Goal: Task Accomplishment & Management: Manage account settings

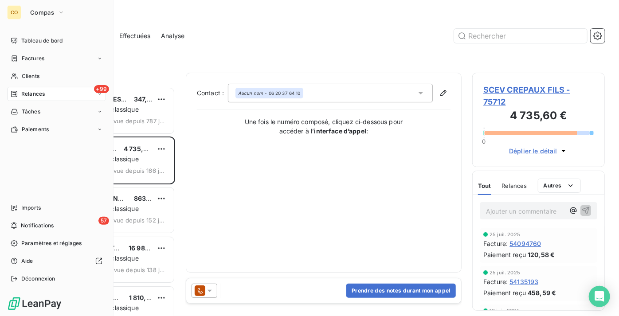
scroll to position [222, 126]
click at [33, 42] on span "Tableau de bord" at bounding box center [41, 41] width 41 height 8
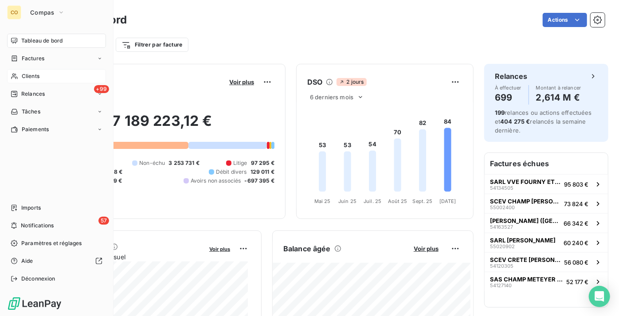
click at [37, 75] on span "Clients" at bounding box center [31, 76] width 18 height 8
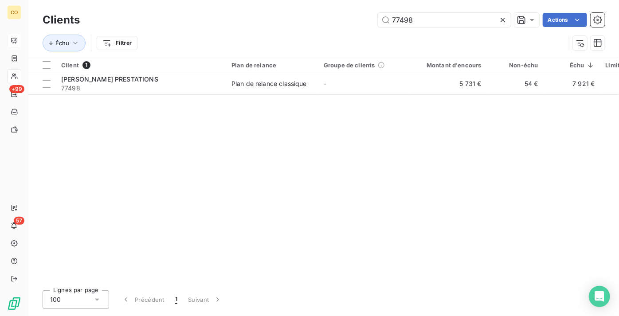
drag, startPoint x: 440, startPoint y: 17, endPoint x: 246, endPoint y: 11, distance: 194.2
click at [246, 11] on div "Clients 77498 Actions" at bounding box center [324, 20] width 562 height 19
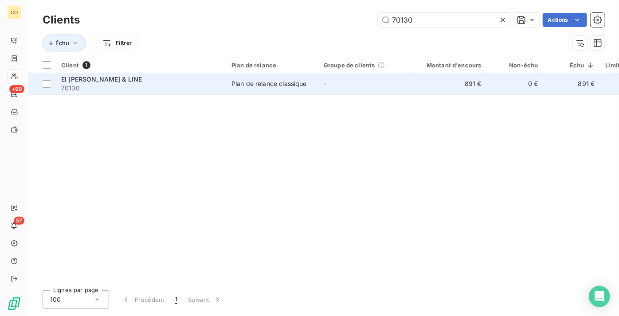
type input "70130"
click at [247, 82] on div "Plan de relance classique" at bounding box center [268, 83] width 75 height 9
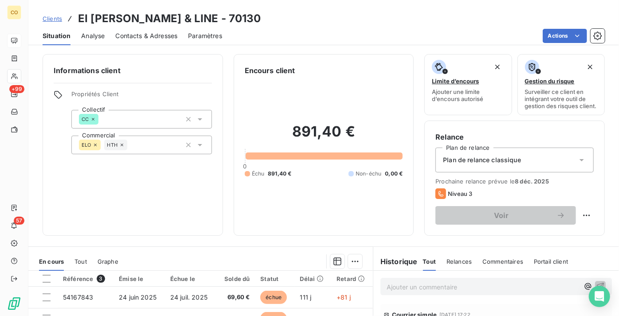
click at [54, 18] on span "Clients" at bounding box center [52, 18] width 19 height 7
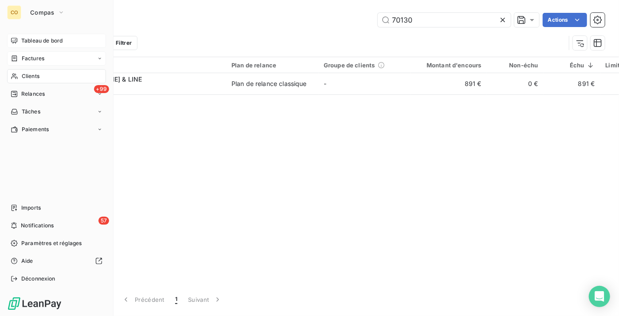
click at [32, 60] on span "Factures" at bounding box center [33, 59] width 23 height 8
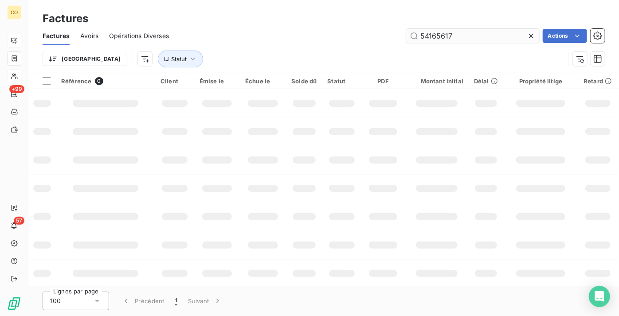
drag, startPoint x: 424, startPoint y: 23, endPoint x: 434, endPoint y: 30, distance: 12.2
click at [428, 28] on div "Factures Factures Avoirs Opérations Diverses 54165617 Actions Trier Statut" at bounding box center [323, 36] width 590 height 73
drag, startPoint x: 472, startPoint y: 37, endPoint x: 361, endPoint y: 32, distance: 110.9
click at [361, 32] on div "54165617 Actions" at bounding box center [391, 36] width 425 height 14
paste input "093358"
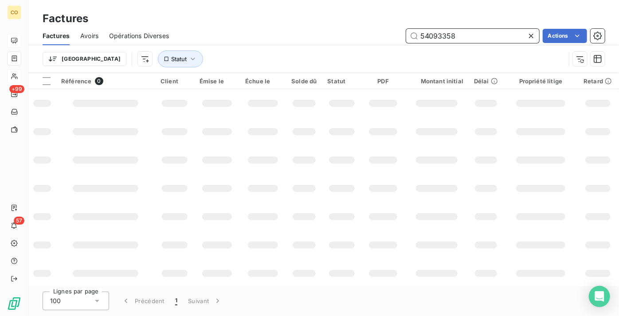
type input "54093358"
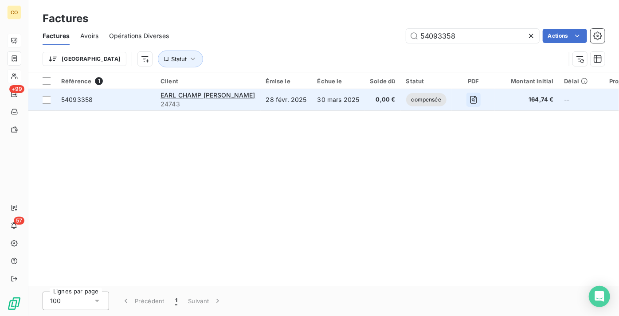
click at [466, 104] on button "button" at bounding box center [473, 100] width 14 height 14
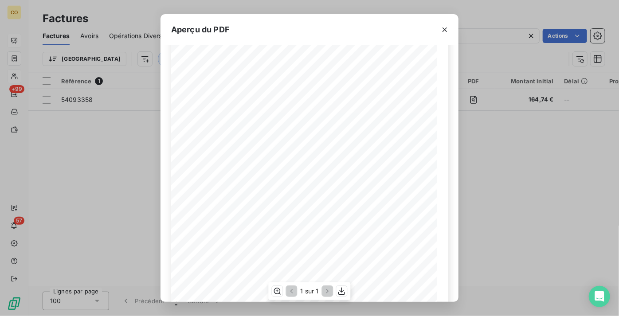
scroll to position [140, 0]
click at [343, 295] on icon "button" at bounding box center [341, 291] width 9 height 9
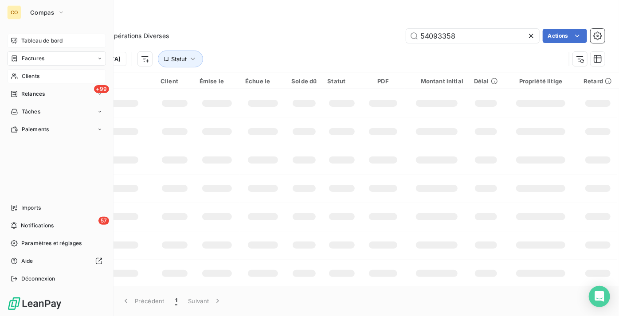
click at [20, 33] on div "CO Compas Tableau de bord Factures Clients +99 Relances Tâches Paiements Import…" at bounding box center [56, 158] width 113 height 316
click at [23, 37] on span "Tableau de bord" at bounding box center [41, 41] width 41 height 8
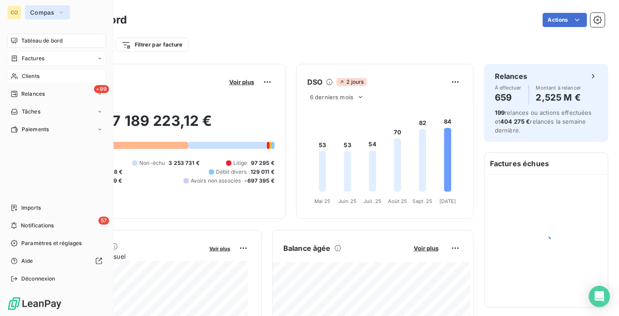
click at [55, 12] on button "Compas" at bounding box center [47, 12] width 45 height 14
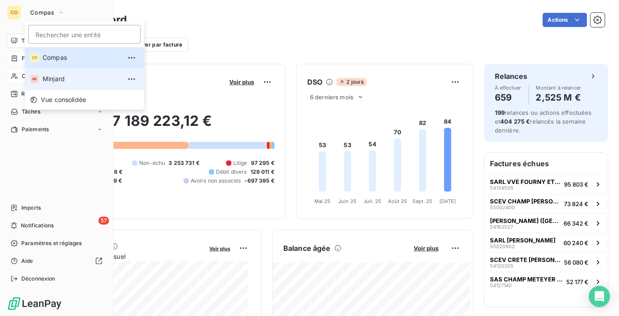
click at [60, 80] on span "Minjard" at bounding box center [82, 78] width 78 height 9
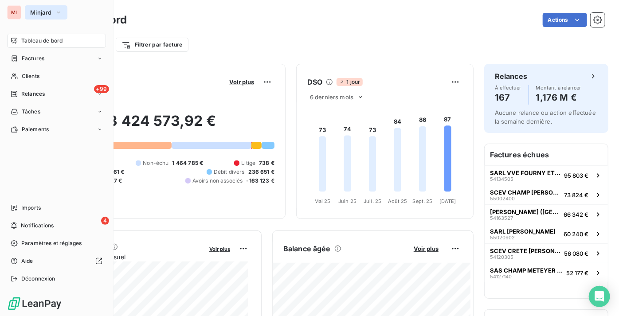
click at [42, 9] on span "Minjard" at bounding box center [40, 12] width 21 height 7
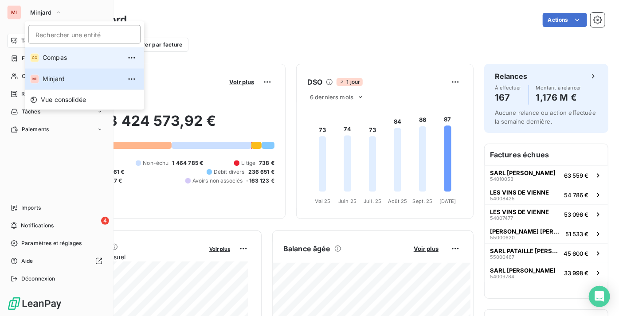
click at [51, 59] on span "Compas" at bounding box center [82, 57] width 78 height 9
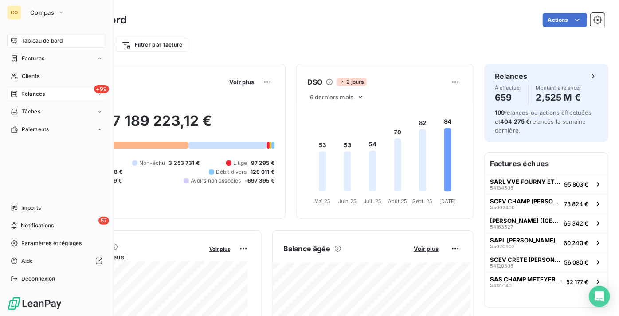
click at [36, 98] on div "+99 Relances" at bounding box center [56, 94] width 99 height 14
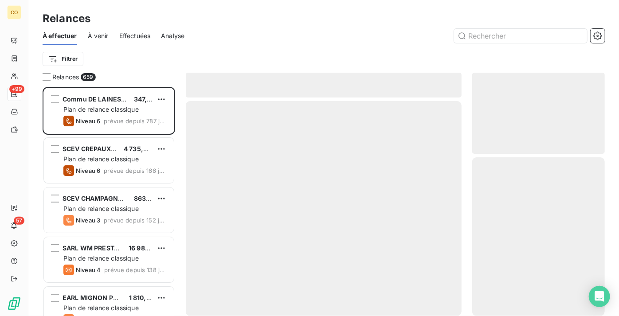
scroll to position [222, 126]
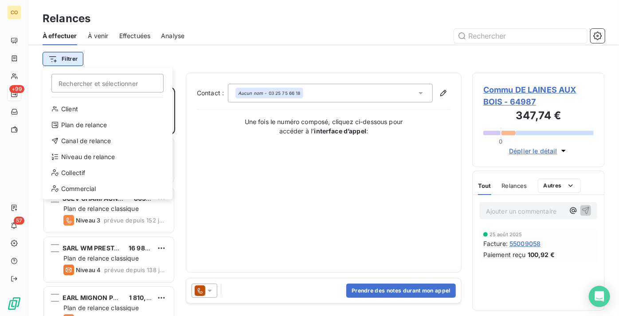
click at [67, 60] on html "CO +99 57 Relances À effectuer À venir Effectuées Analyse Filtrer Rechercher et…" at bounding box center [309, 158] width 619 height 316
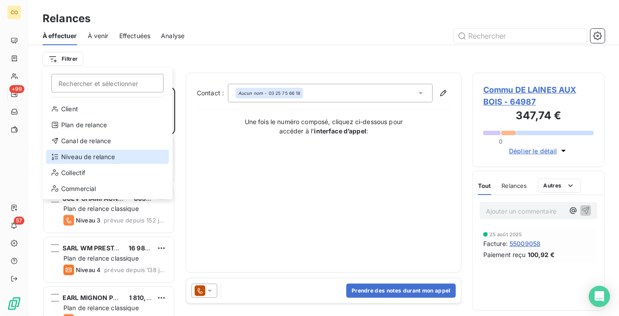
click at [94, 154] on div "Niveau de relance" at bounding box center [107, 157] width 123 height 14
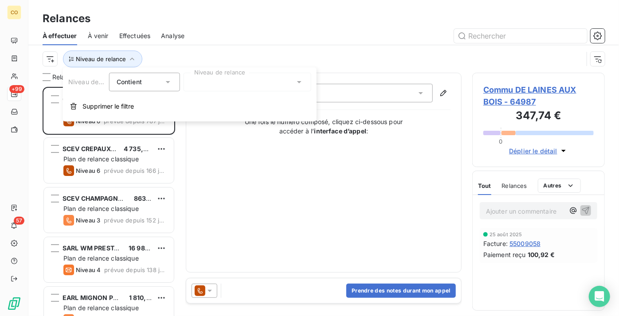
click at [196, 89] on div at bounding box center [247, 82] width 128 height 19
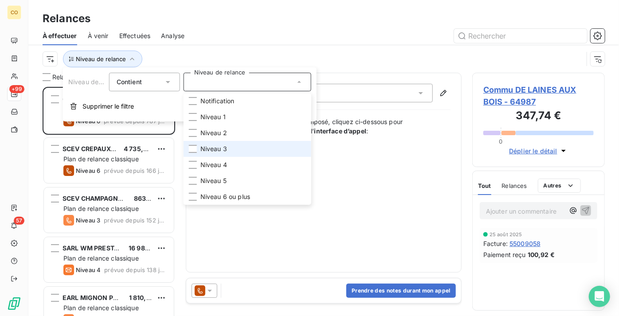
click at [212, 141] on li "Niveau 3" at bounding box center [247, 149] width 128 height 16
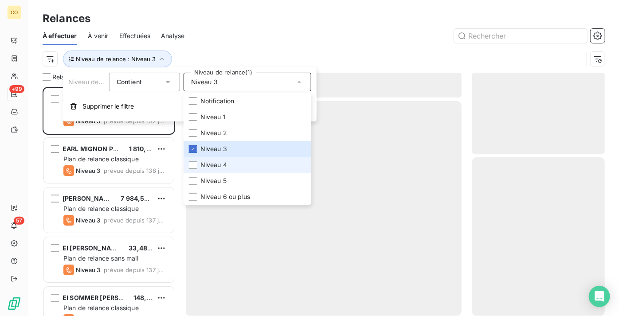
click at [224, 168] on span "Niveau 4" at bounding box center [213, 164] width 27 height 9
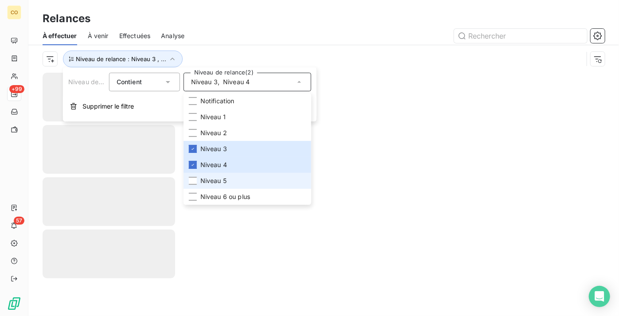
click at [230, 187] on li "Niveau 5" at bounding box center [247, 181] width 128 height 16
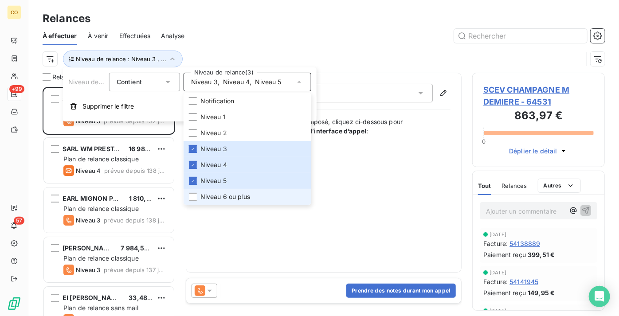
click at [236, 200] on span "Niveau 6 ou plus" at bounding box center [225, 196] width 50 height 9
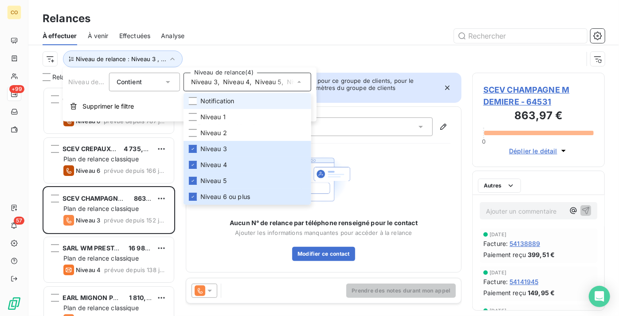
scroll to position [222, 126]
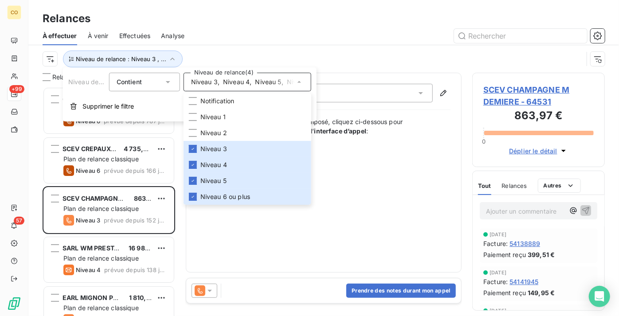
click at [249, 40] on div at bounding box center [399, 36] width 409 height 14
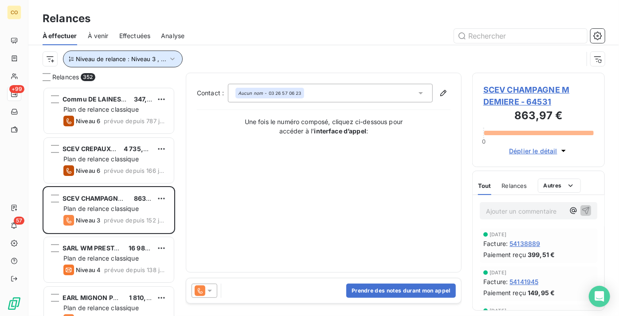
click at [113, 51] on button "Niveau de relance : Niveau 3 , ..." at bounding box center [123, 59] width 120 height 17
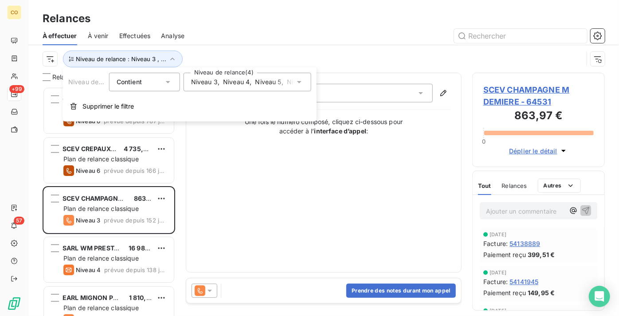
click at [207, 85] on span "Niveau 3" at bounding box center [204, 82] width 27 height 9
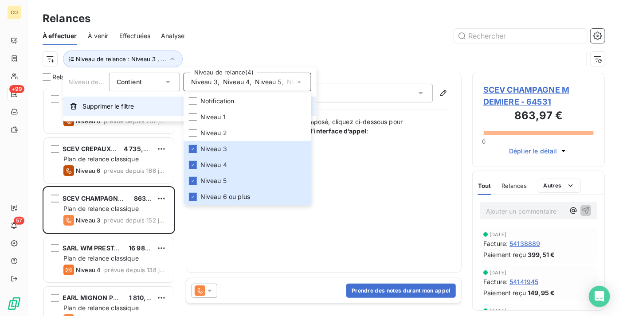
click at [128, 107] on span "Supprimer le filtre" at bounding box center [107, 106] width 51 height 9
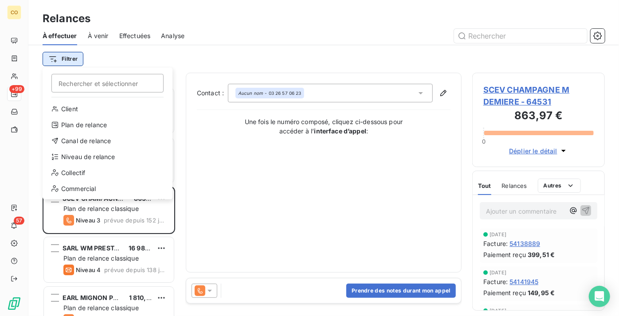
click at [71, 56] on html "CO +99 57 Relances À effectuer À venir Effectuées Analyse Filtrer Rechercher et…" at bounding box center [309, 158] width 619 height 316
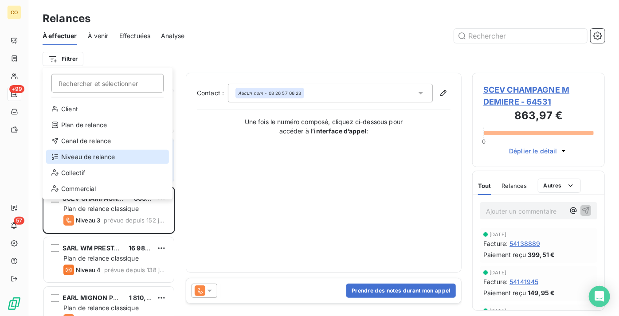
click at [117, 157] on div "Niveau de relance" at bounding box center [107, 157] width 123 height 14
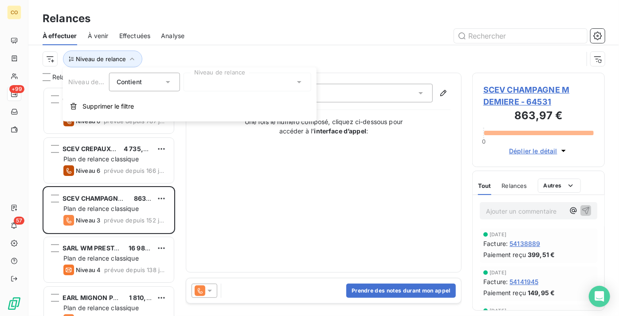
click at [252, 84] on div at bounding box center [247, 82] width 128 height 19
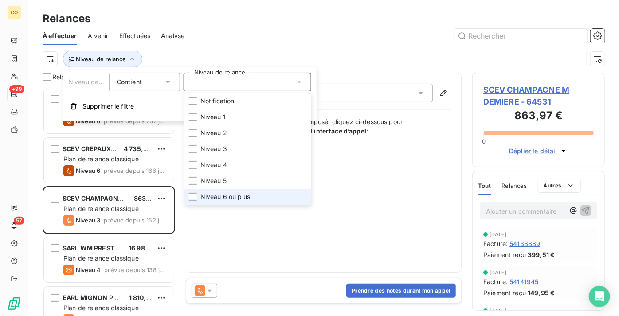
click at [247, 197] on span "Niveau 6 ou plus" at bounding box center [225, 196] width 50 height 9
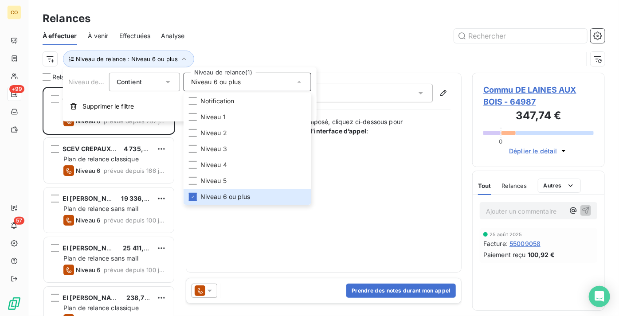
scroll to position [222, 126]
click at [285, 43] on div "À effectuer À venir Effectuées Analyse" at bounding box center [323, 36] width 590 height 19
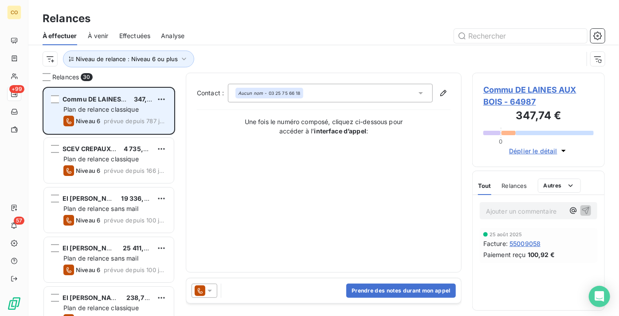
click at [122, 105] on span "Plan de relance classique" at bounding box center [100, 109] width 75 height 8
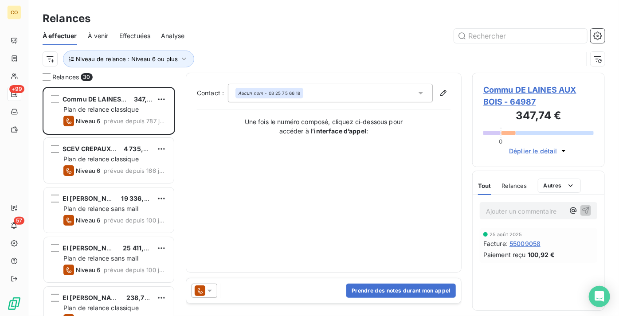
click at [442, 195] on div "Contact : Aucun nom - 03 25 75 66 18 Une fois le numéro composé, cliquez ci-des…" at bounding box center [323, 173] width 253 height 178
click at [207, 293] on icon at bounding box center [209, 290] width 9 height 9
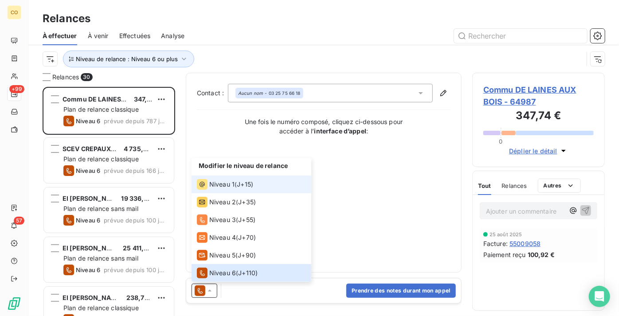
click at [217, 184] on span "Niveau 1" at bounding box center [221, 184] width 25 height 9
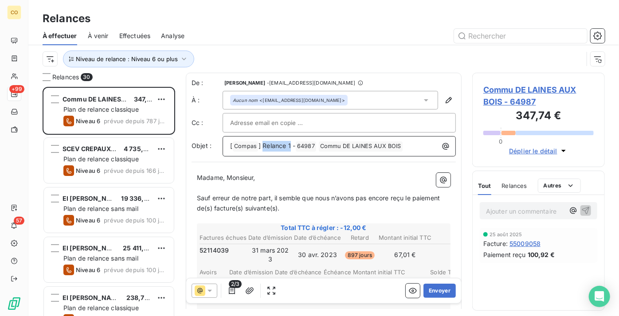
drag, startPoint x: 291, startPoint y: 145, endPoint x: 263, endPoint y: 138, distance: 28.7
click at [263, 139] on div "[ Compas ﻿ ] Relance 1 - 64987 ﻿ Commu DE LAINES AUX BOIS ﻿ ﻿" at bounding box center [339, 145] width 227 height 12
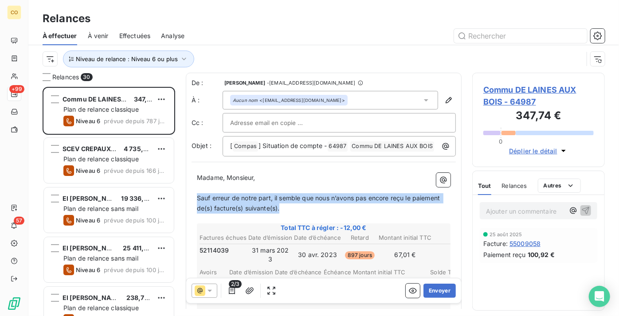
drag, startPoint x: 287, startPoint y: 218, endPoint x: 197, endPoint y: 204, distance: 91.5
click at [197, 204] on p "Sauf erreur de notre part, il semble que nous n’avons pas encore reçu le paieme…" at bounding box center [323, 203] width 253 height 20
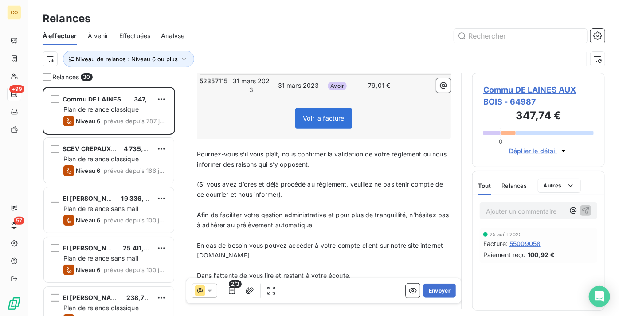
scroll to position [202, 0]
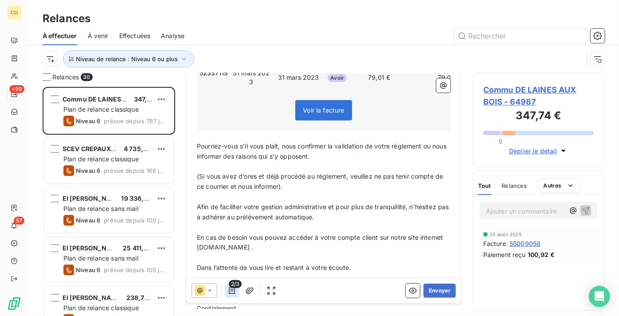
click at [230, 289] on icon "button" at bounding box center [232, 290] width 6 height 7
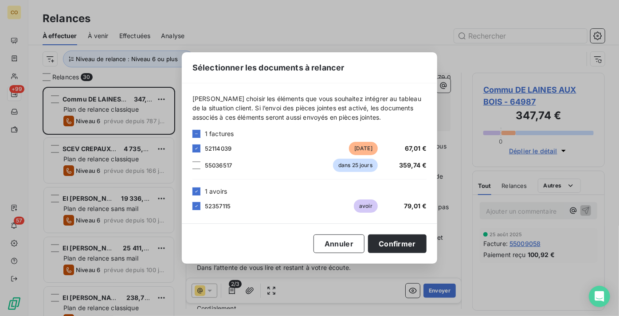
drag, startPoint x: 199, startPoint y: 166, endPoint x: 205, endPoint y: 175, distance: 10.6
click at [199, 166] on div at bounding box center [196, 165] width 8 height 8
click at [404, 244] on button "Confirmer" at bounding box center [397, 243] width 58 height 19
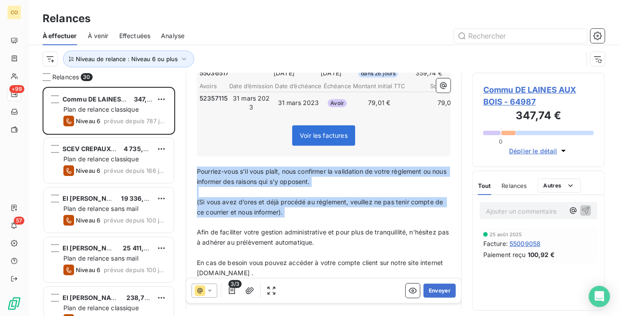
drag, startPoint x: 199, startPoint y: 175, endPoint x: 300, endPoint y: 226, distance: 113.6
click at [300, 226] on div "Madame, Monsieur, ﻿ Veuillez trouver ci-joint la situation de votre compte à ce…" at bounding box center [323, 209] width 253 height 476
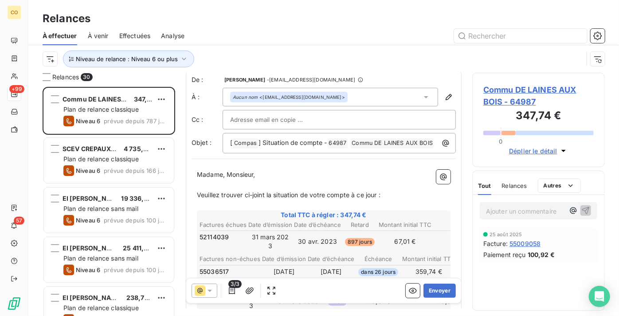
scroll to position [0, 0]
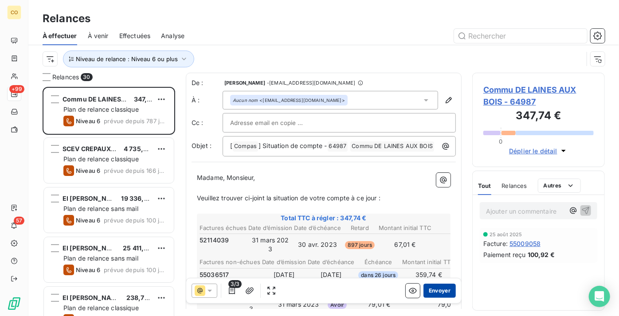
click at [435, 292] on button "Envoyer" at bounding box center [439, 291] width 32 height 14
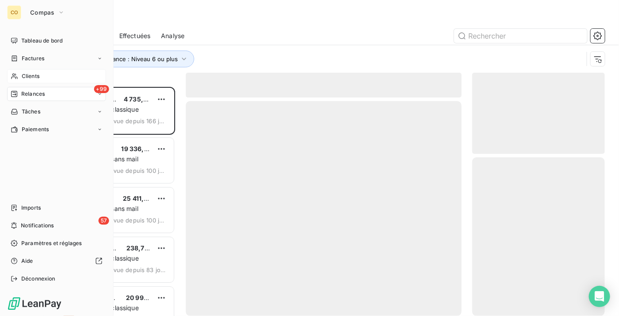
click at [45, 77] on div "Clients" at bounding box center [56, 76] width 99 height 14
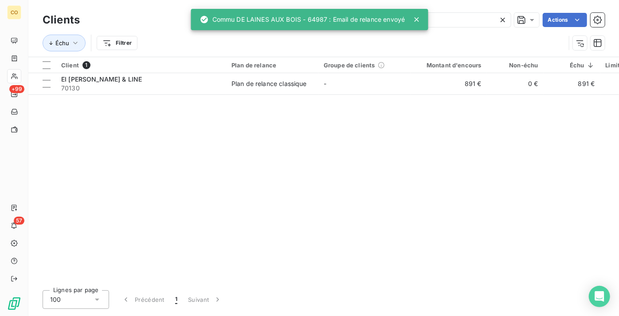
click at [503, 20] on icon at bounding box center [502, 20] width 9 height 9
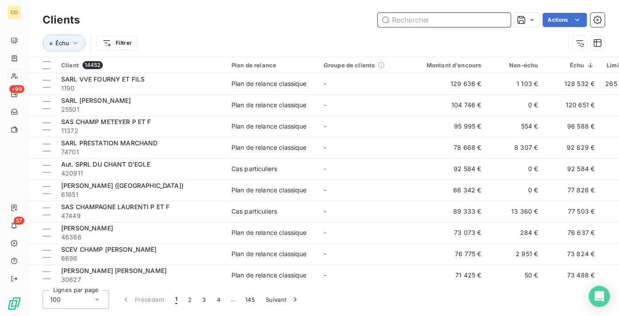
click at [503, 20] on input "text" at bounding box center [444, 20] width 133 height 14
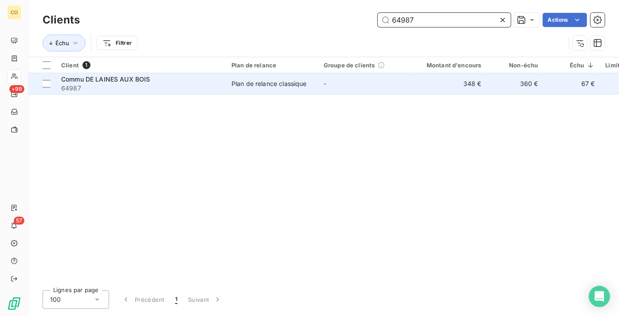
type input "64987"
click at [276, 86] on div "Plan de relance classique" at bounding box center [268, 83] width 75 height 9
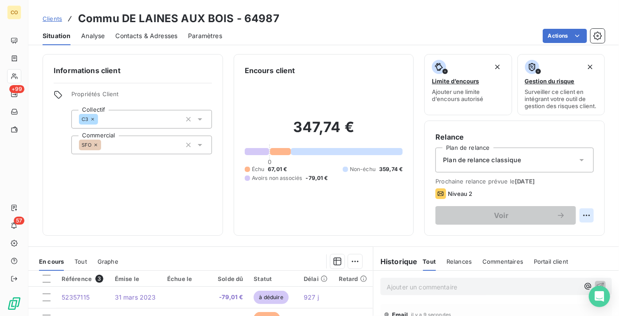
click at [584, 225] on html "CO +99 57 Clients Commu DE LAINES AUX BOIS - 64987 Situation Analyse Contacts &…" at bounding box center [309, 158] width 619 height 316
click at [559, 246] on div "Replanifier cette action" at bounding box center [543, 241] width 79 height 14
select select "9"
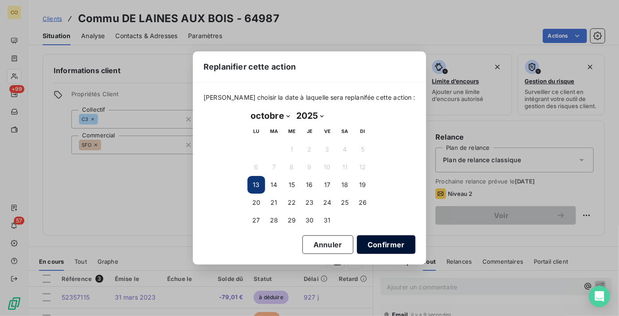
click at [367, 247] on button "Confirmer" at bounding box center [386, 244] width 58 height 19
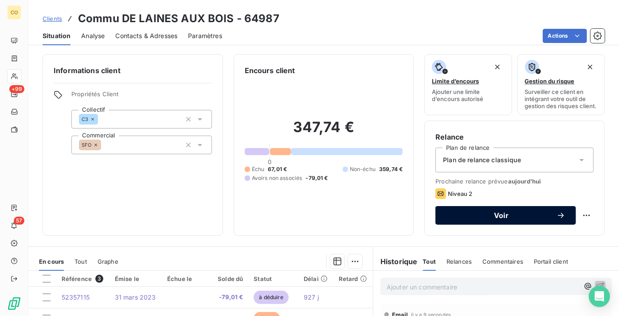
click at [490, 219] on span "Voir" at bounding box center [501, 215] width 110 height 7
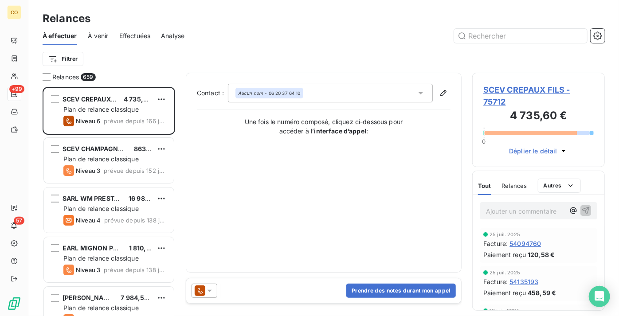
scroll to position [222, 126]
click at [507, 36] on input "text" at bounding box center [520, 36] width 133 height 14
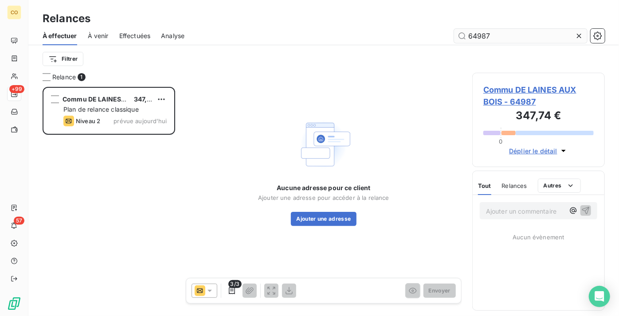
scroll to position [222, 126]
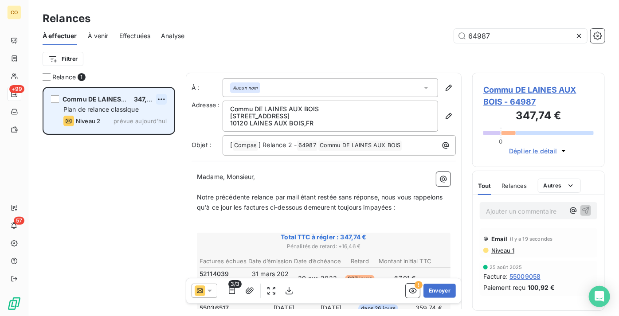
type input "64987"
click at [165, 101] on html "CO +99 57 Relances À effectuer À venir Effectuées Analyse 64987 Filtrer Relance…" at bounding box center [309, 158] width 619 height 316
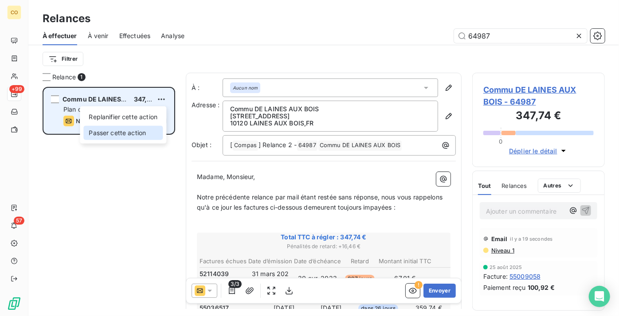
click at [153, 130] on div "Passer cette action" at bounding box center [122, 133] width 79 height 14
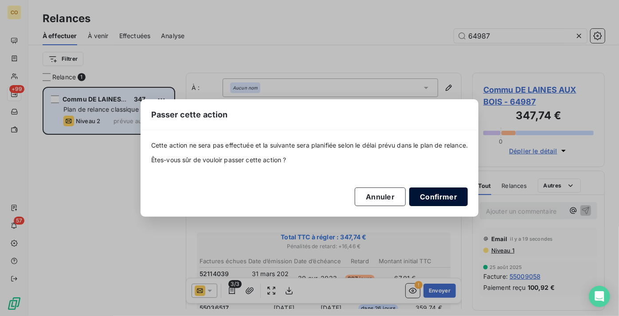
click at [435, 199] on button "Confirmer" at bounding box center [438, 196] width 58 height 19
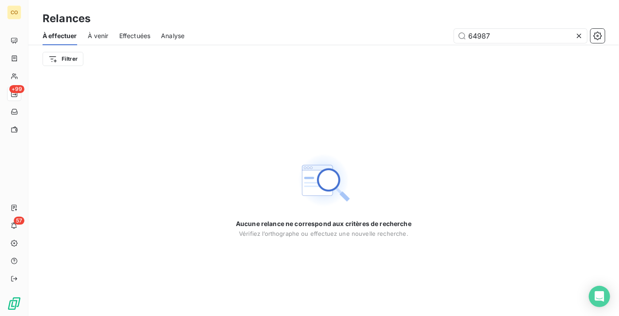
click at [578, 39] on icon at bounding box center [578, 35] width 9 height 9
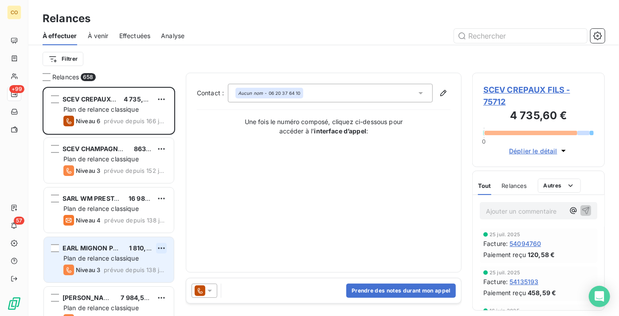
scroll to position [222, 126]
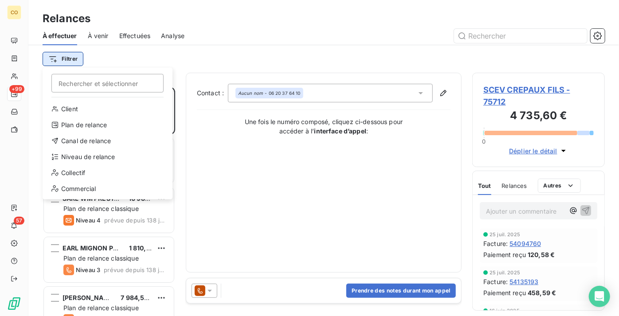
click at [68, 64] on html "CO +99 57 Relances À effectuer À venir Effectuées Analyse Filtrer Rechercher et…" at bounding box center [309, 158] width 619 height 316
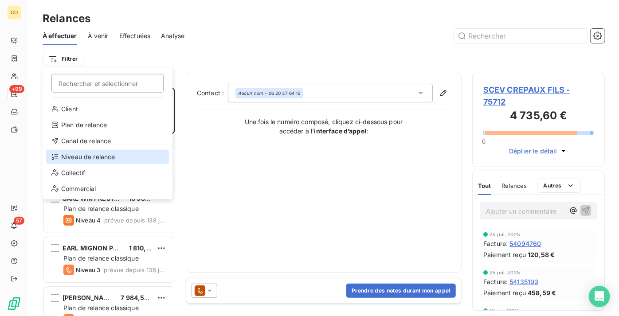
click at [106, 163] on div "Niveau de relance" at bounding box center [107, 157] width 123 height 14
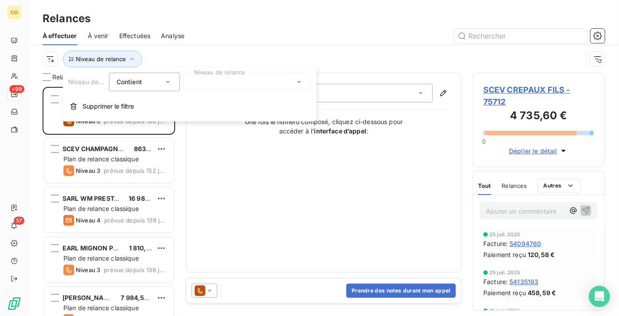
click at [255, 86] on div at bounding box center [247, 82] width 128 height 19
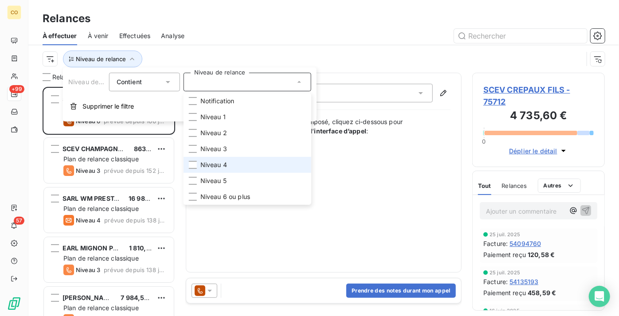
click at [242, 162] on li "Niveau 4" at bounding box center [247, 165] width 128 height 16
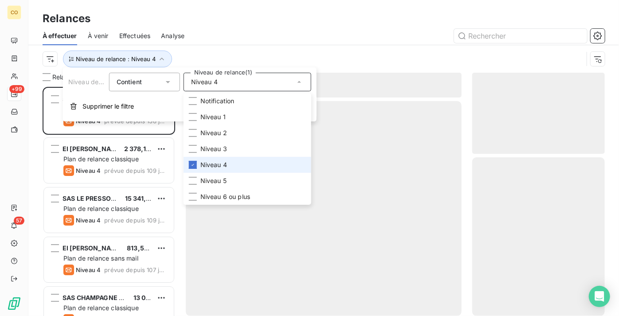
scroll to position [222, 126]
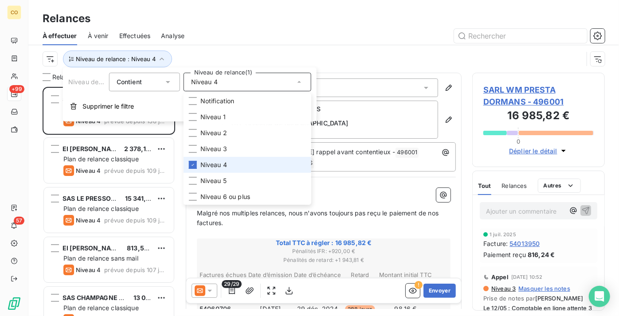
click at [237, 165] on li "Niveau 4" at bounding box center [247, 165] width 128 height 16
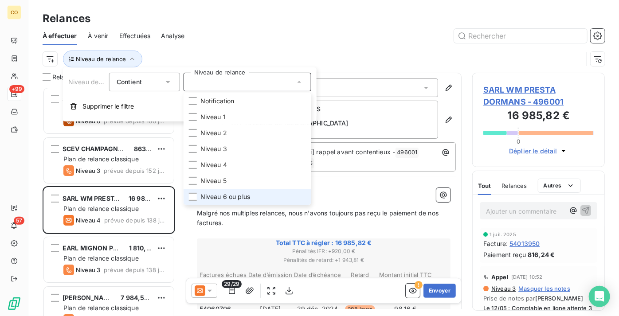
click at [231, 196] on span "Niveau 6 ou plus" at bounding box center [225, 196] width 50 height 9
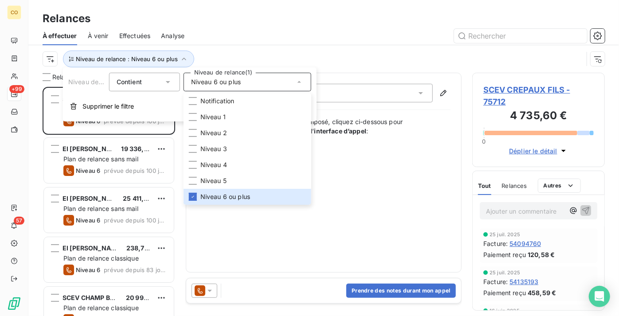
click at [267, 29] on div at bounding box center [399, 36] width 409 height 14
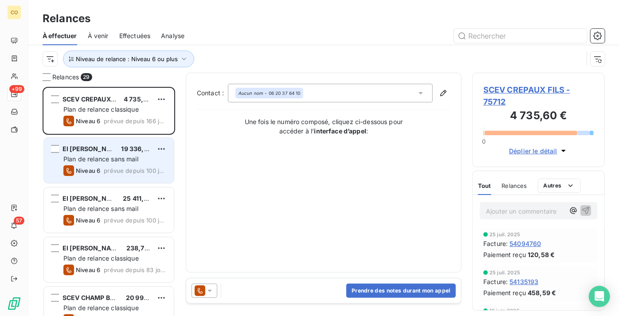
click at [107, 145] on span "EI [PERSON_NAME]" at bounding box center [92, 149] width 60 height 8
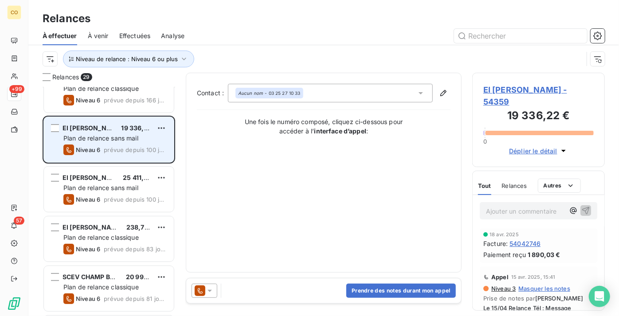
scroll to position [40, 0]
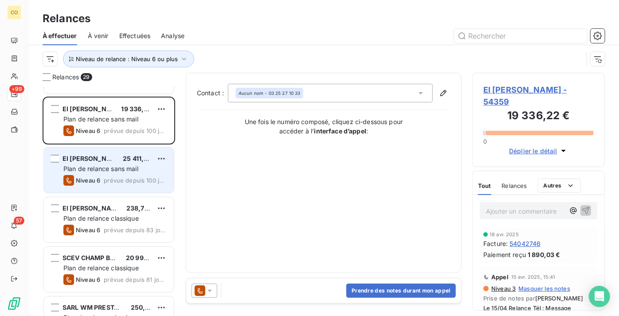
click at [104, 174] on div "EI GAUTHIER Odette 25 411,51 € Plan de relance sans mail Niveau 6 prévue depuis…" at bounding box center [109, 170] width 130 height 45
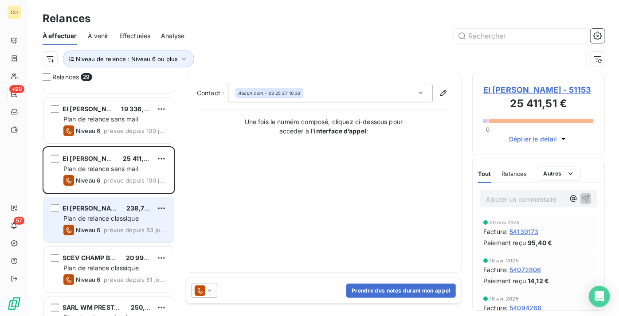
click at [110, 216] on span "Plan de relance classique" at bounding box center [100, 218] width 75 height 8
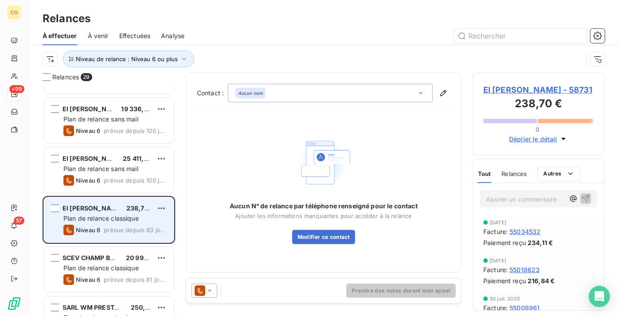
scroll to position [81, 0]
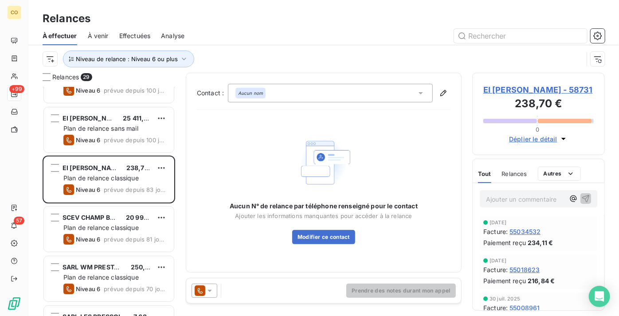
click at [314, 23] on div "Relances" at bounding box center [323, 19] width 590 height 16
click at [208, 295] on div at bounding box center [204, 291] width 26 height 14
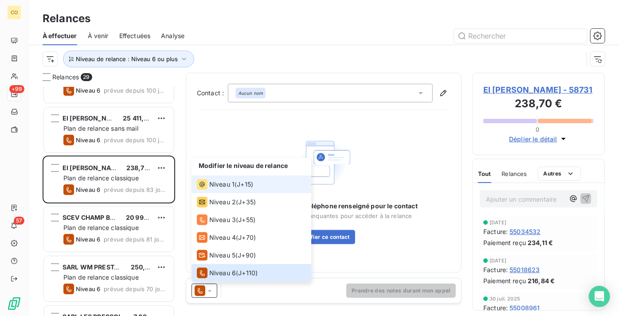
click at [229, 183] on span "Niveau 1" at bounding box center [221, 184] width 25 height 9
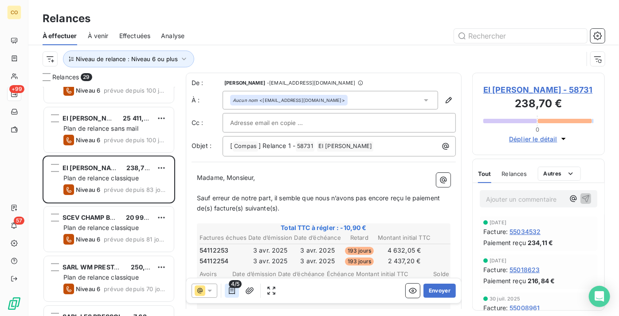
click at [232, 294] on icon "button" at bounding box center [232, 290] width 6 height 7
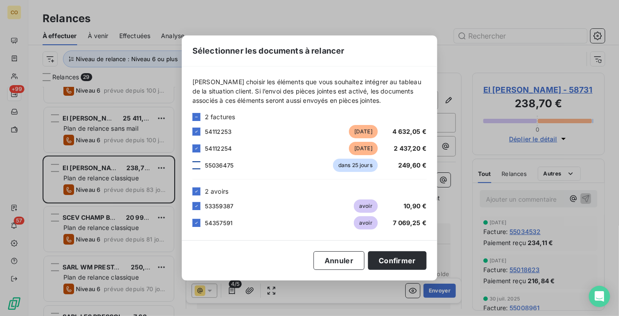
click at [196, 163] on div at bounding box center [196, 165] width 8 height 8
click at [406, 261] on button "Confirmer" at bounding box center [397, 260] width 58 height 19
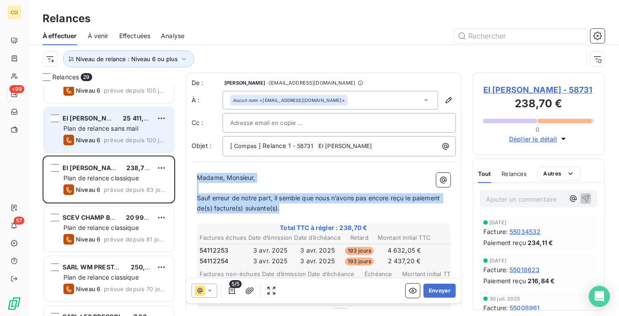
drag, startPoint x: 282, startPoint y: 206, endPoint x: 92, endPoint y: 125, distance: 206.1
click at [92, 125] on div "Relances 29 SCEV CREPAUX FILS 4 735,60 € Plan de relance classique Niveau 6 pré…" at bounding box center [323, 194] width 590 height 243
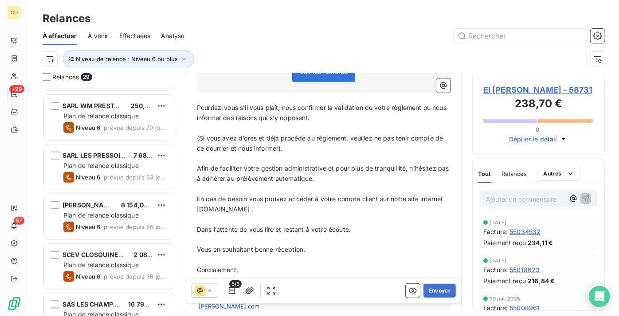
scroll to position [282, 0]
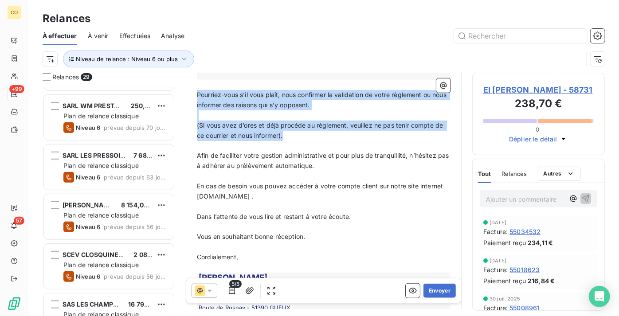
drag, startPoint x: 197, startPoint y: 92, endPoint x: 297, endPoint y: 129, distance: 107.0
click at [297, 129] on div "Bonjour, ﻿ Veuillez trouver ci-dessous la situation de votre compte à ce jour :…" at bounding box center [323, 131] width 253 height 480
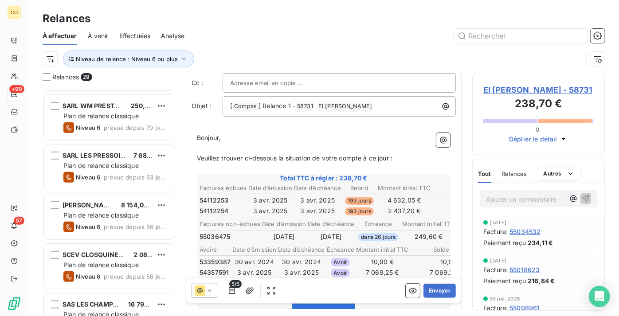
scroll to position [0, 0]
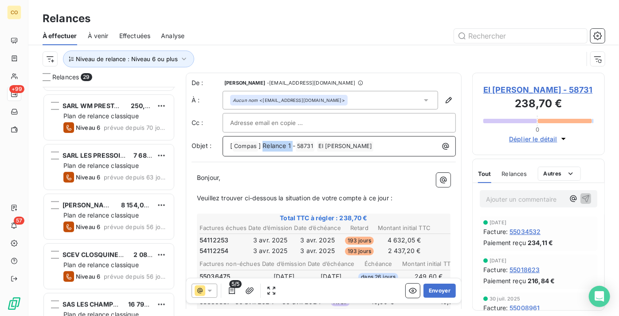
drag, startPoint x: 291, startPoint y: 145, endPoint x: 263, endPoint y: 146, distance: 28.4
click at [263, 146] on span "] Relance 1 -" at bounding box center [276, 146] width 37 height 8
click at [430, 289] on button "Envoyer" at bounding box center [439, 291] width 32 height 14
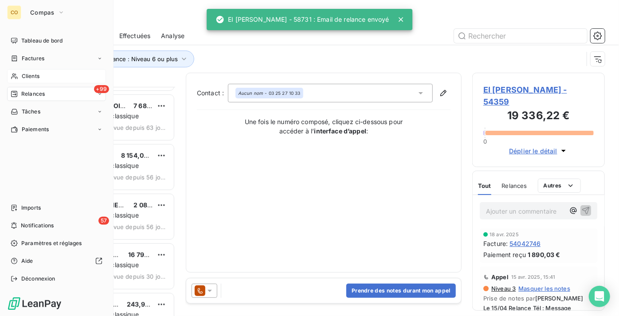
click at [55, 73] on div "Clients" at bounding box center [56, 76] width 99 height 14
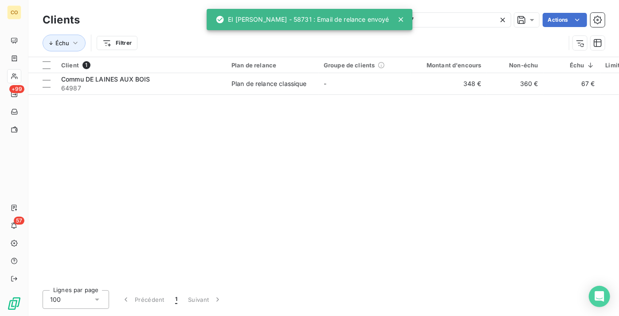
drag, startPoint x: 468, startPoint y: 20, endPoint x: 240, endPoint y: 27, distance: 228.3
click at [241, 27] on div "CO +99 57 Clients 64987 Actions Échu Filtrer Client 1 Plan de relance Groupe de…" at bounding box center [309, 158] width 619 height 316
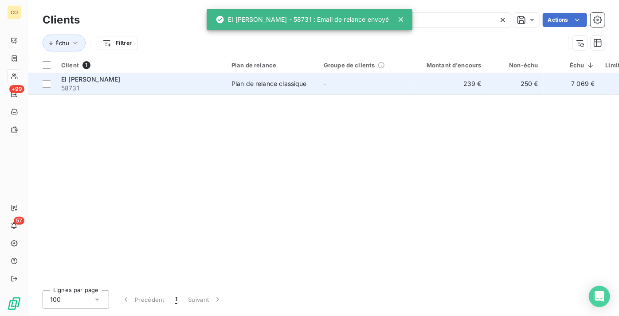
type input "58731"
click at [118, 81] on div "EI [PERSON_NAME]" at bounding box center [141, 79] width 160 height 9
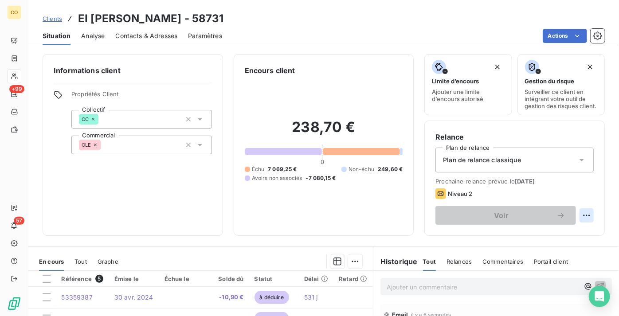
click at [584, 224] on html "CO +99 57 Clients EI ROZE NICOLAS - 58731 Situation Analyse Contacts & Adresses…" at bounding box center [309, 158] width 619 height 316
click at [550, 242] on div "Replanifier cette action" at bounding box center [543, 241] width 79 height 14
select select "9"
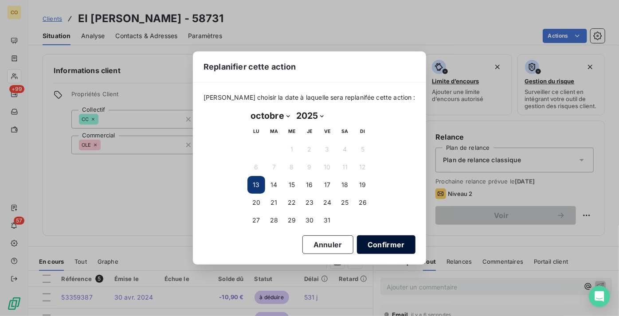
click at [376, 242] on button "Confirmer" at bounding box center [386, 244] width 58 height 19
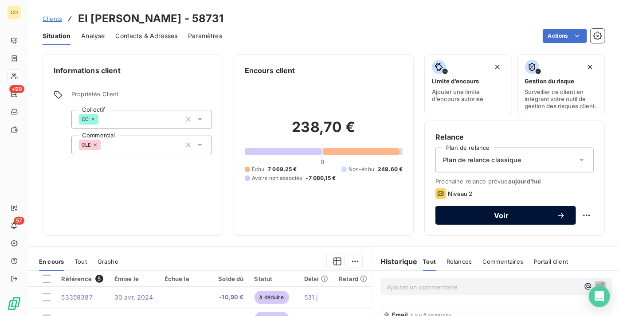
click at [489, 213] on button "Voir" at bounding box center [505, 215] width 140 height 19
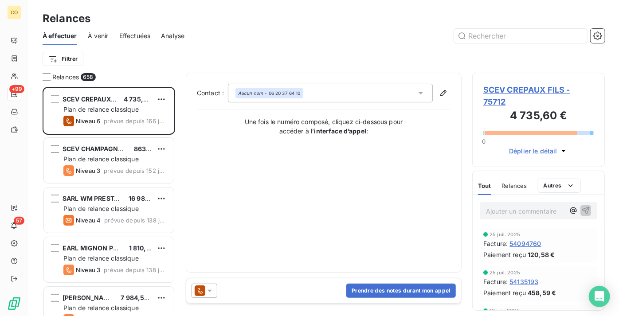
scroll to position [222, 126]
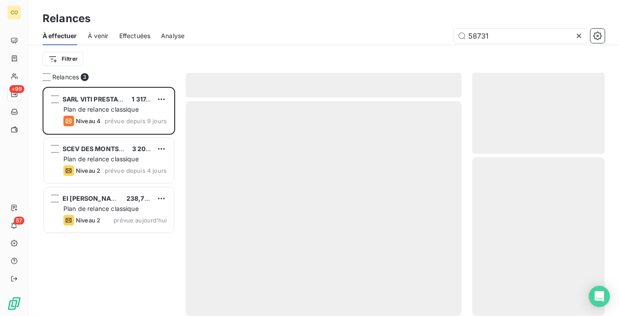
scroll to position [222, 126]
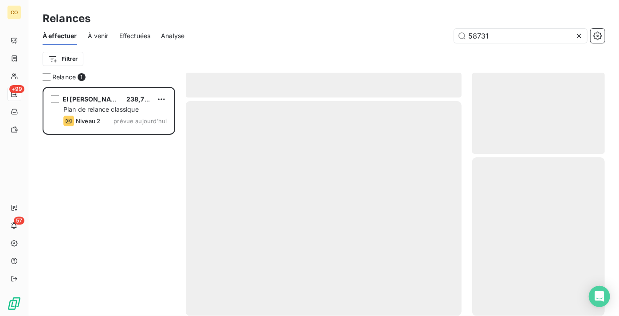
scroll to position [222, 126]
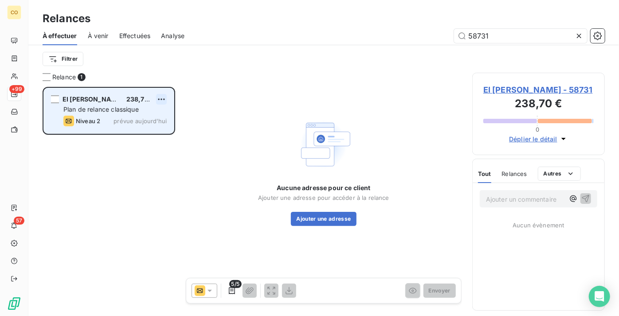
type input "58731"
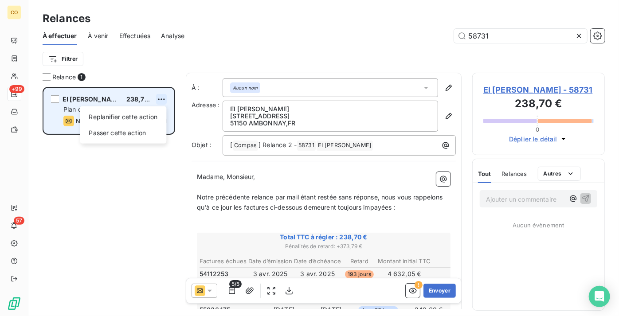
click at [163, 99] on html "CO +99 57 Relances À effectuer À venir Effectuées Analyse 58731 Filtrer Relance…" at bounding box center [309, 158] width 619 height 316
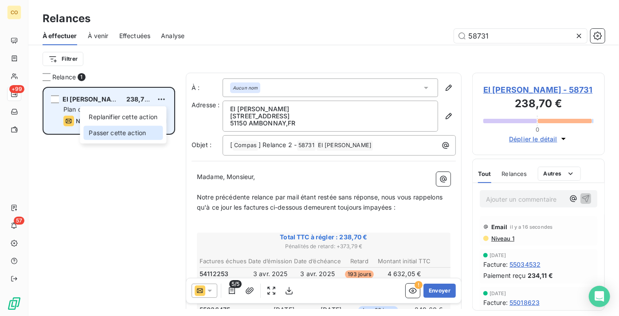
click at [143, 133] on div "Passer cette action" at bounding box center [122, 133] width 79 height 14
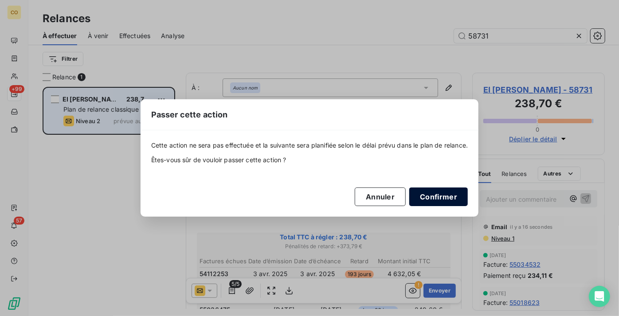
click at [442, 201] on button "Confirmer" at bounding box center [438, 196] width 58 height 19
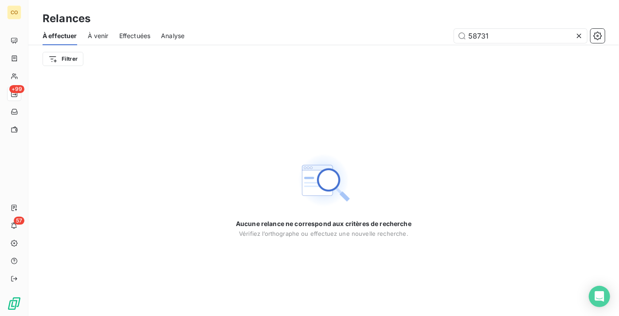
click at [581, 35] on icon at bounding box center [578, 35] width 9 height 9
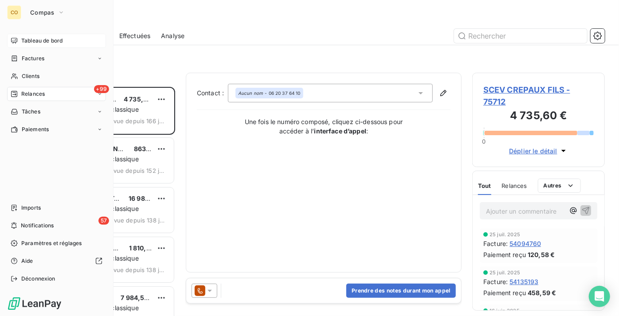
scroll to position [222, 126]
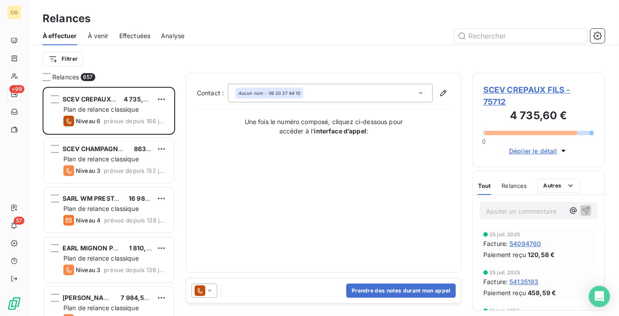
click at [134, 38] on span "Effectuées" at bounding box center [134, 35] width 31 height 9
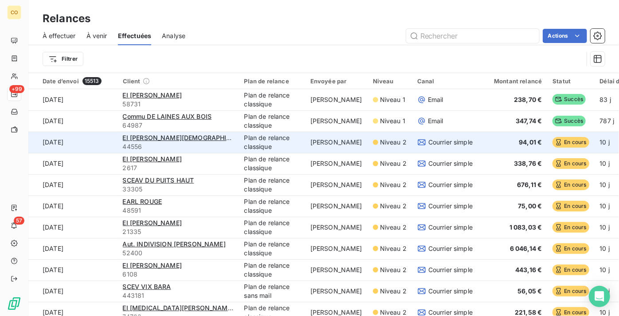
click at [346, 142] on td "[PERSON_NAME]" at bounding box center [336, 142] width 62 height 21
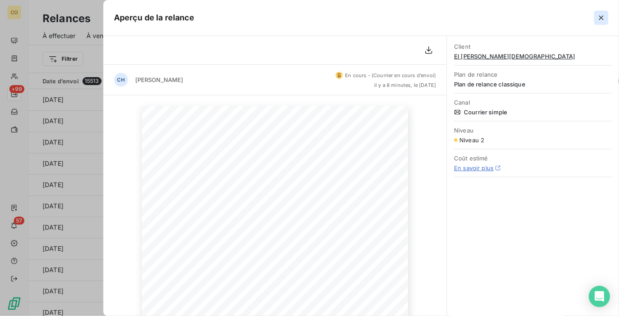
click at [604, 18] on icon "button" at bounding box center [601, 17] width 9 height 9
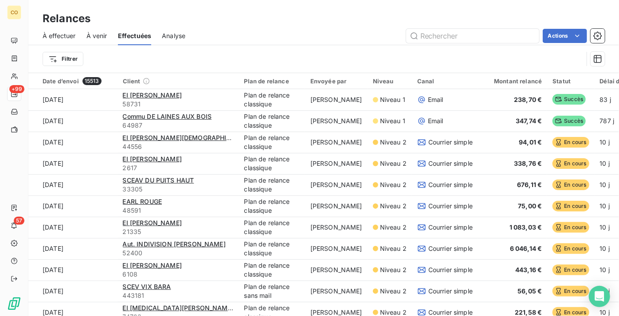
click at [65, 35] on span "À effectuer" at bounding box center [59, 35] width 33 height 9
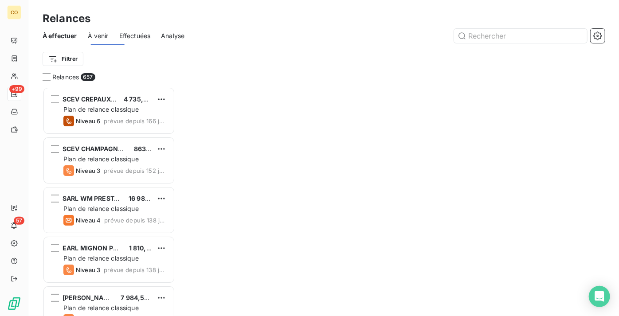
scroll to position [222, 126]
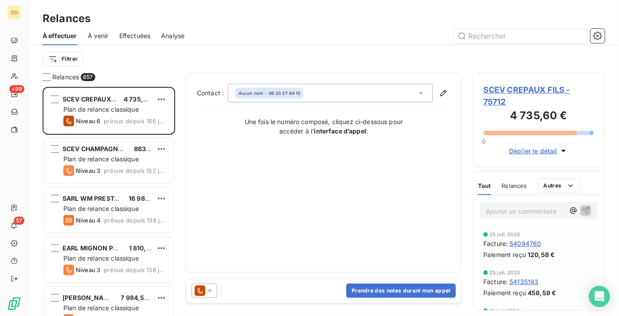
click at [63, 45] on div at bounding box center [60, 44] width 35 height 1
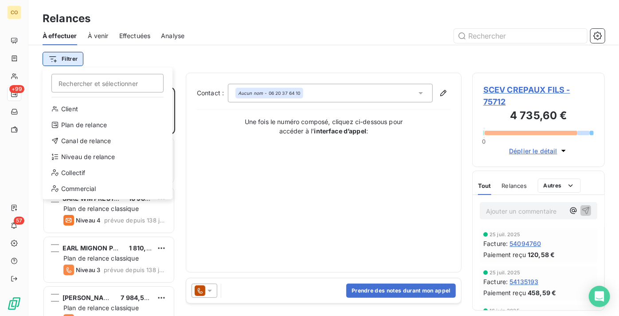
click at [66, 55] on html "CO +99 57 Relances À effectuer À venir Effectuées Analyse Filtrer Rechercher et…" at bounding box center [309, 158] width 619 height 316
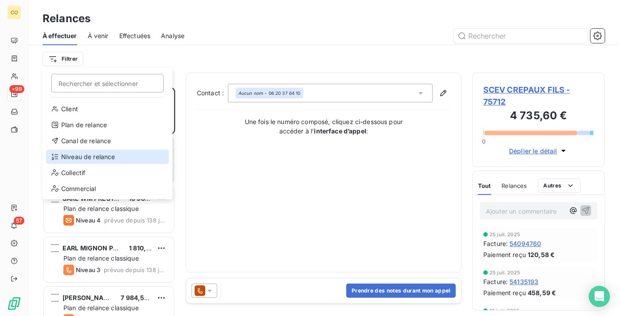
click at [101, 160] on div "Niveau de relance" at bounding box center [107, 157] width 123 height 14
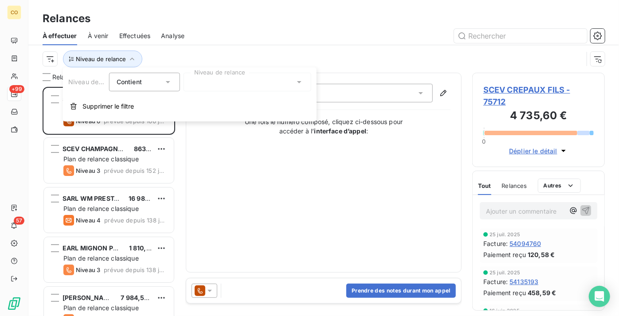
click at [208, 83] on div at bounding box center [247, 82] width 128 height 19
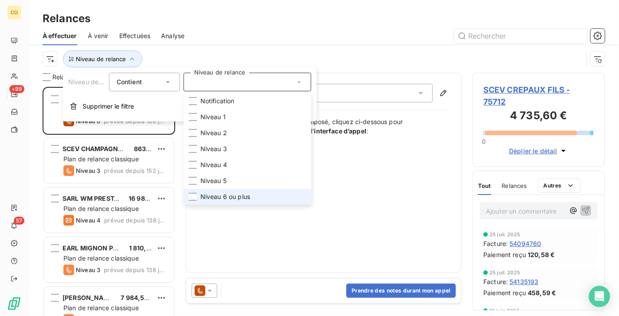
click at [213, 191] on li "Niveau 6 ou plus" at bounding box center [247, 197] width 128 height 16
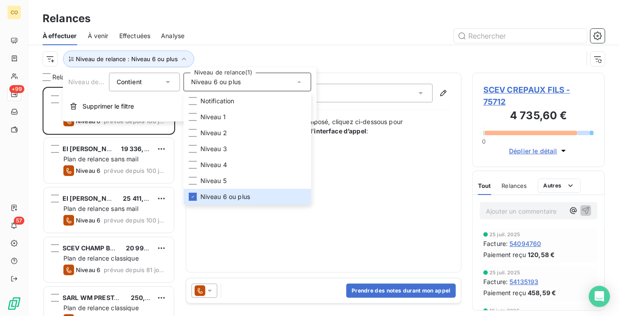
click at [286, 45] on div "Niveau de relance : Niveau 6 ou plus" at bounding box center [324, 58] width 562 height 27
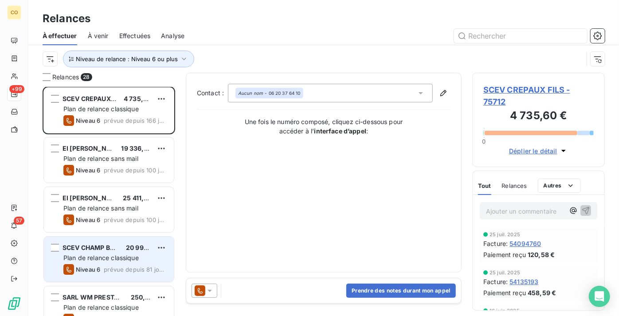
scroll to position [0, 0]
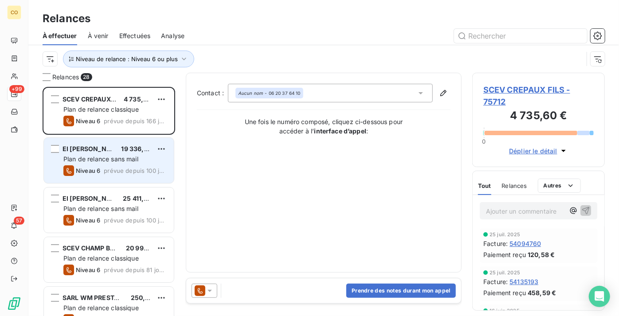
click at [97, 157] on span "Plan de relance sans mail" at bounding box center [100, 159] width 75 height 8
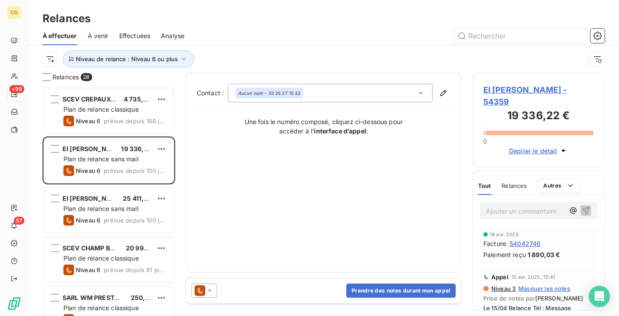
click at [204, 296] on span at bounding box center [200, 290] width 11 height 11
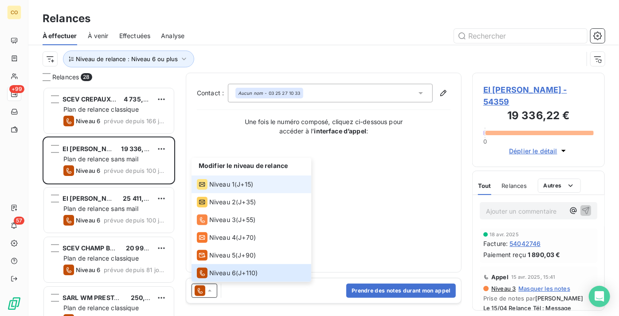
click at [226, 188] on span "Niveau 1" at bounding box center [221, 184] width 25 height 9
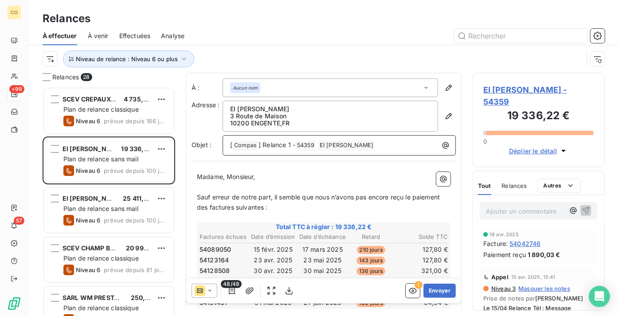
click at [289, 145] on span "] Relance 1 -" at bounding box center [276, 145] width 37 height 8
click at [427, 288] on button "Envoyer" at bounding box center [439, 291] width 32 height 14
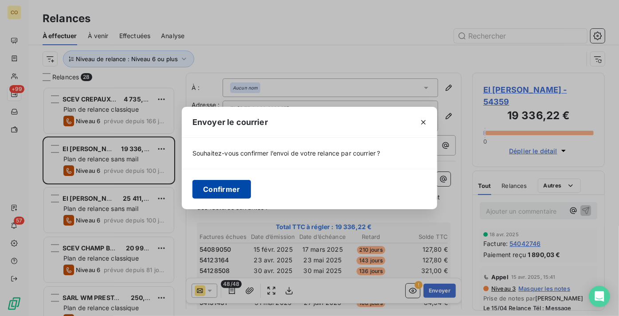
click at [240, 191] on button "Confirmer" at bounding box center [221, 189] width 58 height 19
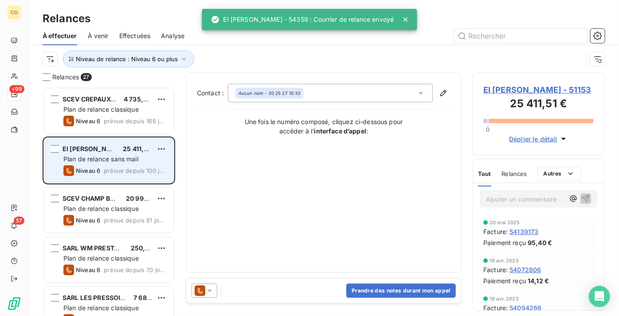
click at [109, 164] on div "EI GAUTHIER Odette 25 411,51 € Plan de relance sans mail Niveau 6 prévue depuis…" at bounding box center [109, 160] width 130 height 45
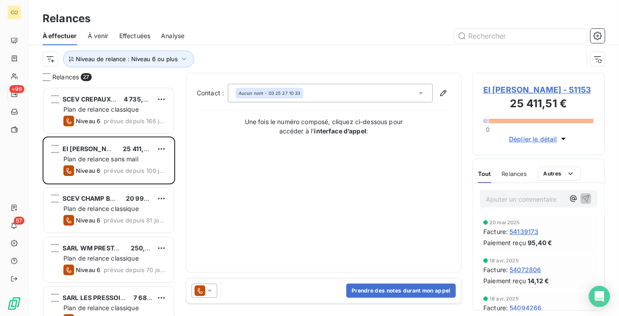
click at [204, 291] on icon at bounding box center [200, 290] width 11 height 11
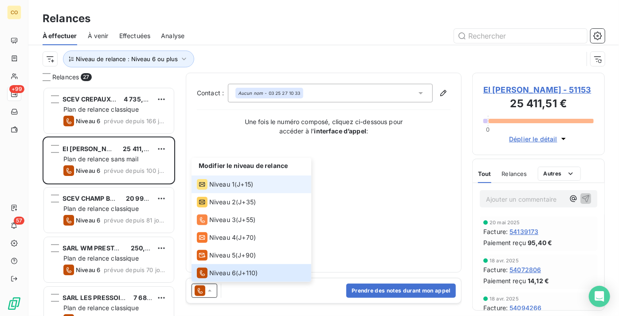
click at [221, 190] on li "Niveau 1 ( J+15 )" at bounding box center [251, 184] width 120 height 18
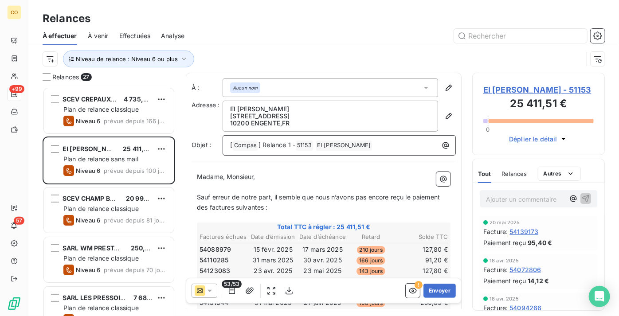
click at [289, 145] on span "] Relance 1 -" at bounding box center [276, 145] width 37 height 8
click at [433, 287] on button "Envoyer" at bounding box center [439, 291] width 32 height 14
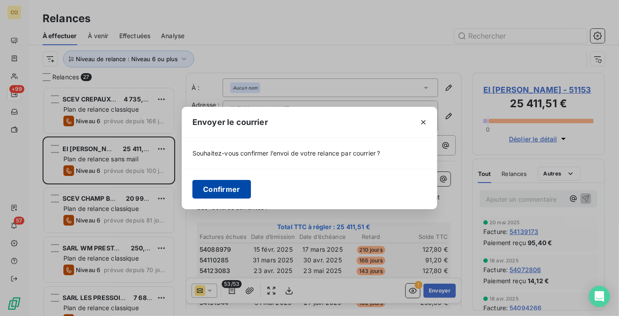
click at [223, 194] on button "Confirmer" at bounding box center [221, 189] width 58 height 19
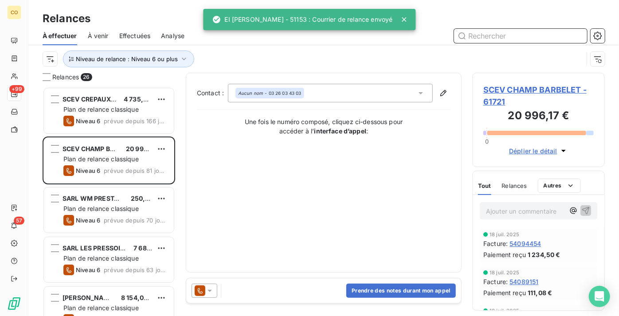
click at [479, 36] on input "text" at bounding box center [520, 36] width 133 height 14
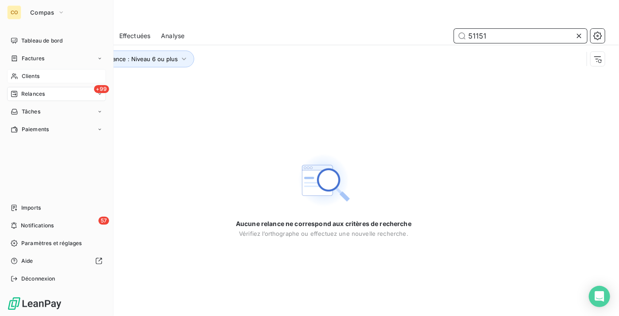
type input "51151"
click at [25, 77] on span "Clients" at bounding box center [31, 76] width 18 height 8
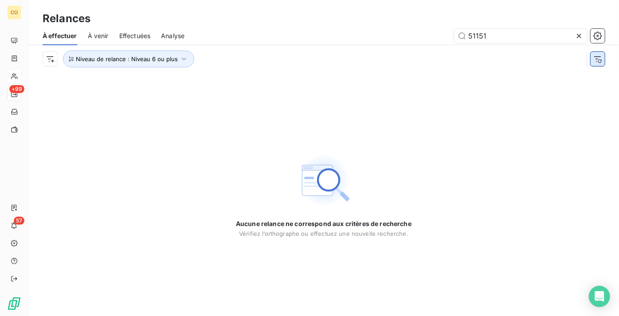
click at [598, 57] on icon "button" at bounding box center [597, 59] width 9 height 9
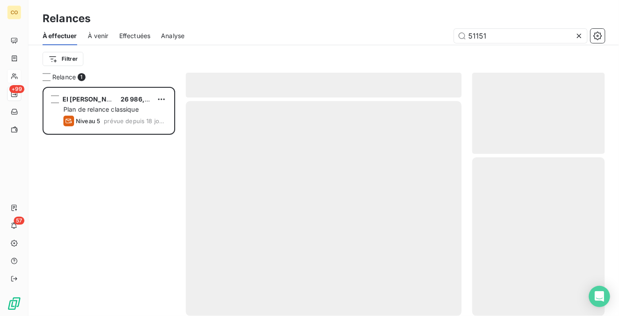
scroll to position [222, 126]
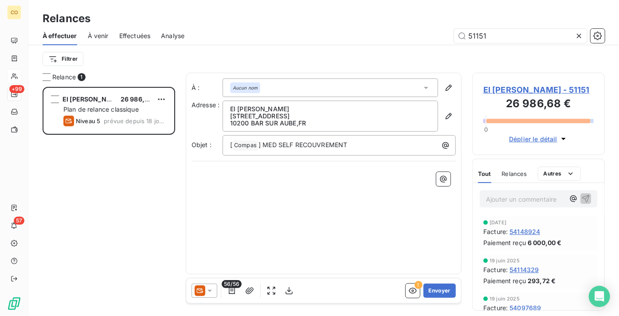
click at [199, 294] on icon at bounding box center [200, 290] width 11 height 11
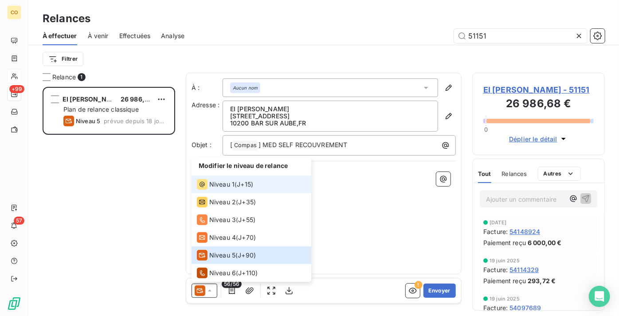
click at [218, 187] on span "Niveau 1" at bounding box center [221, 184] width 25 height 9
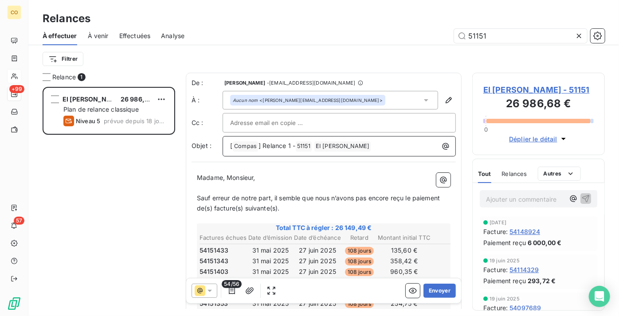
click at [286, 144] on span "] Relance 1 -" at bounding box center [276, 146] width 37 height 8
click at [229, 291] on icon "button" at bounding box center [231, 290] width 9 height 9
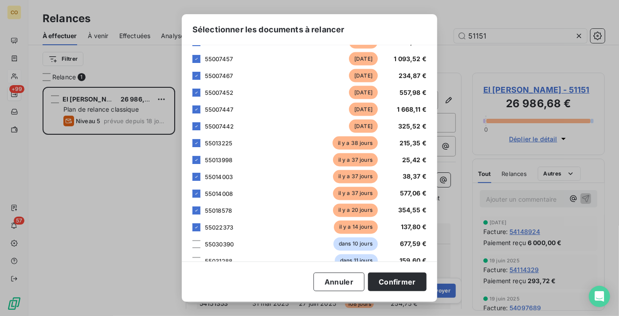
scroll to position [816, 0]
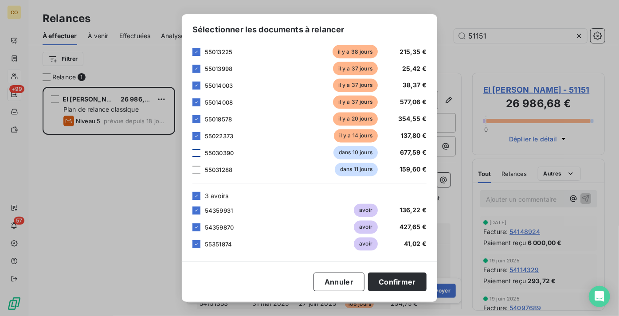
click at [198, 153] on div at bounding box center [196, 153] width 8 height 8
click at [198, 172] on div at bounding box center [196, 170] width 8 height 8
click at [402, 284] on button "Confirmer" at bounding box center [397, 282] width 58 height 19
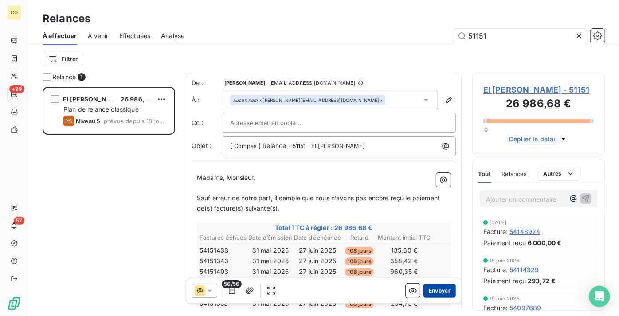
click at [426, 288] on button "Envoyer" at bounding box center [439, 291] width 32 height 14
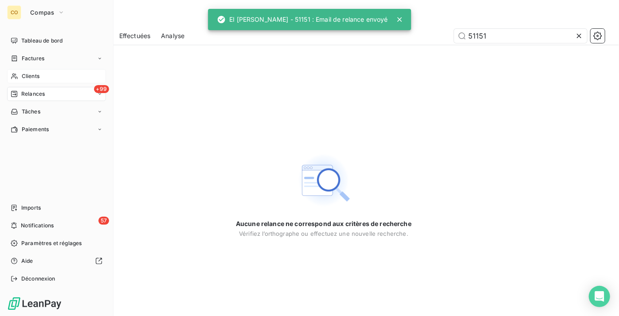
click at [31, 74] on span "Clients" at bounding box center [31, 76] width 18 height 8
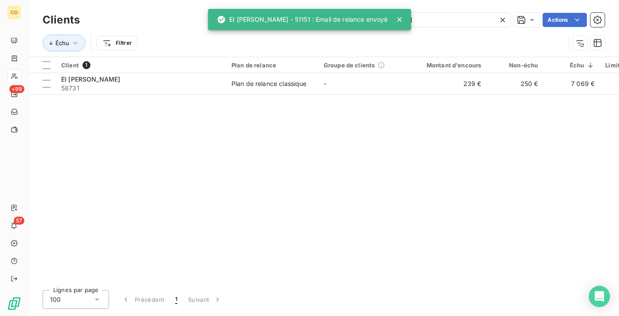
click at [502, 22] on icon at bounding box center [502, 20] width 9 height 9
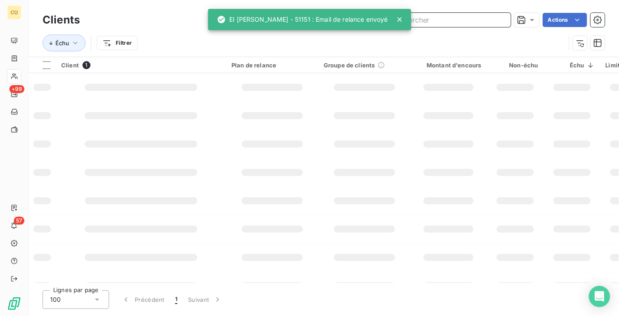
click at [452, 19] on input "text" at bounding box center [444, 20] width 133 height 14
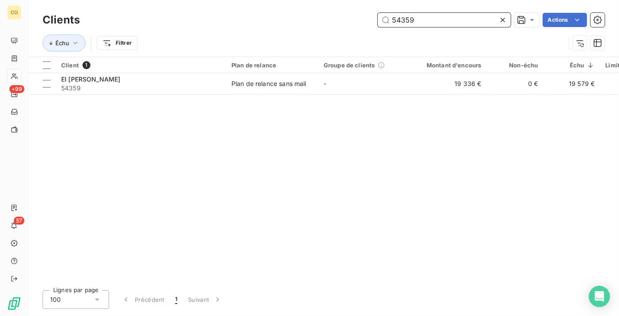
type input "54359"
click at [263, 100] on div "Client 1 Plan de relance Groupe de clients Montant d'encours Non-échu Échu Limi…" at bounding box center [323, 170] width 590 height 226
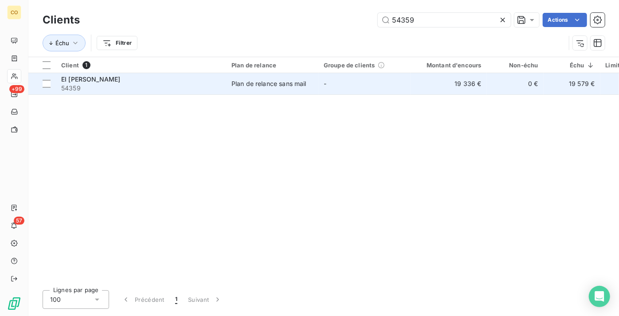
click at [269, 89] on td "Plan de relance sans mail" at bounding box center [272, 83] width 92 height 21
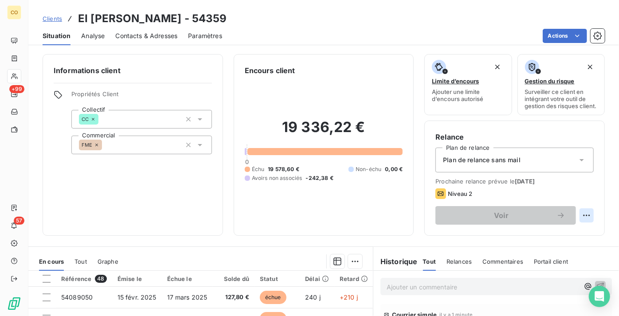
click at [579, 226] on html "CO +99 57 Clients EI GAUTHIER SYLVIE - 54359 Situation Analyse Contacts & Adres…" at bounding box center [309, 158] width 619 height 316
click at [558, 246] on div "Replanifier cette action" at bounding box center [543, 241] width 79 height 14
select select "9"
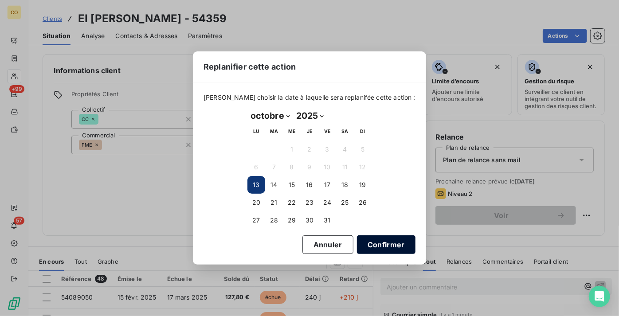
click at [380, 252] on button "Confirmer" at bounding box center [386, 244] width 58 height 19
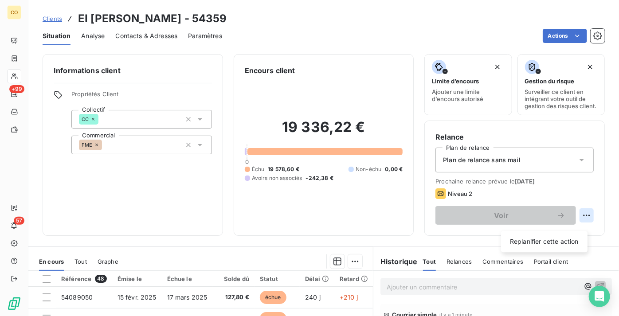
click at [580, 221] on html "CO +99 57 Clients EI GAUTHIER SYLVIE - 54359 Situation Analyse Contacts & Adres…" at bounding box center [309, 158] width 619 height 316
click at [569, 236] on div "Replanifier cette action" at bounding box center [543, 241] width 79 height 14
select select "9"
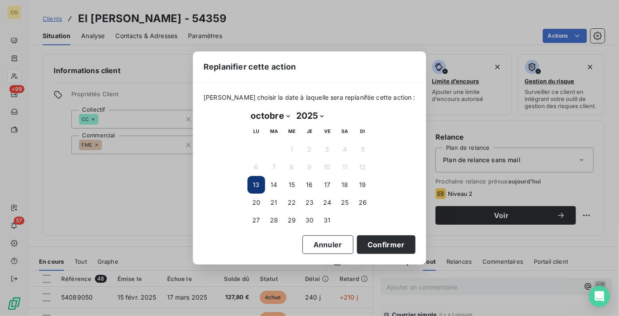
click at [266, 232] on div "octobre 2025 Month: janvier février mars avril mai juin juillet août septembre …" at bounding box center [309, 168] width 136 height 133
click at [314, 243] on button "Annuler" at bounding box center [327, 244] width 51 height 19
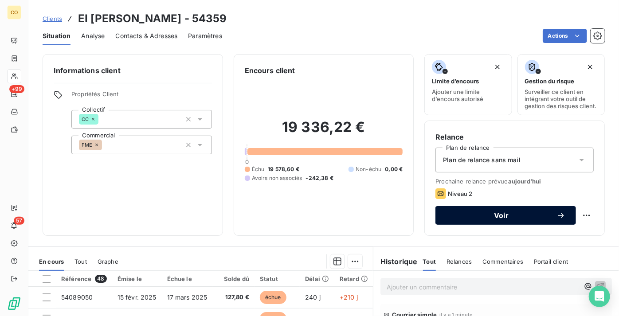
click at [468, 219] on span "Voir" at bounding box center [501, 215] width 110 height 7
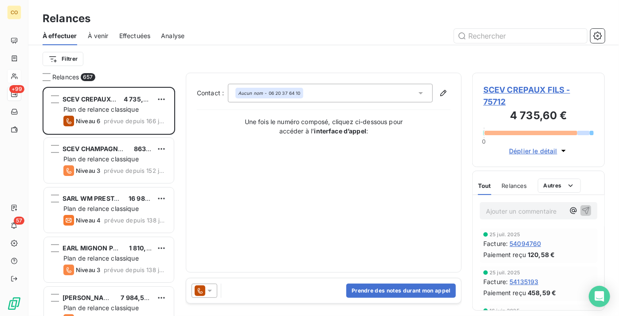
scroll to position [222, 126]
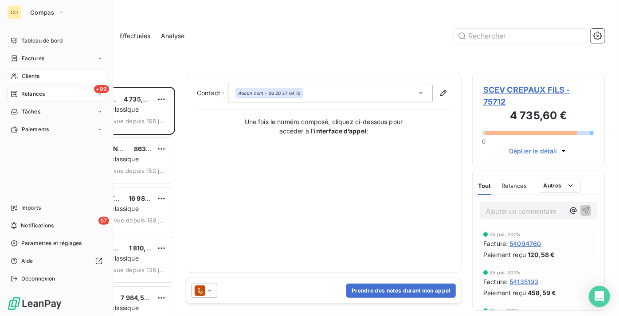
click at [27, 76] on span "Clients" at bounding box center [31, 76] width 18 height 8
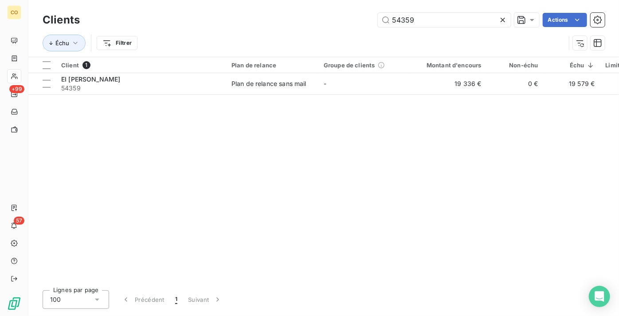
drag, startPoint x: 414, startPoint y: 16, endPoint x: 236, endPoint y: 3, distance: 178.2
click at [236, 3] on div "Clients 54359 Actions Échu Filtrer" at bounding box center [323, 28] width 590 height 57
type input "51153"
click at [247, 96] on div "Client 1 Plan de relance Groupe de clients Montant d'encours Non-échu Échu Limi…" at bounding box center [323, 170] width 590 height 226
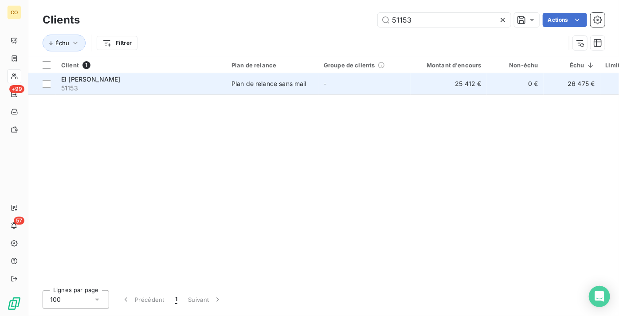
click at [249, 91] on td "Plan de relance sans mail" at bounding box center [272, 83] width 92 height 21
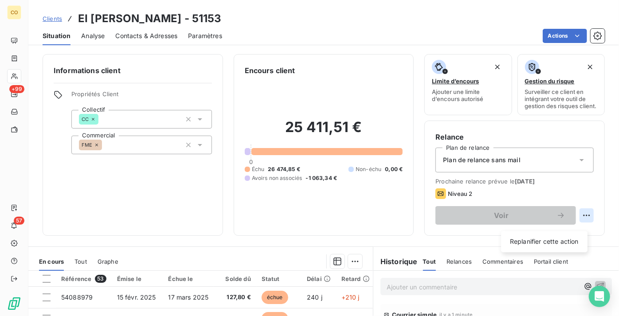
click at [582, 222] on html "CO +99 57 Clients EI GAUTHIER Odette - 51153 Situation Analyse Contacts & Adres…" at bounding box center [309, 158] width 619 height 316
click at [539, 245] on div "Replanifier cette action" at bounding box center [543, 241] width 79 height 14
select select "9"
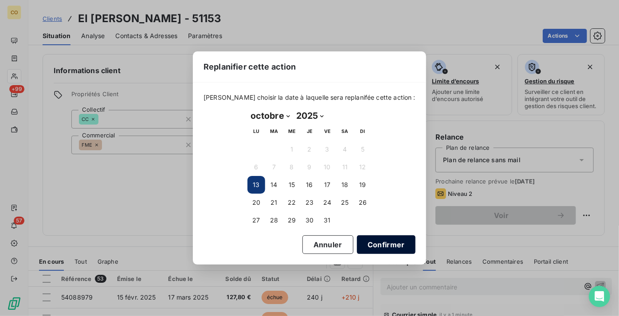
click at [386, 250] on button "Confirmer" at bounding box center [386, 244] width 58 height 19
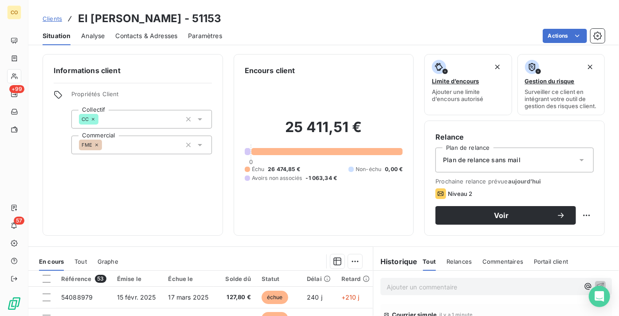
click at [57, 19] on span "Clients" at bounding box center [52, 18] width 19 height 7
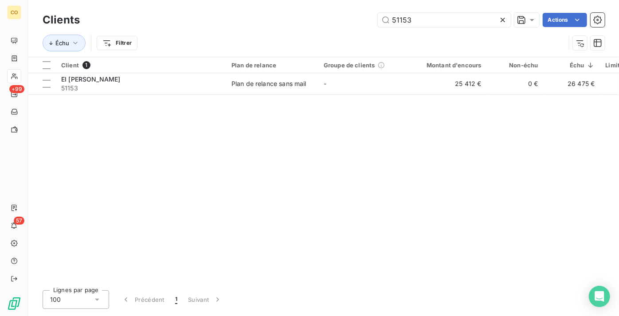
drag, startPoint x: 418, startPoint y: 21, endPoint x: 255, endPoint y: -13, distance: 167.1
click at [255, 0] on html "CO +99 57 Clients 51153 Actions Échu Filtrer Client 1 Plan de relance Groupe de…" at bounding box center [309, 158] width 619 height 316
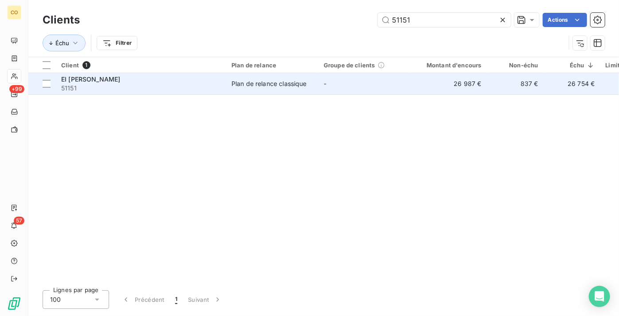
type input "51151"
click at [233, 75] on td "Plan de relance classique" at bounding box center [272, 83] width 92 height 21
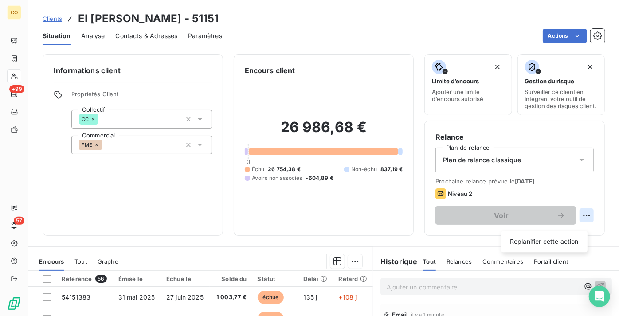
click at [581, 224] on html "CO +99 57 Clients EI GAUTHIER JEAN PHILIPPE - 51151 Situation Analyse Contacts …" at bounding box center [309, 158] width 619 height 316
click at [562, 240] on div "Replanifier cette action" at bounding box center [543, 241] width 79 height 14
select select "9"
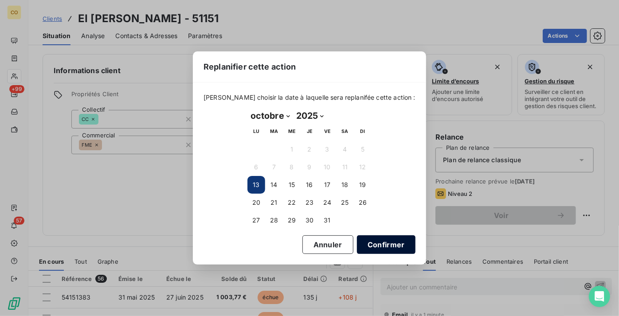
click at [384, 241] on button "Confirmer" at bounding box center [386, 244] width 58 height 19
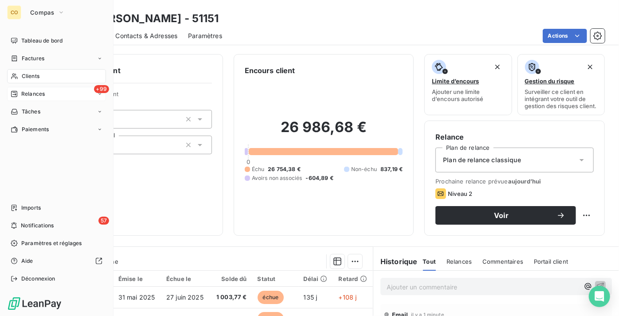
click at [24, 97] on div "+99 Relances" at bounding box center [56, 94] width 99 height 14
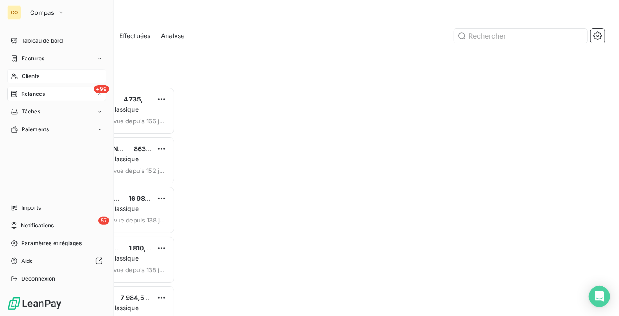
scroll to position [222, 126]
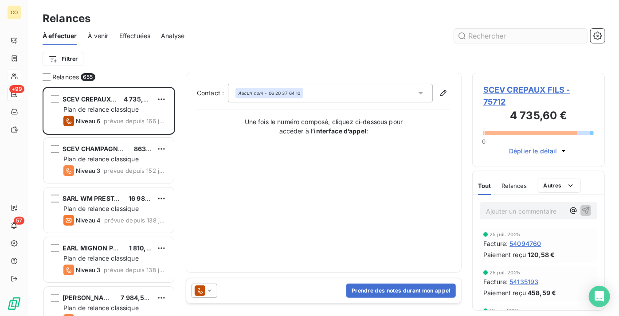
click at [475, 33] on input "text" at bounding box center [520, 36] width 133 height 14
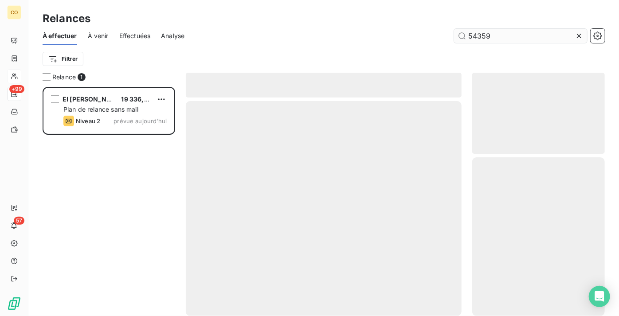
scroll to position [222, 126]
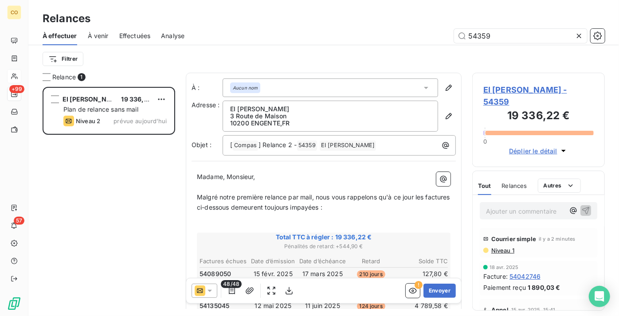
type input "54359"
click at [210, 293] on icon at bounding box center [209, 290] width 9 height 9
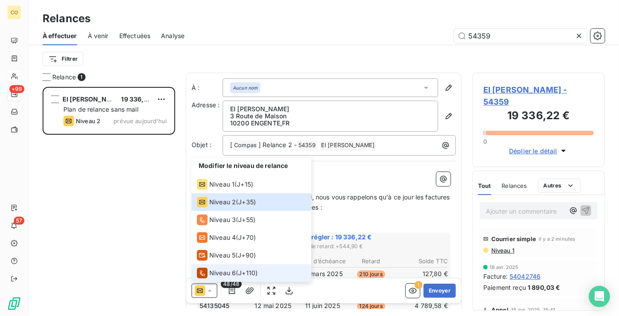
click at [215, 275] on span "Niveau 6" at bounding box center [222, 273] width 27 height 9
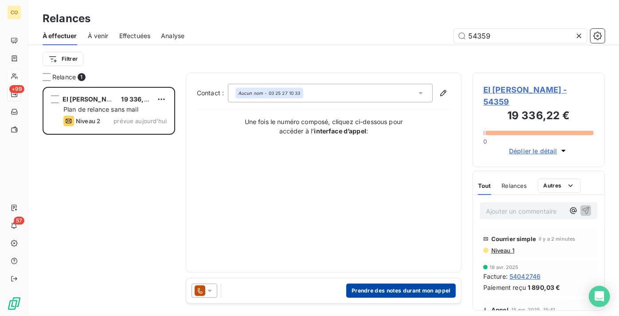
click at [390, 294] on button "Prendre des notes durant mon appel" at bounding box center [400, 291] width 109 height 14
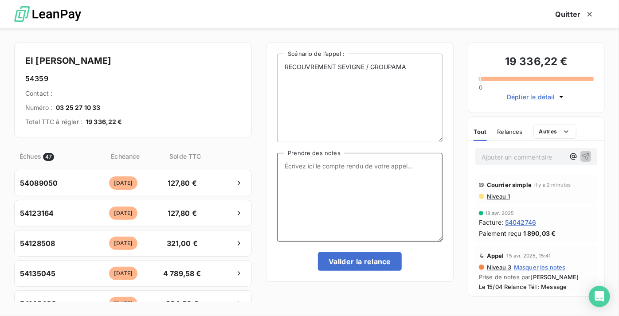
click at [341, 221] on textarea "Prendre des notes" at bounding box center [359, 197] width 165 height 89
drag, startPoint x: 437, startPoint y: 168, endPoint x: 75, endPoint y: 142, distance: 363.0
click at [75, 142] on div "EI GAUTHIER SYLVIE 54359 Contact : Numéro : 03 25 27 10 33 Total TTC à régler :…" at bounding box center [309, 172] width 619 height 288
type textarea "Le 13/10 : Relance Tél : Message + Situ par courrier"
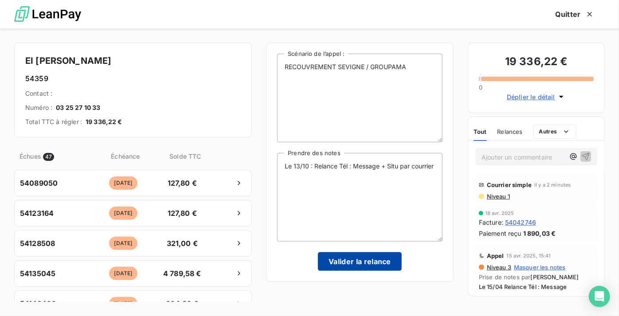
click at [354, 263] on button "Valider la relance" at bounding box center [360, 261] width 84 height 19
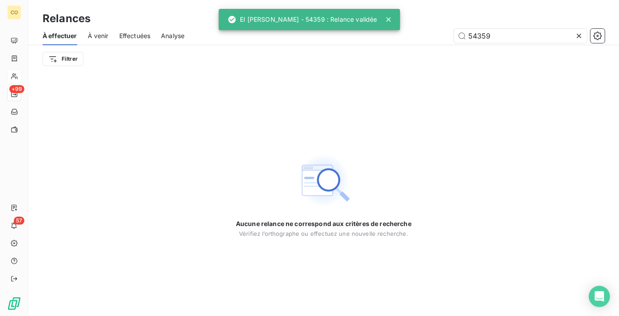
click at [581, 34] on icon at bounding box center [578, 35] width 9 height 9
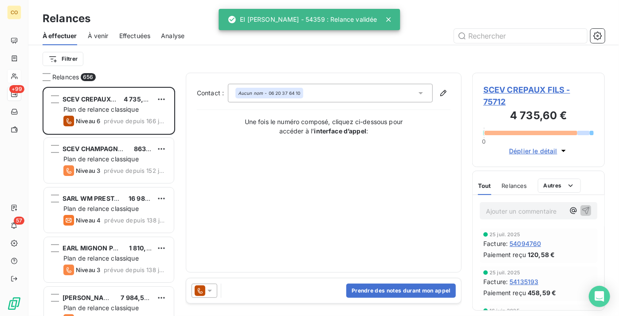
scroll to position [222, 126]
click at [495, 34] on input "text" at bounding box center [520, 36] width 133 height 14
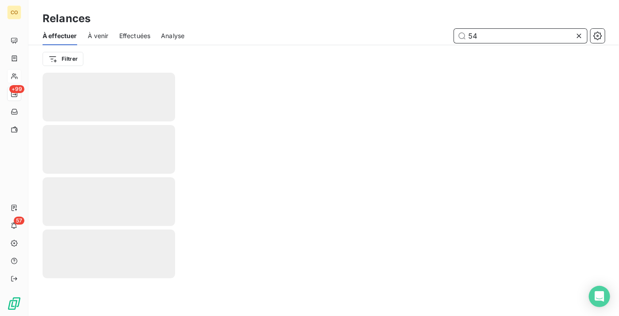
type input "5"
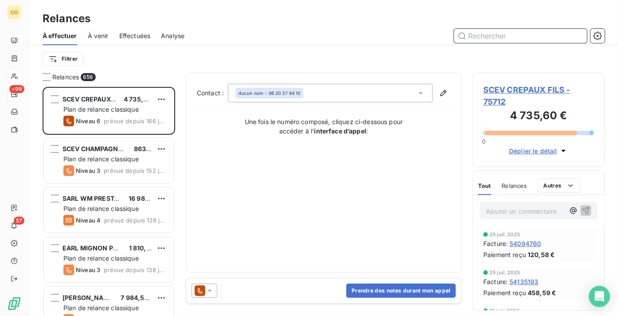
scroll to position [222, 126]
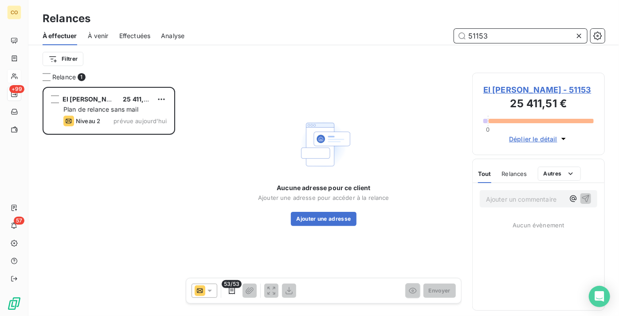
scroll to position [222, 126]
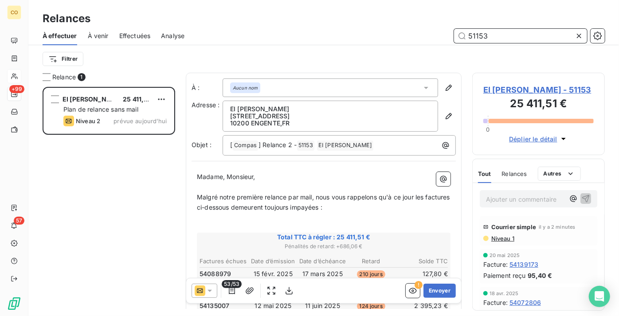
type input "51153"
click at [211, 289] on icon at bounding box center [209, 290] width 9 height 9
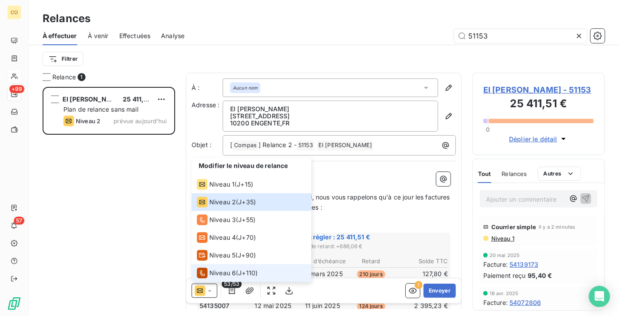
click at [218, 271] on span "Niveau 6" at bounding box center [222, 273] width 27 height 9
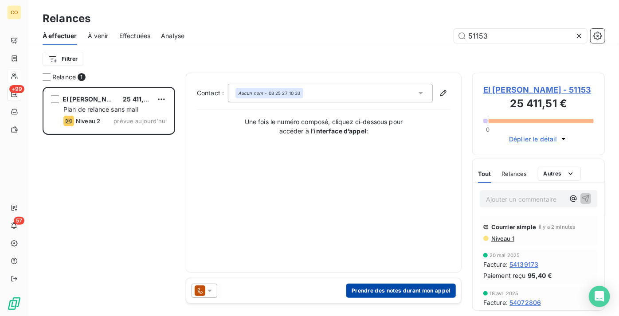
click at [378, 292] on button "Prendre des notes durant mon appel" at bounding box center [400, 291] width 109 height 14
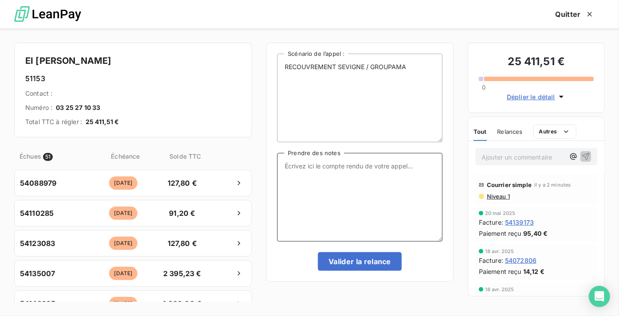
click at [345, 216] on textarea "Prendre des notes" at bounding box center [359, 197] width 165 height 89
paste textarea "Le 13/10 : Relance Tél : Message + Situ par courrier"
type textarea "Le 13/10 : Relance Tél : Message + Situ par courrier"
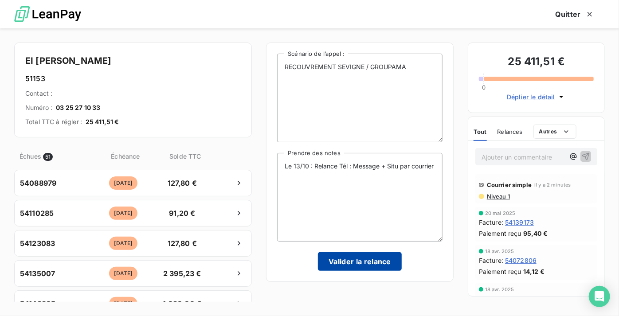
click at [370, 260] on button "Valider la relance" at bounding box center [360, 261] width 84 height 19
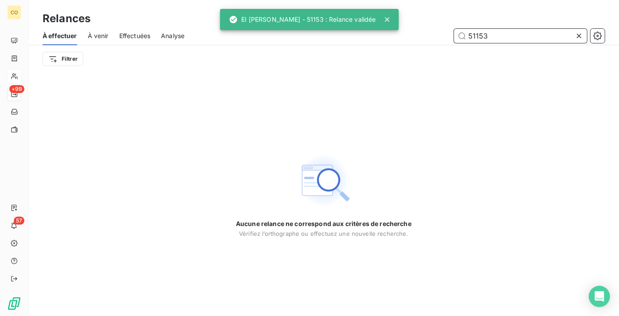
drag, startPoint x: 499, startPoint y: 38, endPoint x: 332, endPoint y: 65, distance: 169.8
click at [332, 65] on div "À effectuer À venir Effectuées Analyse 51153 Filtrer" at bounding box center [323, 50] width 590 height 46
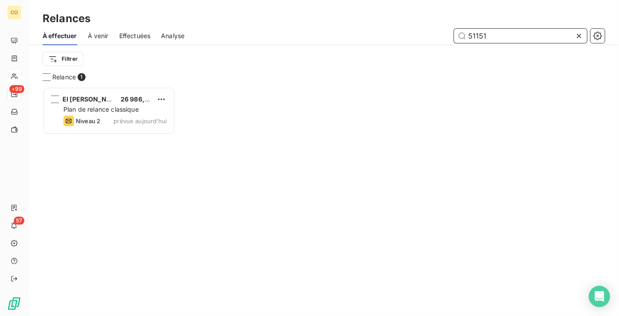
scroll to position [6, 7]
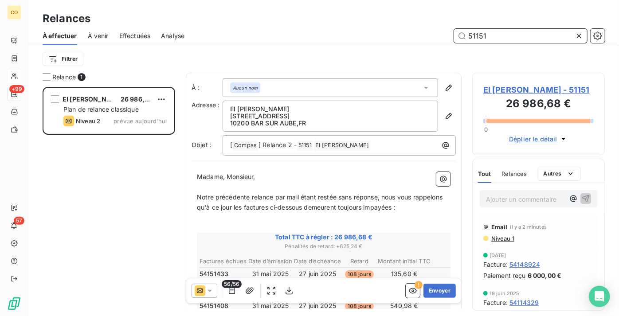
type input "51151"
click at [211, 292] on icon at bounding box center [209, 290] width 9 height 9
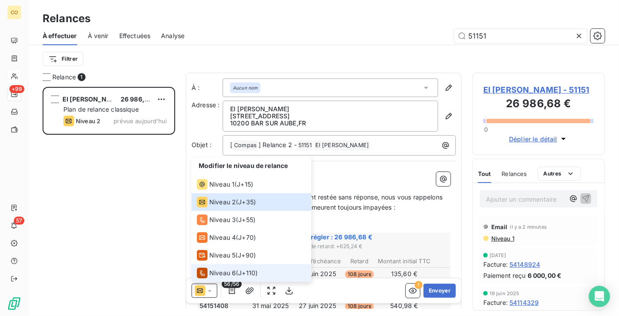
click at [216, 271] on span "Niveau 6" at bounding box center [222, 273] width 27 height 9
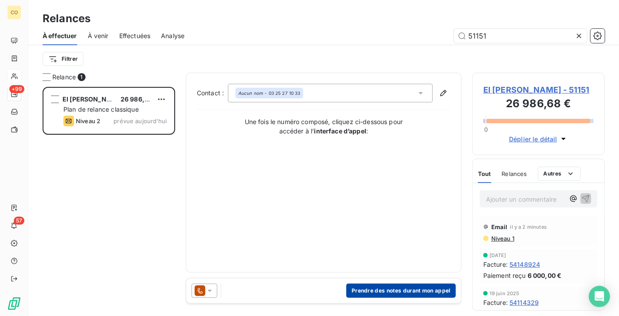
click at [375, 289] on button "Prendre des notes durant mon appel" at bounding box center [400, 291] width 109 height 14
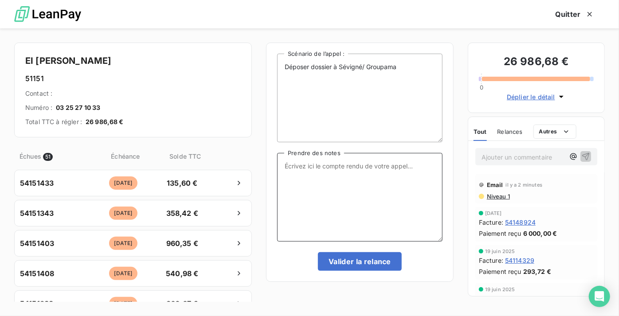
click at [358, 177] on textarea "Prendre des notes" at bounding box center [359, 197] width 165 height 89
paste textarea "Le 13/10 : Relance Tél : Message + Situ par courrier"
type textarea "Le 13/10 : Relance Tél : Message + Situ par courrier"
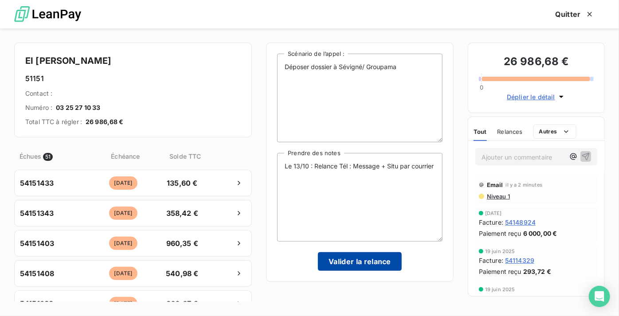
click at [364, 263] on button "Valider la relance" at bounding box center [360, 261] width 84 height 19
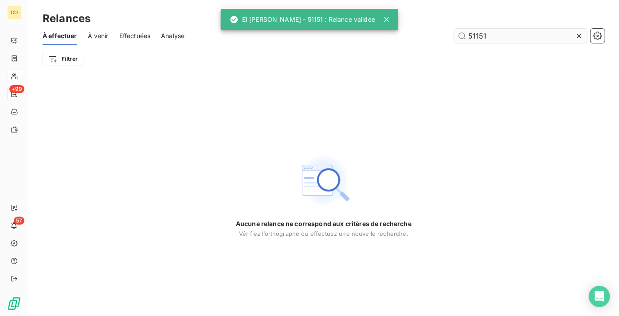
click at [580, 38] on icon at bounding box center [578, 35] width 9 height 9
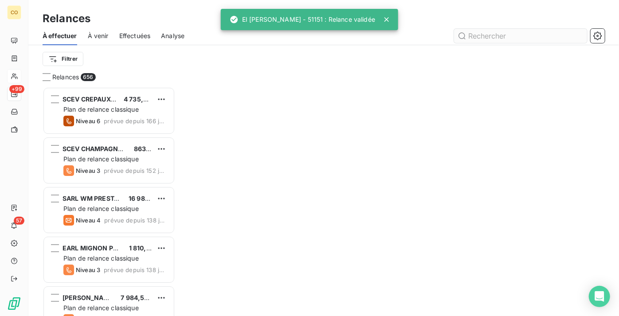
scroll to position [222, 126]
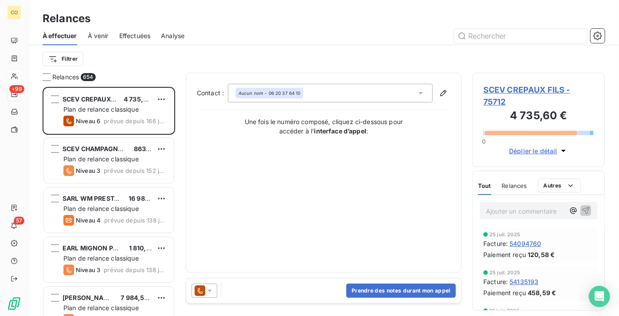
click at [135, 40] on span "Effectuées" at bounding box center [134, 35] width 31 height 9
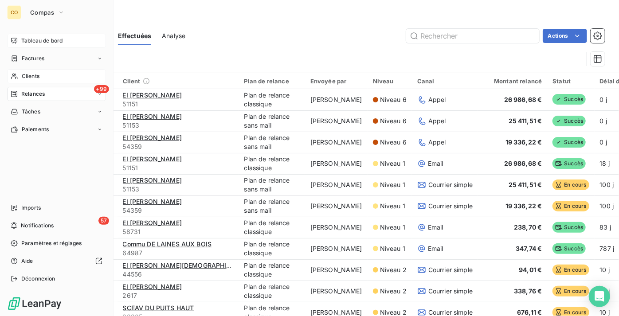
click at [39, 35] on div "Tableau de bord" at bounding box center [56, 41] width 99 height 14
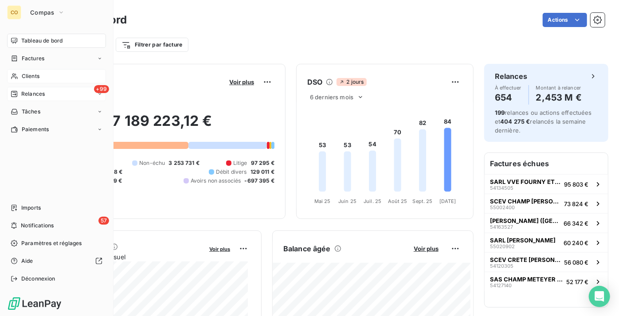
click at [38, 90] on span "Relances" at bounding box center [32, 94] width 23 height 8
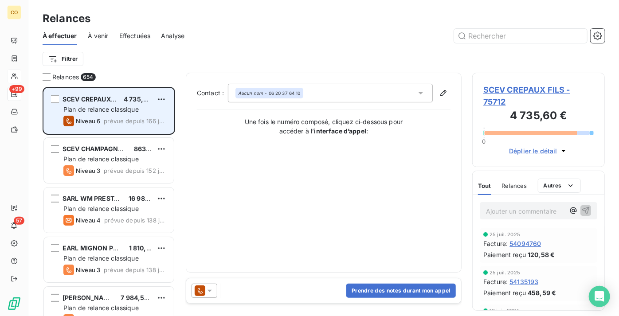
scroll to position [222, 126]
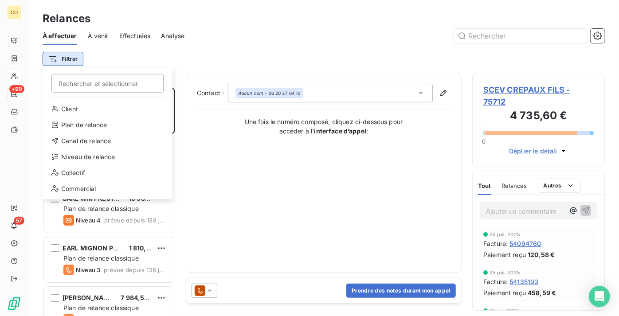
click at [70, 65] on html "CO +99 57 Relances À effectuer À venir Effectuées Analyse Filtrer Rechercher et…" at bounding box center [309, 158] width 619 height 316
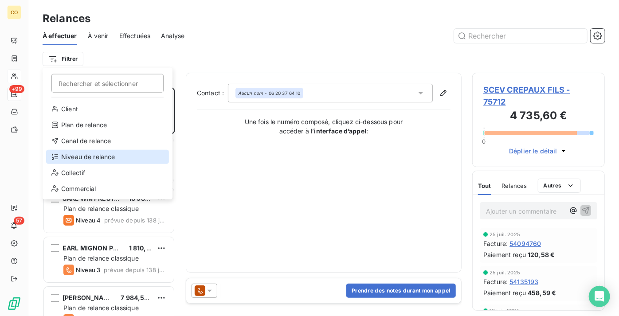
click at [116, 160] on div "Niveau de relance" at bounding box center [107, 157] width 123 height 14
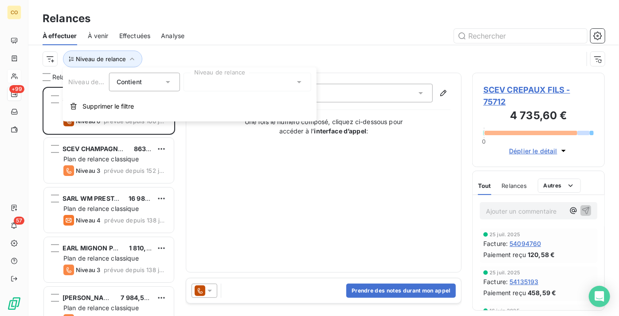
click at [202, 82] on div at bounding box center [247, 82] width 128 height 19
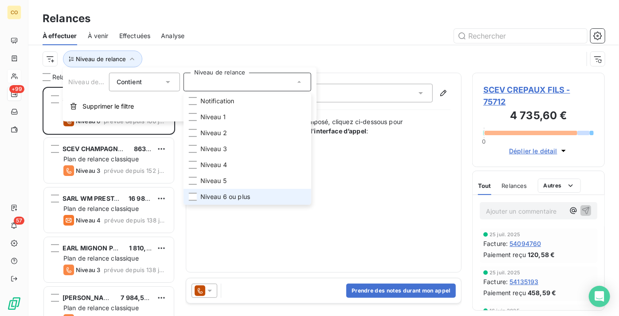
click at [219, 196] on span "Niveau 6 ou plus" at bounding box center [225, 196] width 50 height 9
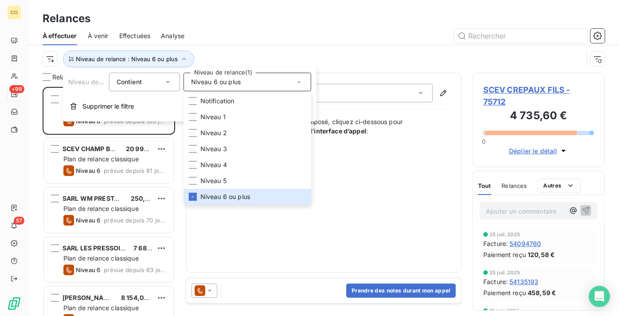
click at [308, 58] on div "Niveau de relance : Niveau 6 ou plus" at bounding box center [313, 59] width 540 height 17
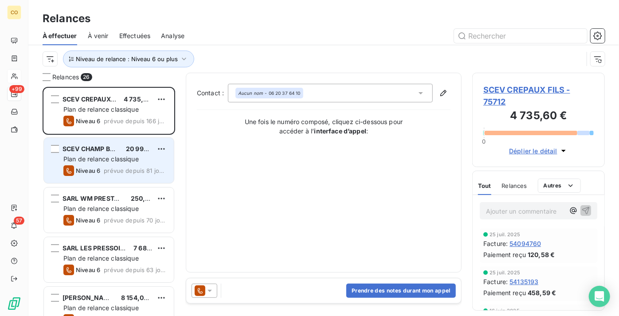
click at [99, 156] on span "Plan de relance classique" at bounding box center [100, 159] width 75 height 8
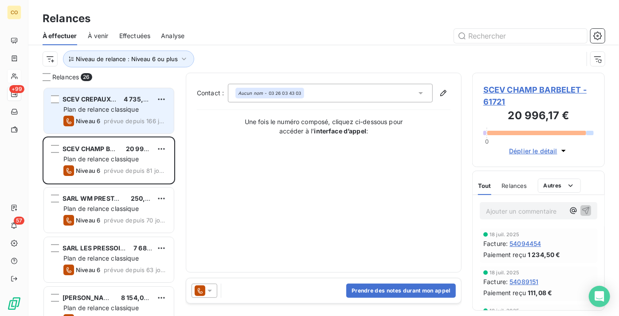
click at [97, 112] on span "Plan de relance classique" at bounding box center [100, 109] width 75 height 8
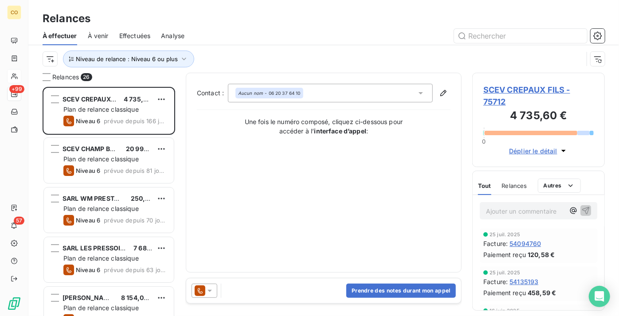
click at [204, 295] on icon at bounding box center [200, 290] width 11 height 11
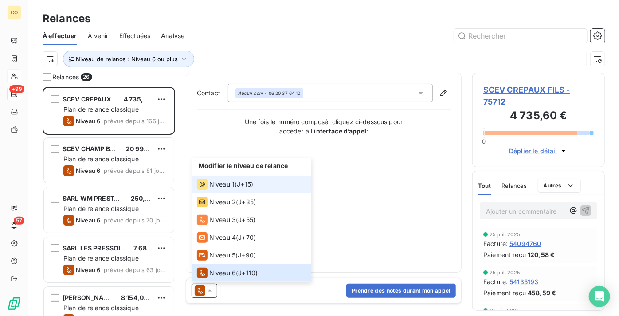
click at [228, 188] on span "Niveau 1" at bounding box center [221, 184] width 25 height 9
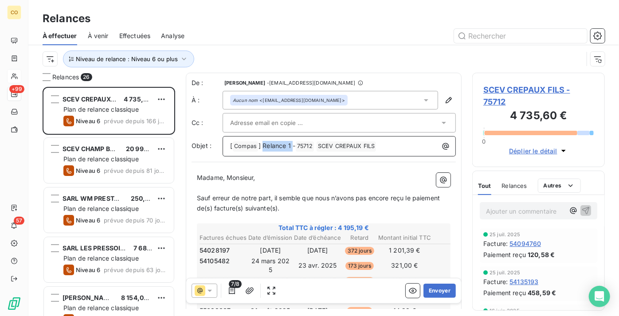
drag, startPoint x: 292, startPoint y: 145, endPoint x: 263, endPoint y: 145, distance: 28.4
click at [263, 145] on span "] Relance 1 -" at bounding box center [276, 146] width 37 height 8
click at [229, 292] on icon "button" at bounding box center [231, 290] width 9 height 9
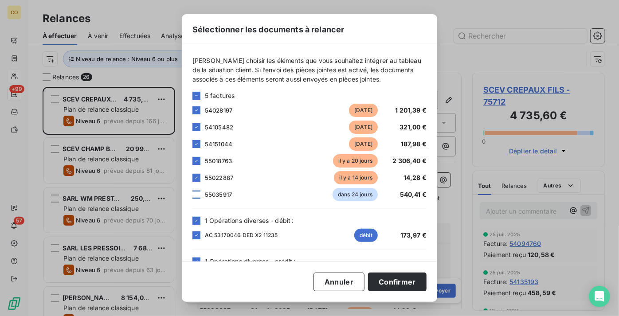
click at [194, 195] on div at bounding box center [196, 195] width 8 height 8
click at [387, 280] on button "Confirmer" at bounding box center [397, 282] width 58 height 19
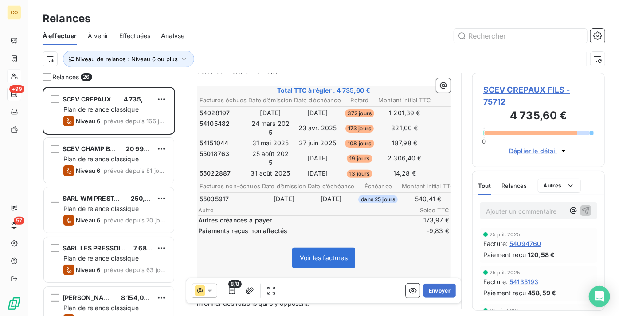
scroll to position [242, 0]
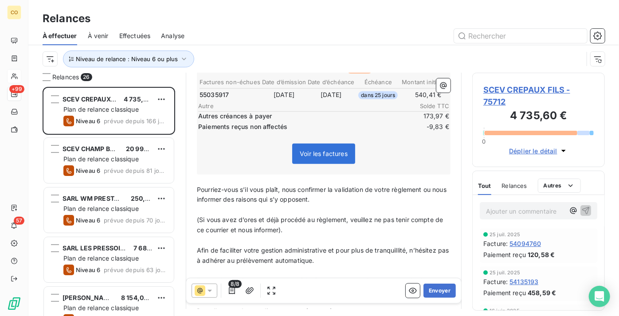
click at [203, 177] on p "﻿" at bounding box center [323, 180] width 253 height 10
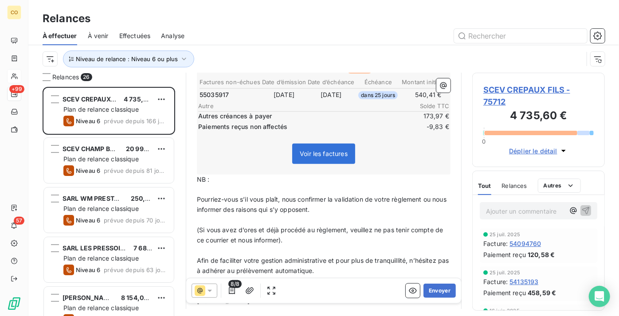
click at [233, 177] on p "NB :" at bounding box center [323, 180] width 253 height 10
click at [345, 266] on p "Afin de faciliter votre gestion administrative et pour plus de tranquillité, n’…" at bounding box center [323, 266] width 253 height 20
click at [304, 175] on p "NB : "Autres créances à payer =" at bounding box center [323, 180] width 253 height 10
click at [363, 277] on p "﻿" at bounding box center [323, 281] width 253 height 10
click at [412, 175] on p "NB : "Autres créances à payer = Avoir 53170046 déduit 2x" de" at bounding box center [323, 180] width 253 height 10
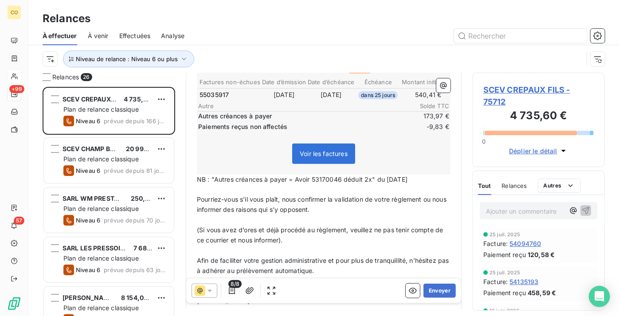
click at [286, 175] on span "NB : "Autres créances à payer = Avoir 53170046 déduit 2x" du 30/04/25" at bounding box center [302, 179] width 211 height 8
click at [211, 175] on span "NB : "Autres créances à payer" = Avoir 53170046 déduit 2x" du 30/04/25" at bounding box center [304, 179] width 214 height 8
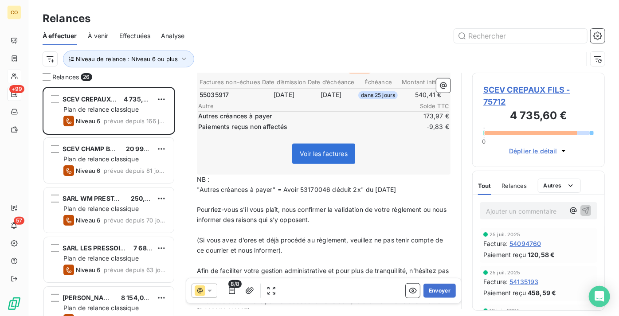
click at [411, 185] on p ""Autres créances à payer" = Avoir 53170046 déduit 2x" du 30/04/25" at bounding box center [323, 190] width 253 height 10
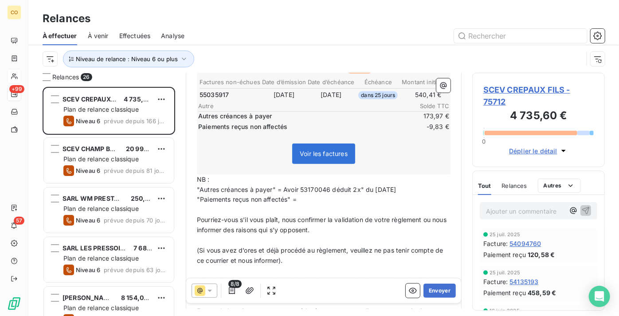
click at [322, 266] on p "﻿" at bounding box center [323, 271] width 253 height 10
click at [306, 195] on p ""Paiements reçus non affectés" =" at bounding box center [323, 200] width 253 height 10
click at [362, 186] on span ""Autres créances à payer" = Avoir 53170046 déduit 2x" du 30/04/25" at bounding box center [296, 190] width 199 height 8
click at [402, 185] on p ""Autres créances à payer" = Avoir 53170046 déduit 2x du 30/04/25" at bounding box center [323, 190] width 253 height 10
drag, startPoint x: 195, startPoint y: 213, endPoint x: 226, endPoint y: 224, distance: 32.7
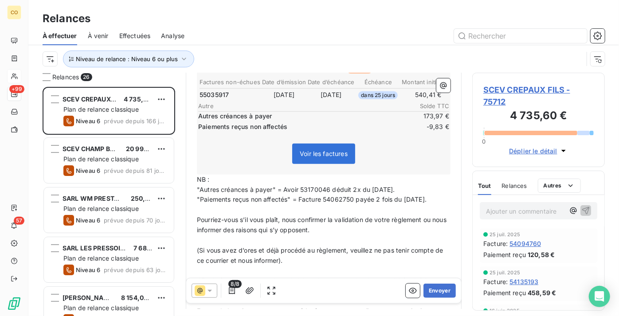
click at [226, 224] on div "Madame, Monsieur, ﻿ Sauf erreur de notre part, il semble que nous n’avons pas e…" at bounding box center [323, 213] width 264 height 575
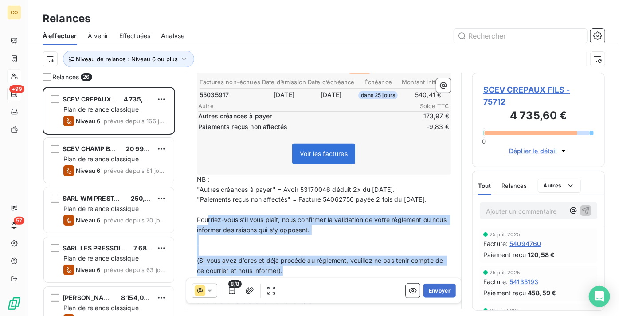
drag, startPoint x: 288, startPoint y: 266, endPoint x: 207, endPoint y: 211, distance: 98.1
click at [207, 211] on div "Madame, Monsieur, ﻿ Sauf erreur de notre part, il semble que nous n’avons pas e…" at bounding box center [323, 218] width 253 height 575
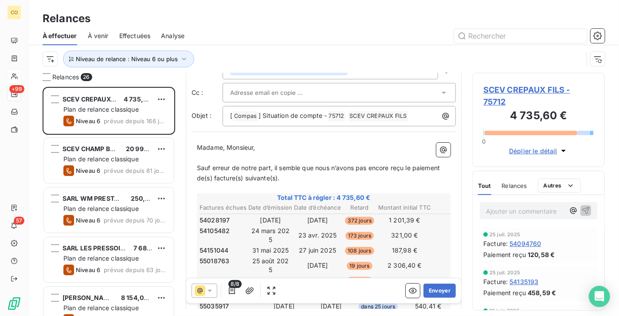
scroll to position [0, 0]
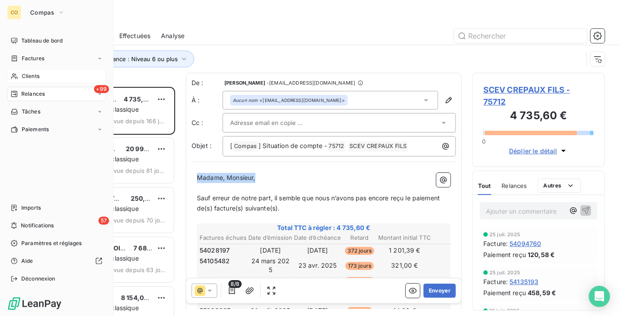
drag, startPoint x: 271, startPoint y: 175, endPoint x: 0, endPoint y: 150, distance: 271.9
click at [0, 150] on div "CO Compas Tableau de bord Factures Clients +99 Relances Tâches Paiements Import…" at bounding box center [309, 158] width 619 height 316
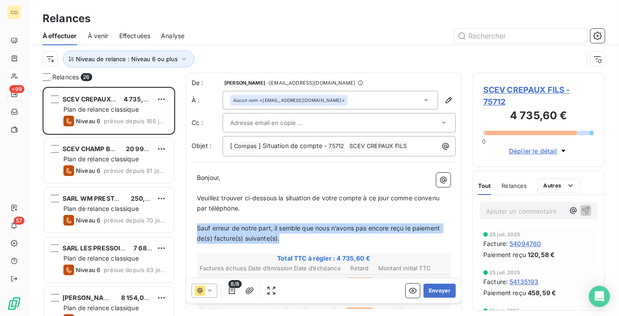
drag, startPoint x: 282, startPoint y: 240, endPoint x: 192, endPoint y: 223, distance: 91.4
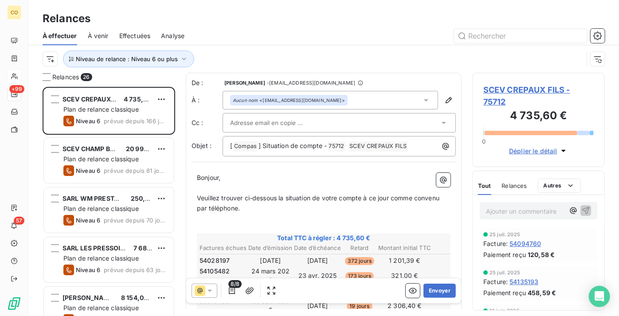
click at [421, 96] on icon at bounding box center [425, 100] width 9 height 9
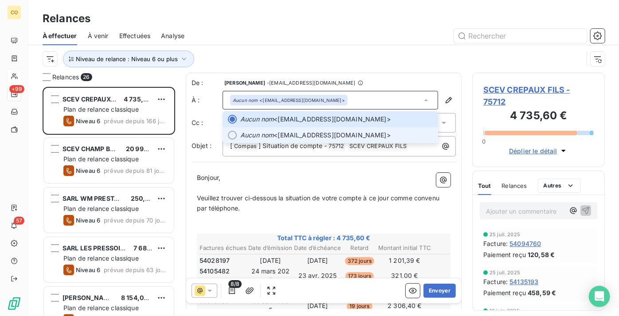
click at [318, 134] on span "Aucun nom <crepauxs@gmail.com>" at bounding box center [336, 135] width 192 height 9
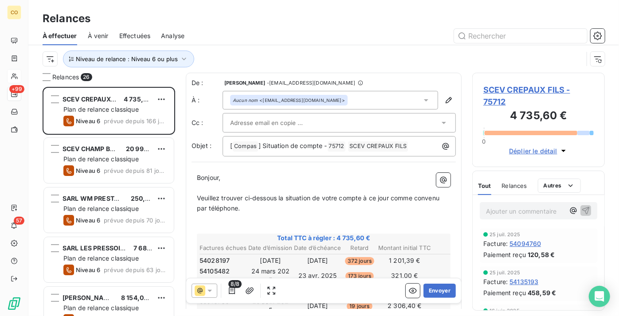
scroll to position [202, 0]
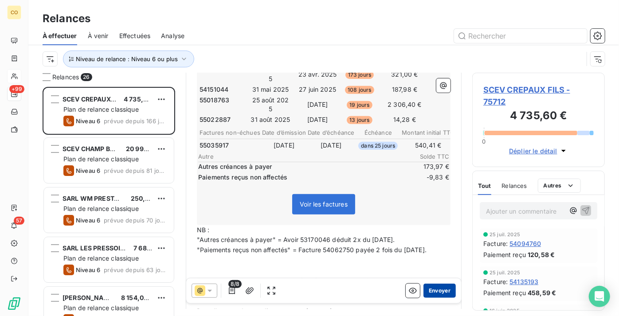
click at [433, 292] on button "Envoyer" at bounding box center [439, 291] width 32 height 14
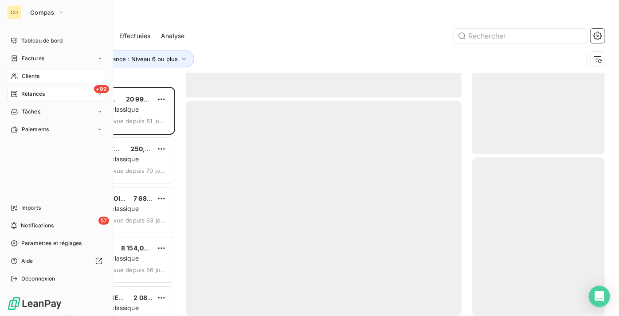
click at [47, 79] on div "Clients" at bounding box center [56, 76] width 99 height 14
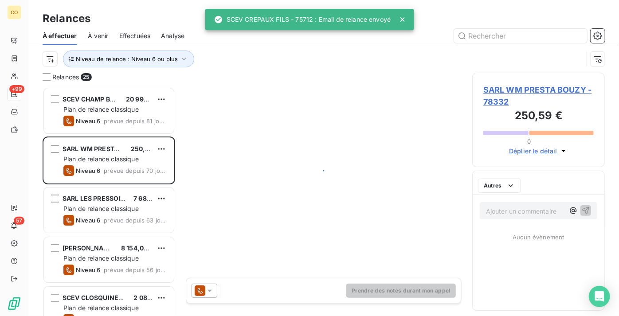
scroll to position [222, 126]
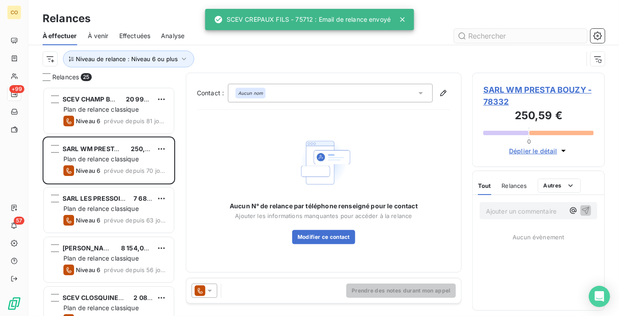
click at [515, 33] on input "text" at bounding box center [520, 36] width 133 height 14
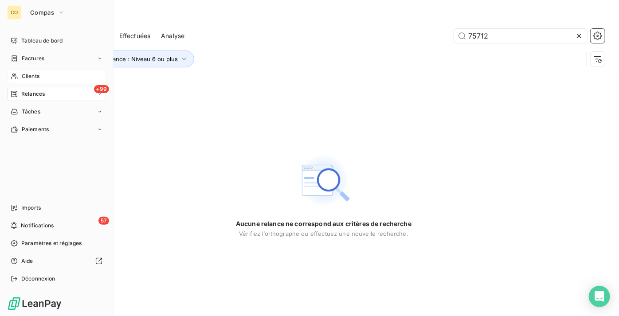
type input "75712"
click at [29, 70] on div "Clients" at bounding box center [56, 76] width 99 height 14
click at [28, 81] on div "Clients" at bounding box center [56, 76] width 99 height 14
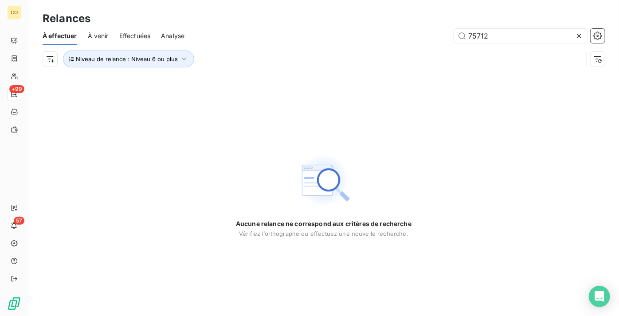
click at [585, 34] on div at bounding box center [580, 36] width 12 height 14
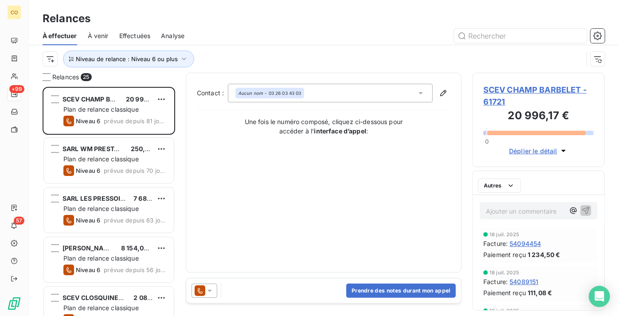
scroll to position [222, 126]
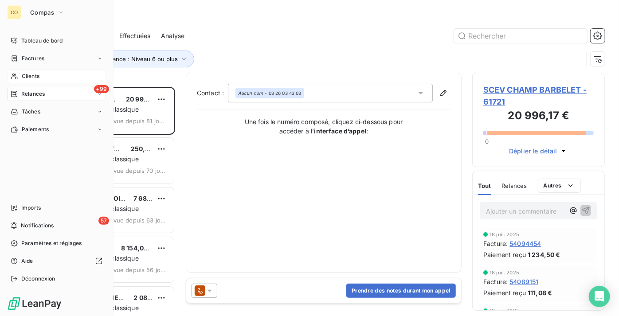
click at [27, 79] on span "Clients" at bounding box center [31, 76] width 18 height 8
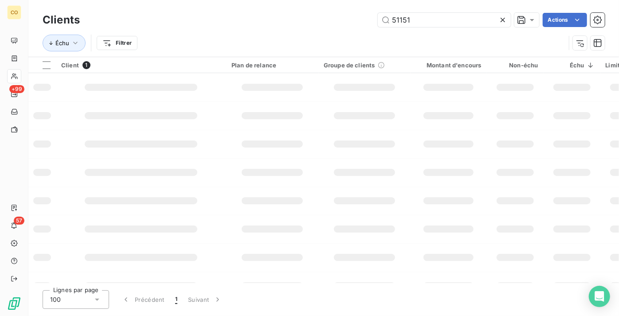
drag, startPoint x: 452, startPoint y: 22, endPoint x: 99, endPoint y: -5, distance: 354.2
click at [99, 0] on html "CO +99 57 Clients 51151 Actions Échu Filtrer Client 1 Plan de relance Groupe de…" at bounding box center [309, 158] width 619 height 316
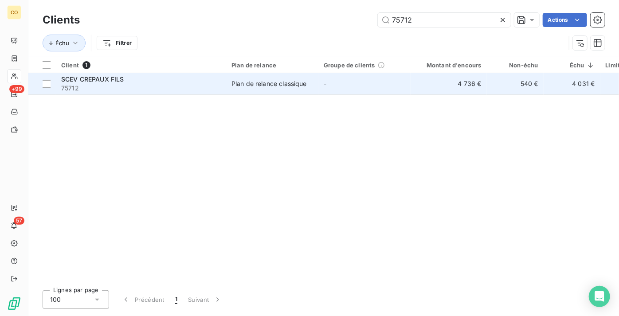
type input "75712"
click at [120, 82] on span "SCEV CREPAUX FILS" at bounding box center [92, 79] width 63 height 8
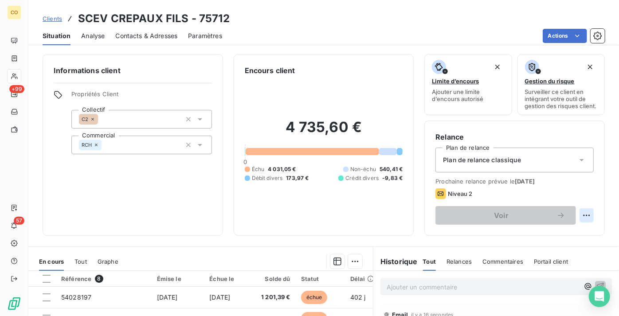
click at [584, 219] on html "CO +99 57 Clients SCEV CREPAUX FILS - 75712 Situation Analyse Contacts & Adress…" at bounding box center [309, 158] width 619 height 316
click at [544, 245] on div "Replanifier cette action" at bounding box center [543, 241] width 79 height 14
select select "9"
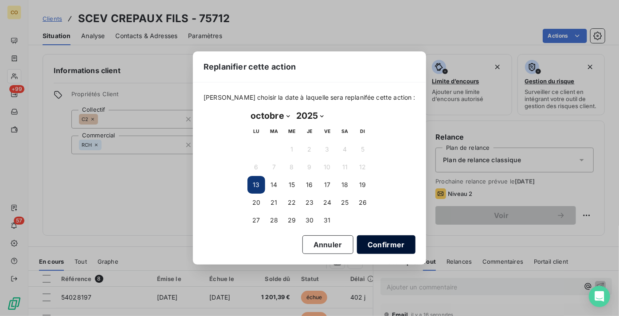
click at [388, 249] on button "Confirmer" at bounding box center [386, 244] width 58 height 19
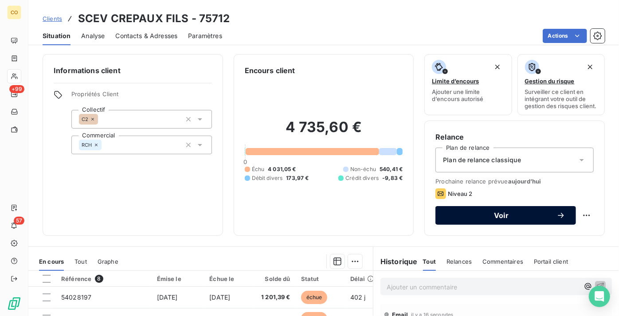
click at [473, 219] on span "Voir" at bounding box center [501, 215] width 110 height 7
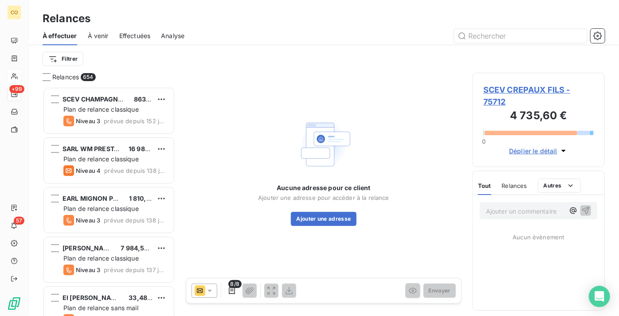
scroll to position [222, 126]
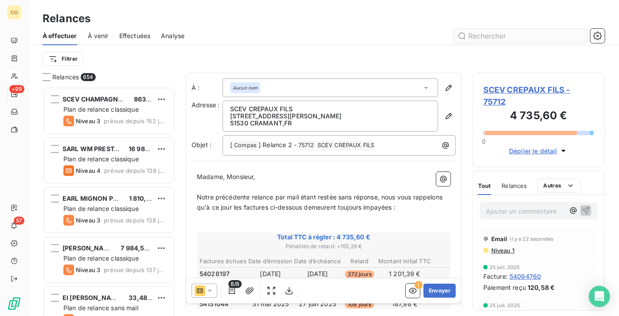
click at [476, 35] on input "text" at bounding box center [520, 36] width 133 height 14
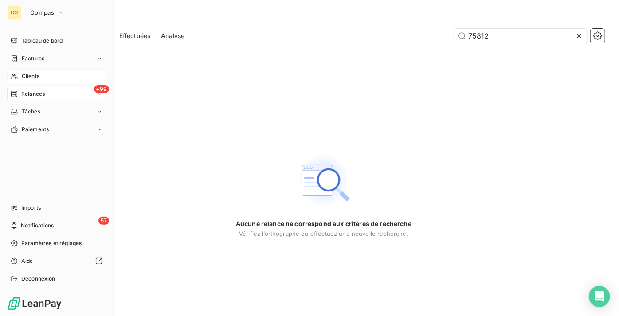
type input "75812"
click at [51, 94] on div "+99 Relances" at bounding box center [56, 94] width 99 height 14
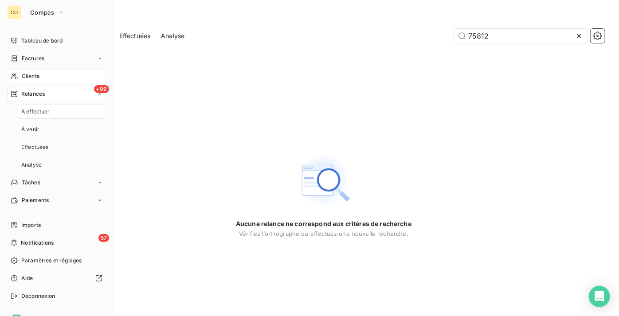
click at [47, 75] on div "Clients" at bounding box center [56, 76] width 99 height 14
click at [46, 90] on div "+99 Relances" at bounding box center [56, 94] width 99 height 14
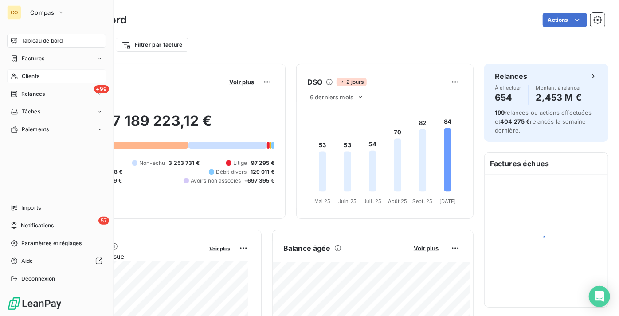
click at [36, 77] on span "Clients" at bounding box center [31, 76] width 18 height 8
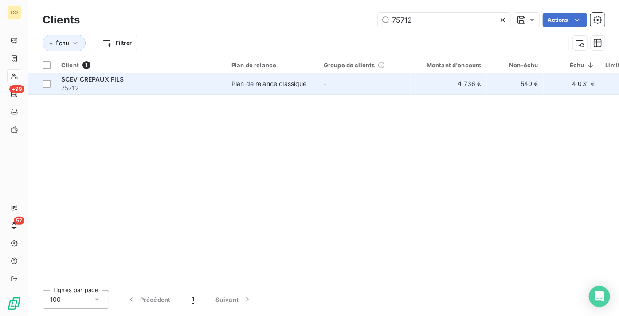
type input "75712"
click at [312, 90] on td "Plan de relance classique" at bounding box center [272, 83] width 92 height 21
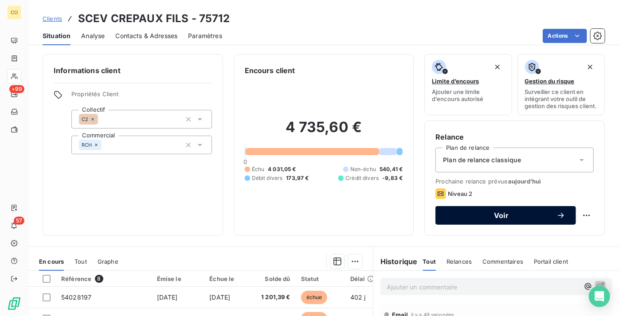
click at [494, 219] on span "Voir" at bounding box center [501, 215] width 110 height 7
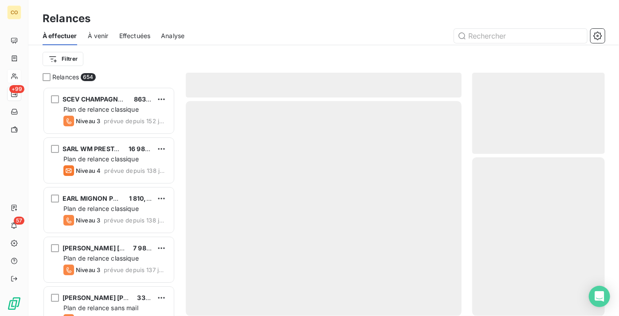
scroll to position [222, 126]
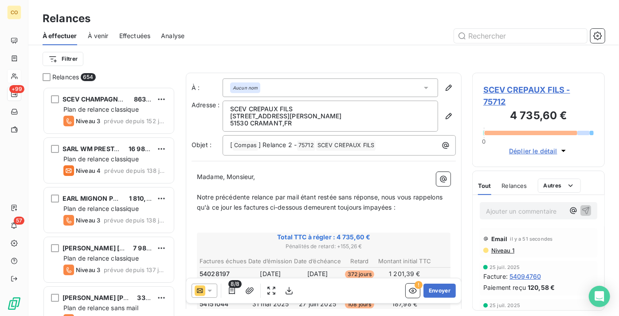
click at [204, 294] on icon at bounding box center [200, 290] width 11 height 11
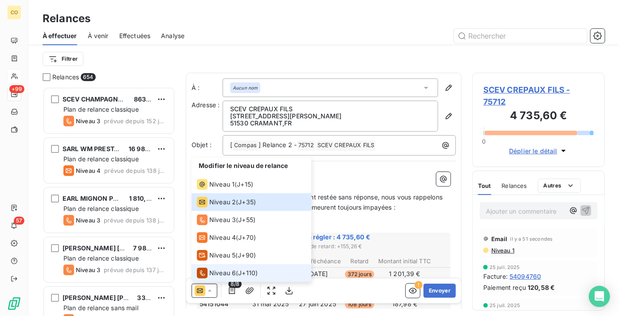
click at [216, 279] on li "Niveau 6 ( J+110 )" at bounding box center [251, 273] width 120 height 18
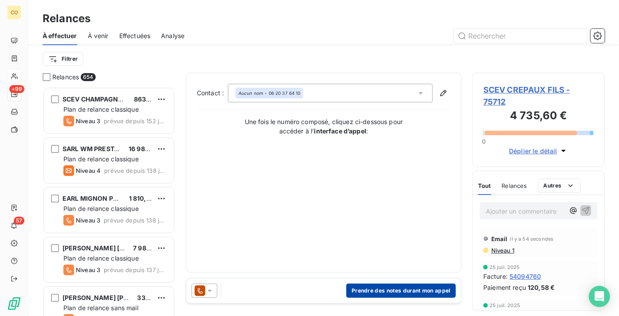
click at [376, 289] on button "Prendre des notes durant mon appel" at bounding box center [400, 291] width 109 height 14
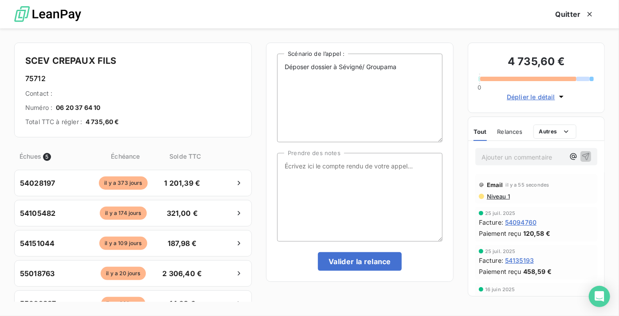
drag, startPoint x: 351, startPoint y: 145, endPoint x: 350, endPoint y: 163, distance: 17.3
click at [351, 145] on div "Déposer dossier à Sévigné/ Groupama Scénario de l’[PERSON_NAME] : Prendre des n…" at bounding box center [359, 162] width 165 height 217
click at [348, 172] on textarea "Prendre des notes" at bounding box center [359, 197] width 165 height 89
paste textarea "Le 13/10 : Relance Tél Mr en ligne attend d'être payé de l'export + situ par ma…"
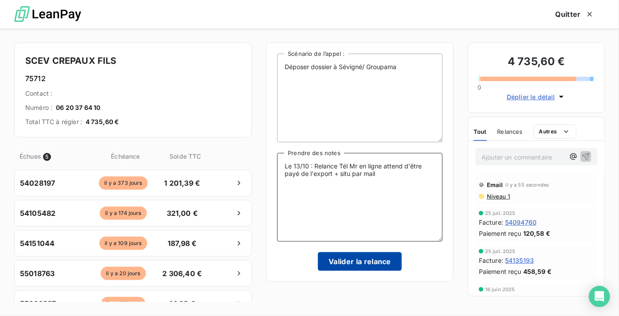
type textarea "Le 13/10 : Relance Tél Mr en ligne attend d'être payé de l'export + situ par ma…"
click at [365, 256] on button "Valider la relance" at bounding box center [360, 261] width 84 height 19
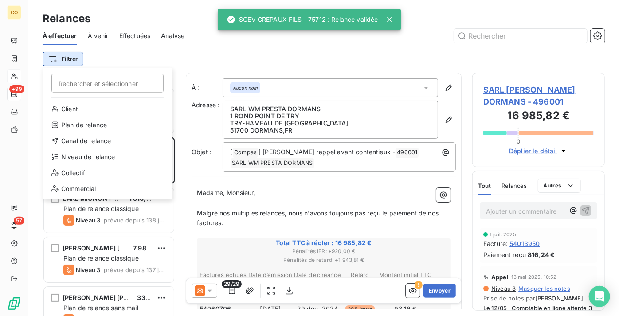
click at [69, 59] on html "CO +99 57 Relances À effectuer À venir Effectuées Analyse Filtrer Rechercher et…" at bounding box center [309, 158] width 619 height 316
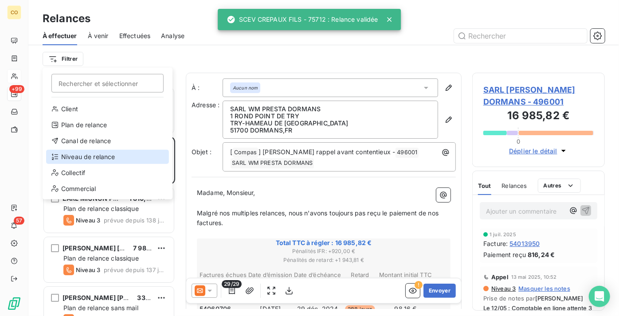
click at [92, 150] on div "Niveau de relance" at bounding box center [107, 157] width 123 height 14
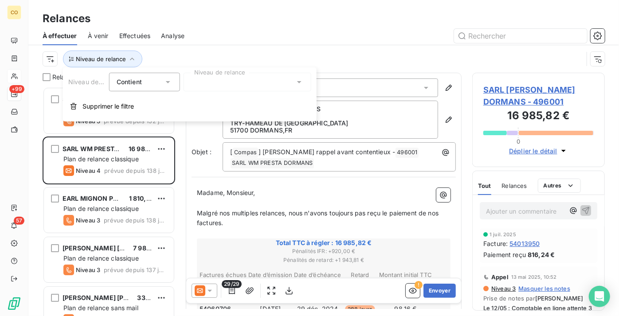
click at [236, 79] on div at bounding box center [247, 82] width 128 height 19
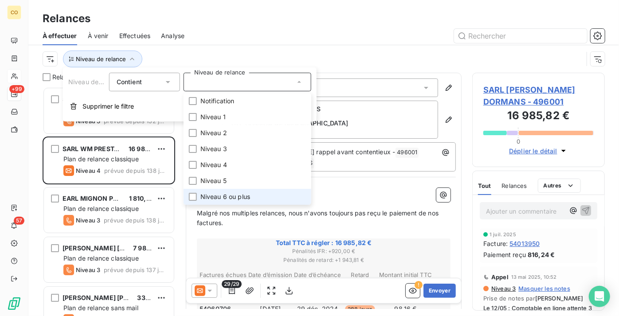
click at [252, 195] on li "Niveau 6 ou plus" at bounding box center [247, 197] width 128 height 16
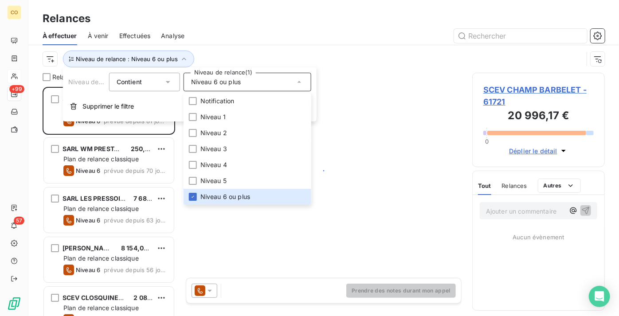
scroll to position [222, 126]
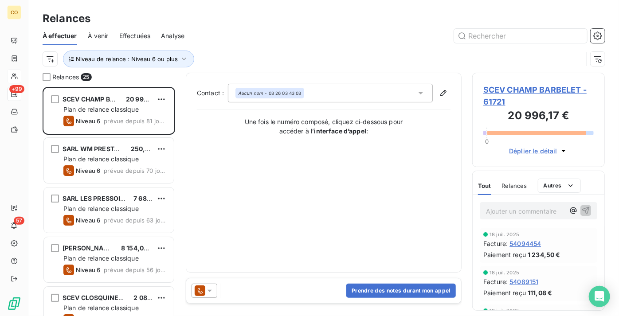
click at [257, 46] on div "Niveau de relance : Niveau 6 ou plus" at bounding box center [324, 58] width 562 height 27
click at [207, 291] on icon at bounding box center [209, 290] width 9 height 9
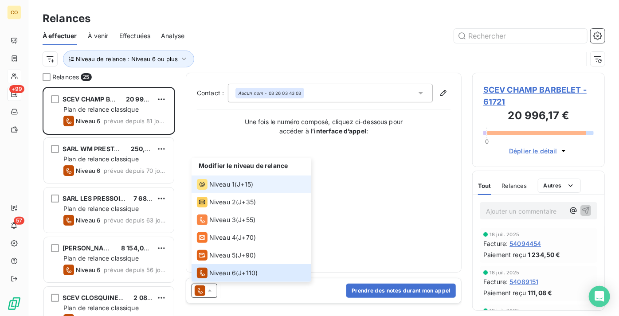
click at [229, 188] on span "Niveau 1" at bounding box center [221, 184] width 25 height 9
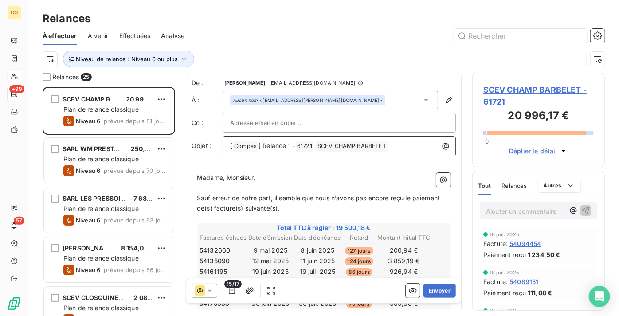
click at [289, 144] on span "] Relance 1 -" at bounding box center [276, 146] width 37 height 8
click at [231, 291] on icon "button" at bounding box center [232, 290] width 6 height 7
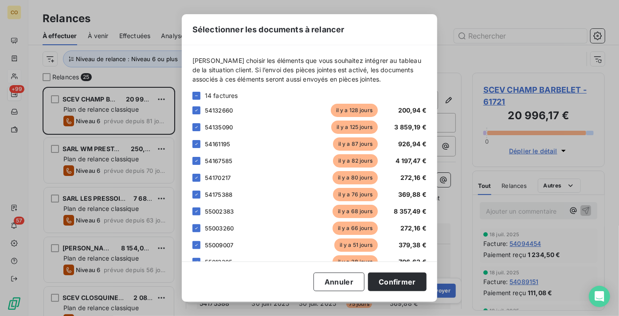
scroll to position [160, 0]
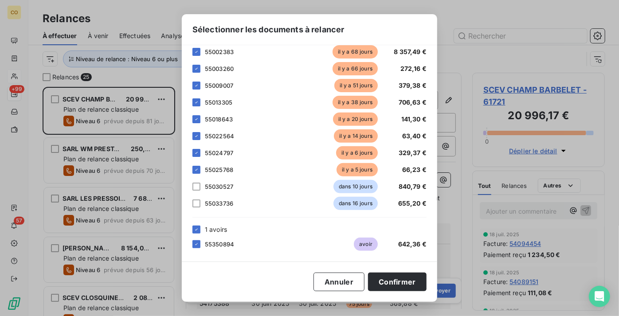
click at [195, 187] on div at bounding box center [196, 187] width 8 height 8
drag, startPoint x: 198, startPoint y: 196, endPoint x: 199, endPoint y: 201, distance: 4.6
click at [198, 198] on div "55033736 dans 16 jours 655,20 €" at bounding box center [309, 203] width 234 height 13
click at [199, 201] on div at bounding box center [196, 203] width 8 height 8
click at [409, 277] on button "Confirmer" at bounding box center [397, 282] width 58 height 19
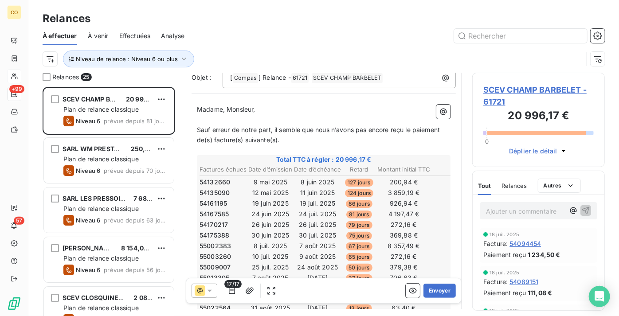
scroll to position [0, 0]
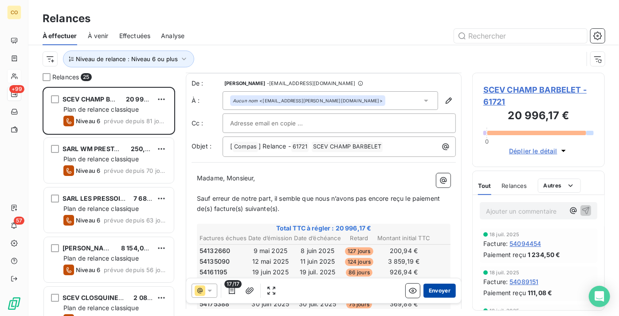
click at [436, 291] on button "Envoyer" at bounding box center [439, 291] width 32 height 14
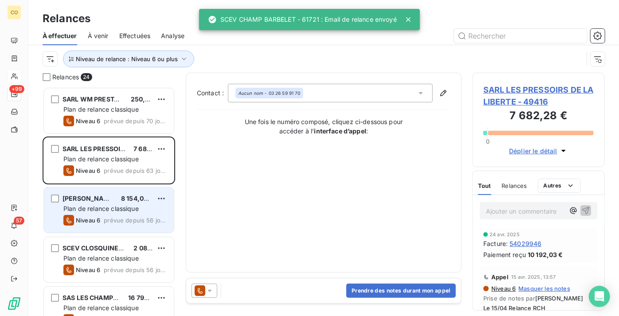
click at [103, 202] on span "[PERSON_NAME]" at bounding box center [88, 199] width 53 height 8
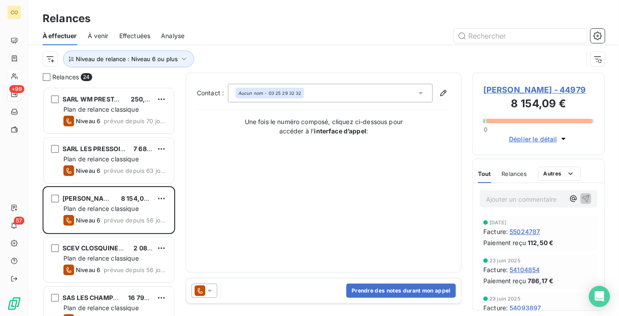
click at [554, 91] on span "[PERSON_NAME] - 44979" at bounding box center [538, 90] width 110 height 12
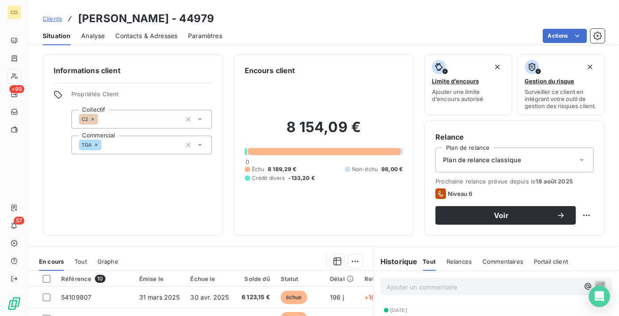
click at [563, 161] on div "Plan de relance classique" at bounding box center [514, 160] width 158 height 25
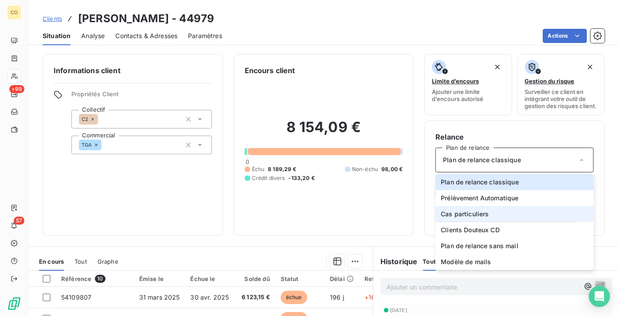
click at [536, 222] on li "Cas particuliers" at bounding box center [514, 214] width 158 height 16
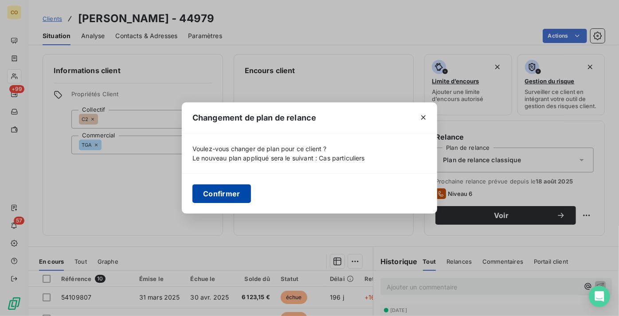
click at [226, 191] on button "Confirmer" at bounding box center [221, 193] width 58 height 19
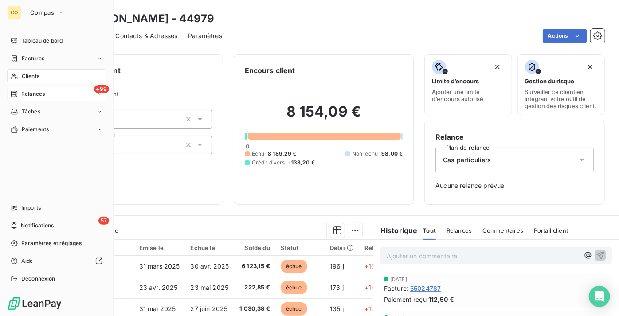
click at [32, 93] on span "Relances" at bounding box center [32, 94] width 23 height 8
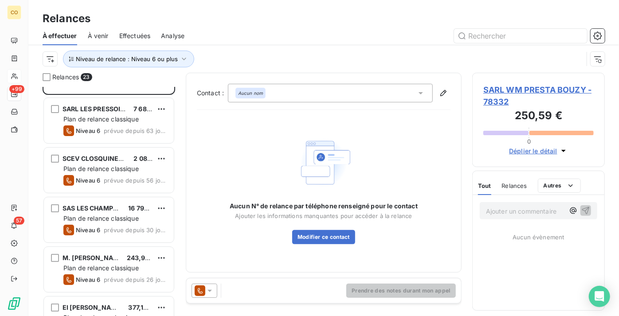
scroll to position [81, 0]
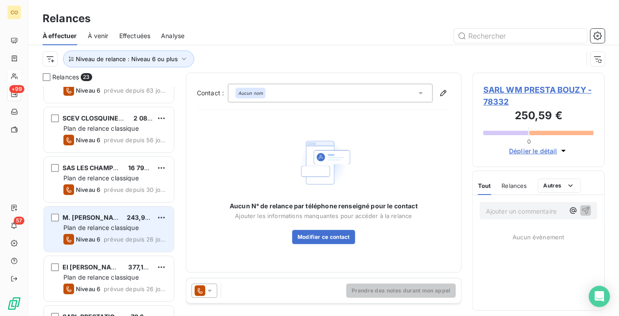
click at [113, 216] on span "M. [PERSON_NAME]" at bounding box center [93, 218] width 62 height 8
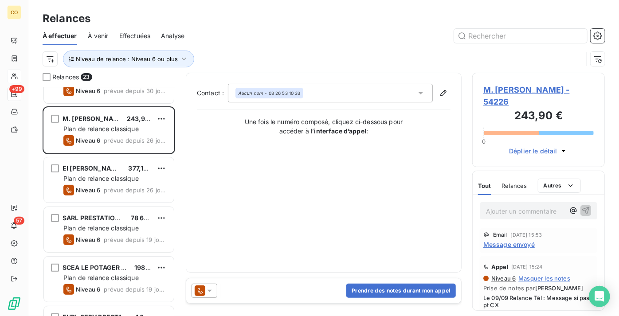
scroll to position [202, 0]
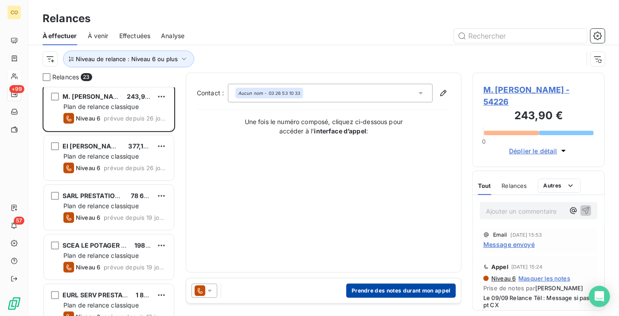
click at [365, 292] on button "Prendre des notes durant mon appel" at bounding box center [400, 291] width 109 height 14
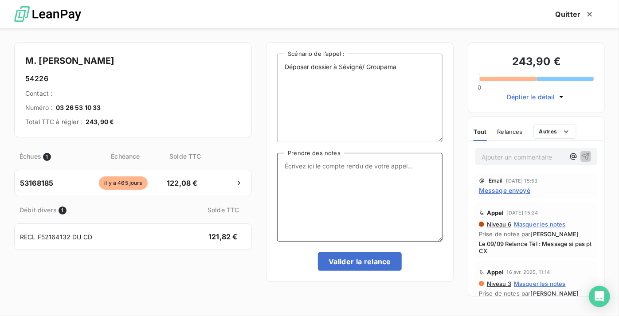
click at [334, 197] on textarea "Prendre des notes" at bounding box center [359, 197] width 165 height 89
type textarea "l"
type textarea "Le 13/10 Dossier transmis en recouvrement"
click at [361, 260] on button "Valider la relance" at bounding box center [360, 261] width 84 height 19
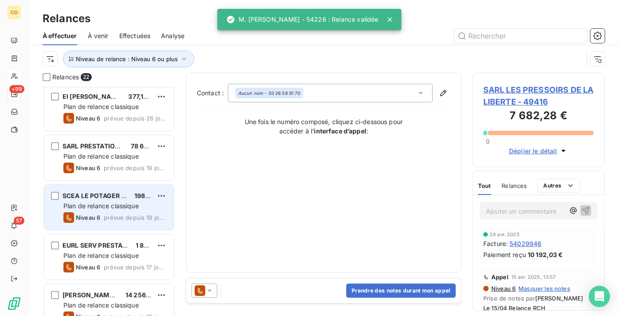
click at [105, 188] on div "SCEA LE POTAGER DES SABLES 198,00 € Plan de relance classique Niveau 6 prévue d…" at bounding box center [109, 207] width 130 height 45
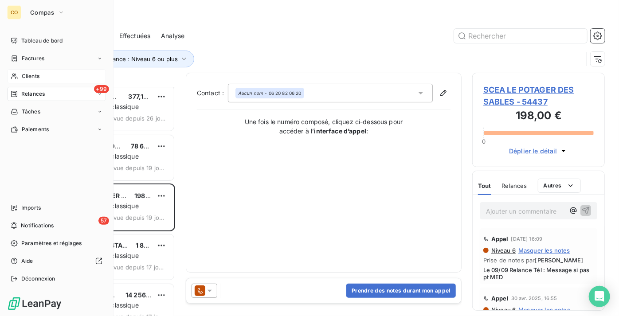
click at [25, 76] on span "Clients" at bounding box center [31, 76] width 18 height 8
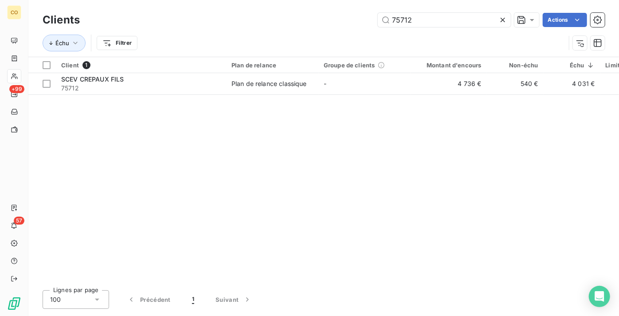
drag, startPoint x: 304, startPoint y: -4, endPoint x: 275, endPoint y: -13, distance: 30.0
click at [275, 0] on html "CO +99 57 Clients 75712 Actions Échu Filtrer Client 1 Plan de relance Groupe de…" at bounding box center [309, 158] width 619 height 316
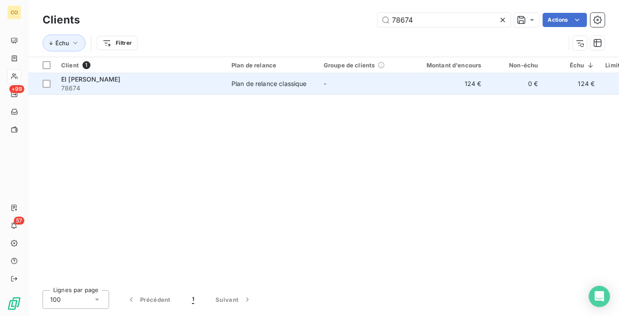
type input "78674"
click at [262, 89] on td "Plan de relance classique" at bounding box center [272, 83] width 92 height 21
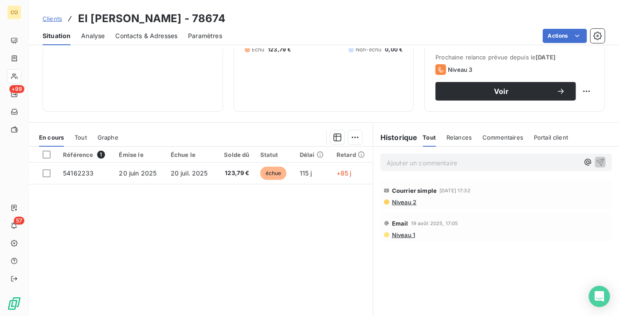
scroll to position [158, 0]
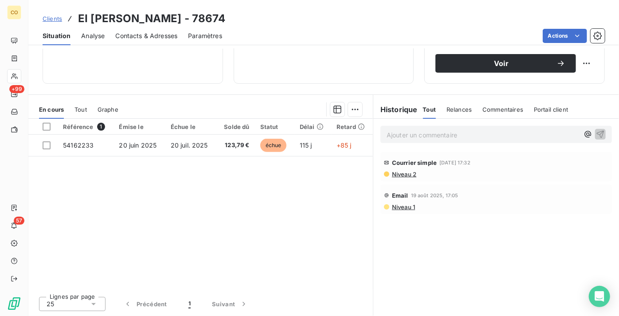
click at [391, 206] on span "Niveau 1" at bounding box center [403, 206] width 24 height 7
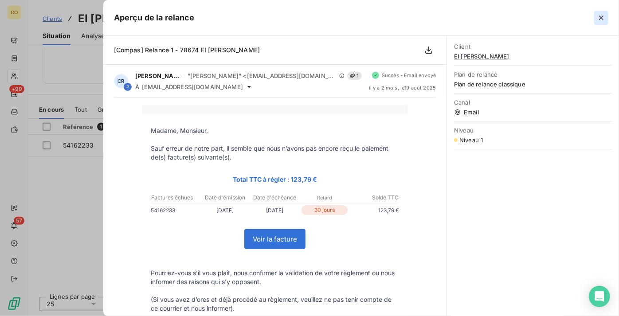
click at [601, 19] on icon "button" at bounding box center [601, 17] width 9 height 9
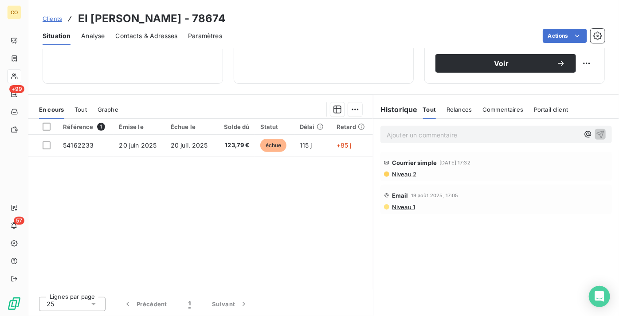
scroll to position [0, 0]
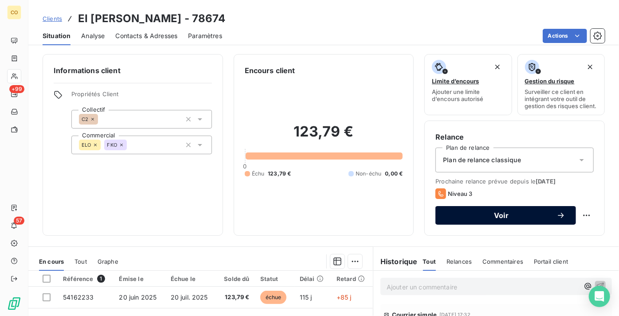
click at [511, 219] on span "Voir" at bounding box center [501, 215] width 110 height 7
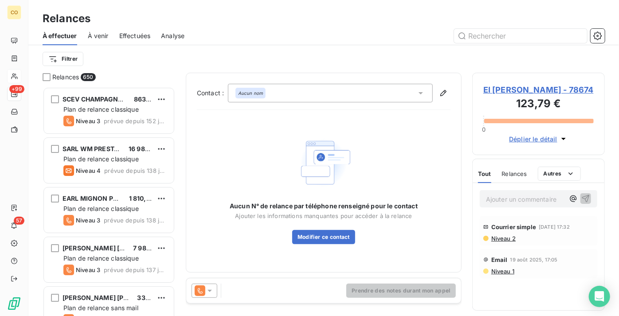
scroll to position [222, 126]
click at [208, 290] on icon at bounding box center [209, 291] width 4 height 2
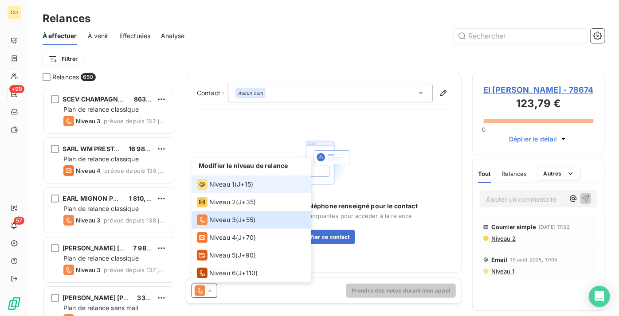
click at [226, 178] on li "Niveau 1 ( J+15 )" at bounding box center [251, 184] width 120 height 18
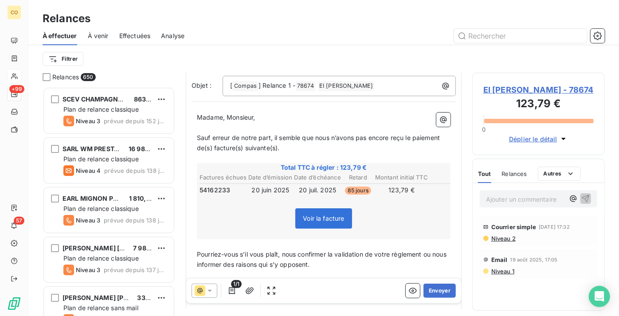
scroll to position [81, 0]
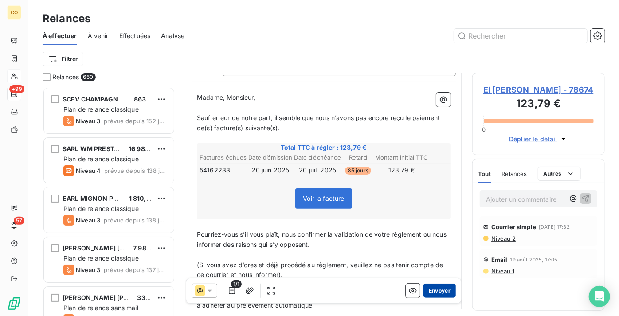
click at [433, 292] on button "Envoyer" at bounding box center [439, 291] width 32 height 14
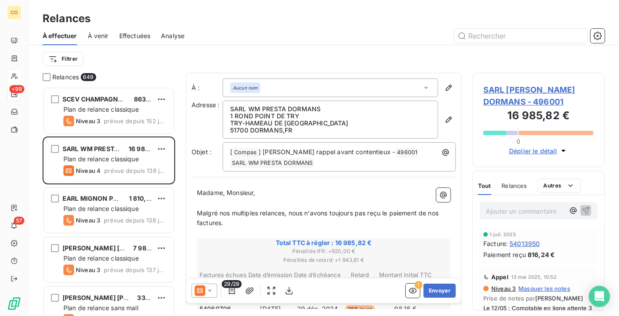
click at [479, 27] on div "À effectuer À venir Effectuées Analyse" at bounding box center [323, 36] width 590 height 19
click at [483, 33] on input "text" at bounding box center [520, 36] width 133 height 14
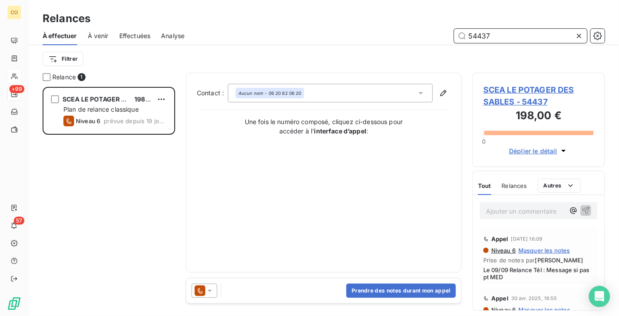
scroll to position [222, 126]
type input "54437"
click at [210, 291] on icon at bounding box center [209, 290] width 9 height 9
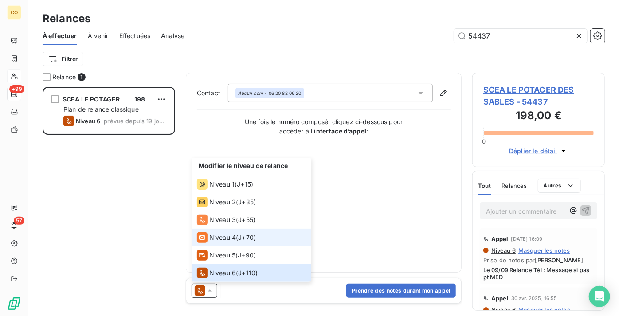
click at [227, 242] on div "Niveau 4" at bounding box center [216, 237] width 39 height 11
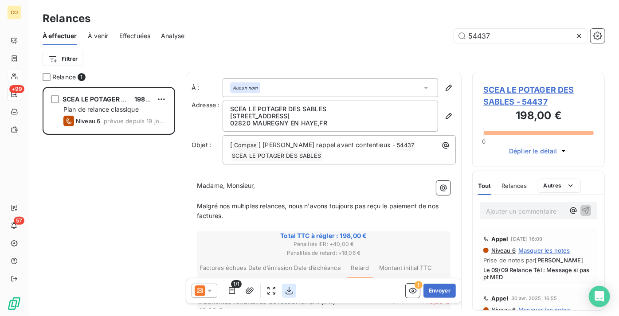
click at [291, 292] on icon "button" at bounding box center [289, 290] width 9 height 9
click at [199, 289] on icon at bounding box center [200, 290] width 11 height 11
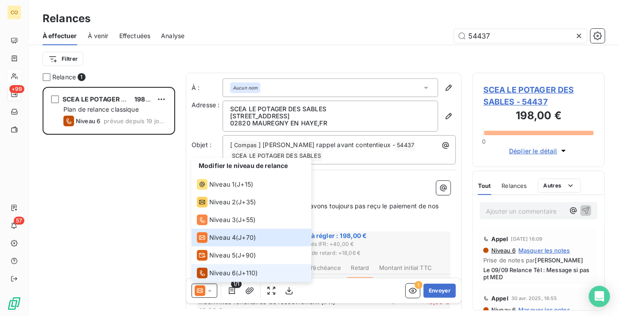
click at [211, 274] on span "Niveau 6" at bounding box center [222, 273] width 27 height 9
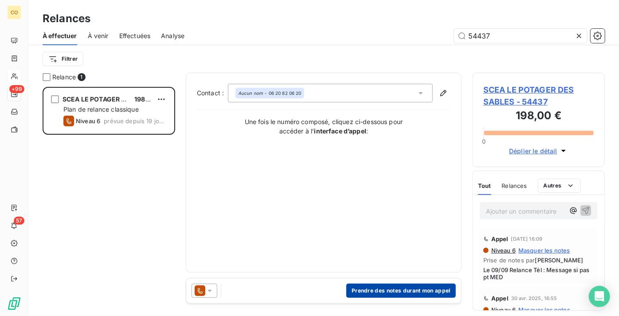
click at [396, 285] on button "Prendre des notes durant mon appel" at bounding box center [400, 291] width 109 height 14
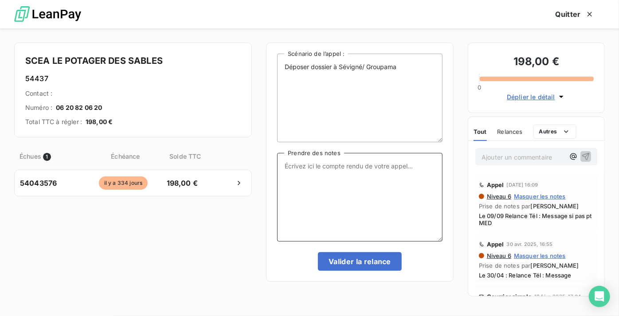
click at [357, 213] on textarea "Prendre des notes" at bounding box center [359, 197] width 165 height 89
paste textarea "Le 13/10 MED SEVIGNE"
type textarea "Le 13/10 MED SEVIGNE"
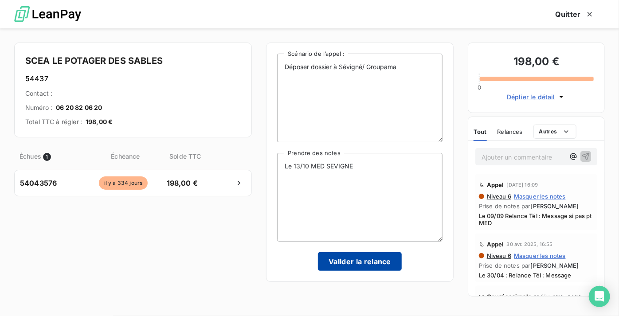
click at [365, 265] on button "Valider la relance" at bounding box center [360, 261] width 84 height 19
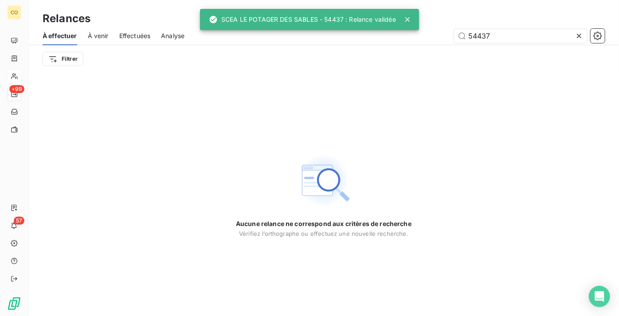
click at [578, 36] on icon at bounding box center [579, 36] width 4 height 4
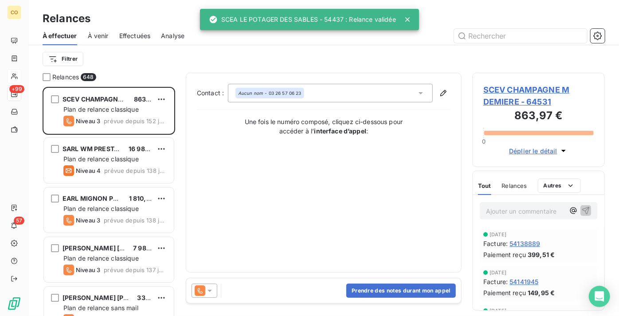
scroll to position [222, 126]
click at [63, 58] on html "CO +99 57 Relances À effectuer À venir Effectuées Analyse Filtrer Relances 648 …" at bounding box center [309, 158] width 619 height 316
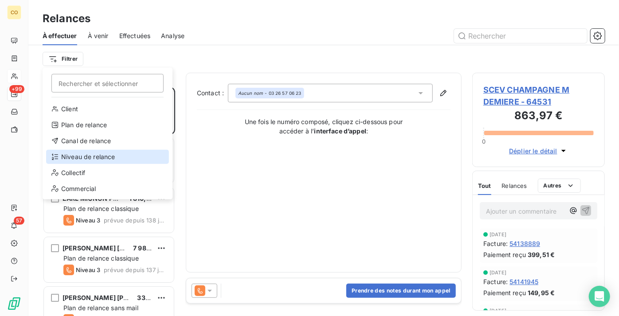
click at [127, 152] on div "Niveau de relance" at bounding box center [107, 157] width 123 height 14
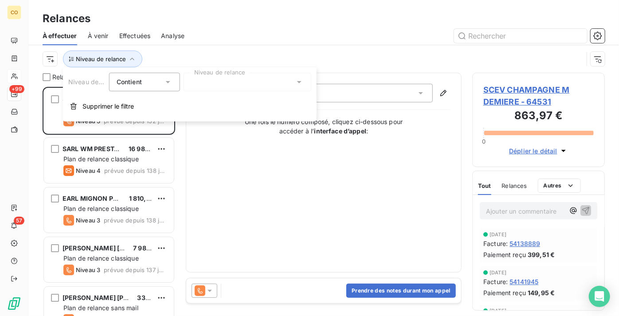
click at [248, 86] on div at bounding box center [247, 82] width 128 height 19
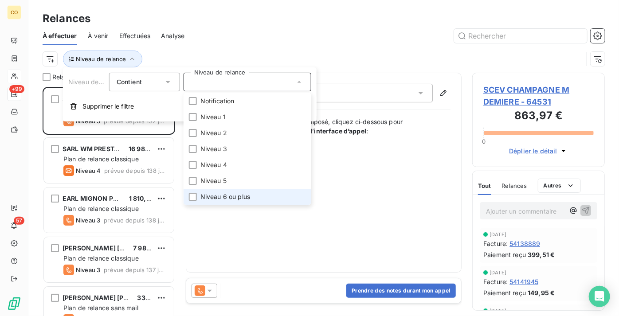
click at [249, 193] on span "Niveau 6 ou plus" at bounding box center [225, 196] width 50 height 9
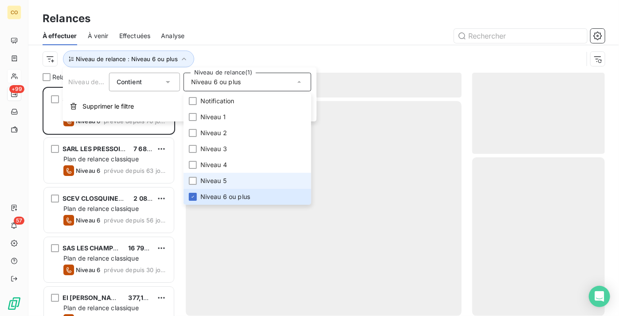
scroll to position [222, 126]
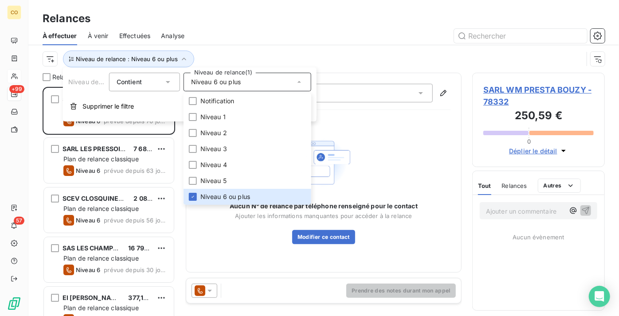
click at [260, 32] on div at bounding box center [399, 36] width 409 height 14
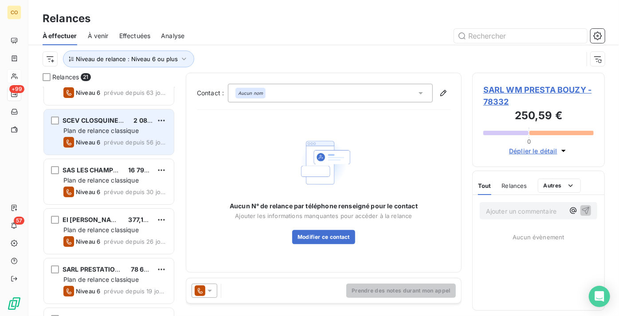
scroll to position [121, 0]
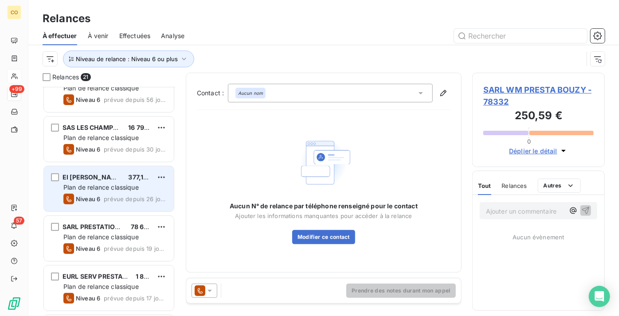
click at [100, 187] on span "Plan de relance classique" at bounding box center [100, 187] width 75 height 8
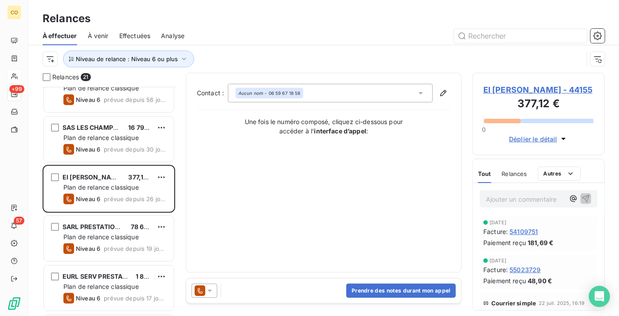
click at [202, 286] on icon at bounding box center [200, 290] width 11 height 11
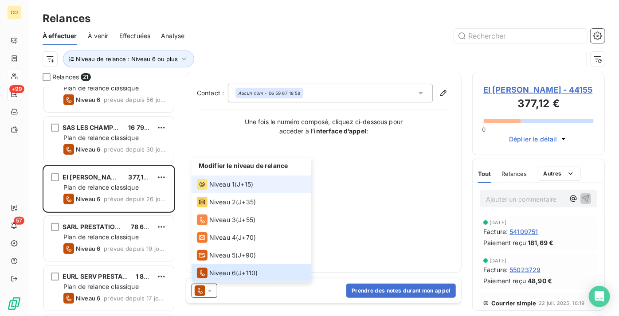
click at [222, 183] on span "Niveau 1" at bounding box center [221, 184] width 25 height 9
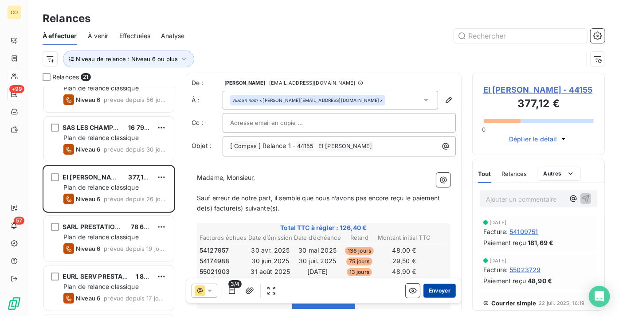
click at [433, 286] on button "Envoyer" at bounding box center [439, 291] width 32 height 14
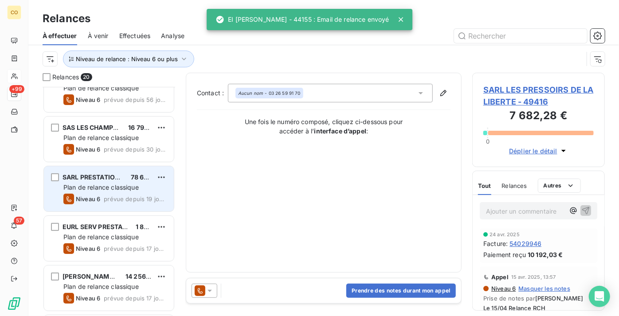
click at [105, 196] on span "prévue depuis 19 jours" at bounding box center [135, 198] width 63 height 7
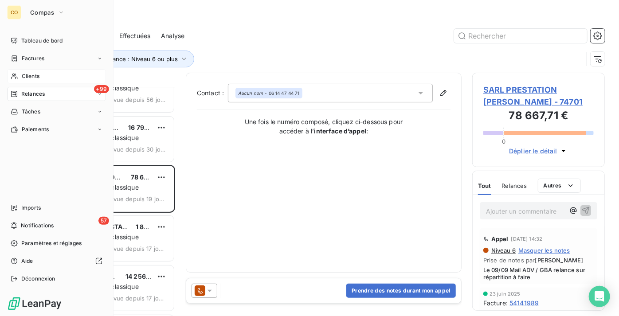
click at [22, 80] on div "Clients" at bounding box center [56, 76] width 99 height 14
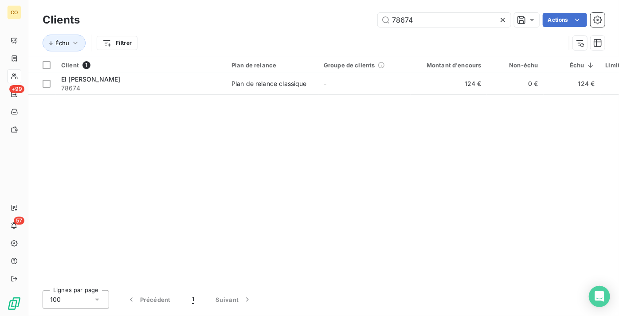
drag, startPoint x: 432, startPoint y: 23, endPoint x: 324, endPoint y: 15, distance: 108.4
click at [324, 15] on div "78674 Actions" at bounding box center [347, 20] width 514 height 14
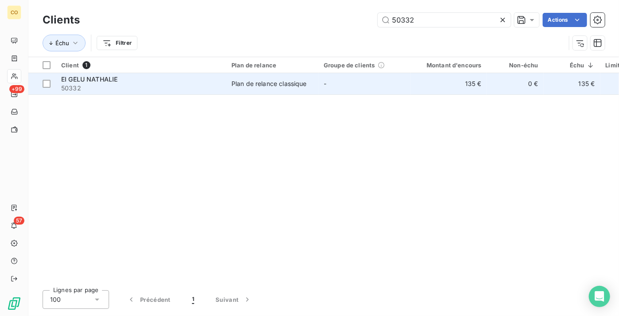
type input "50332"
click at [307, 82] on div "Plan de relance classique" at bounding box center [268, 83] width 75 height 9
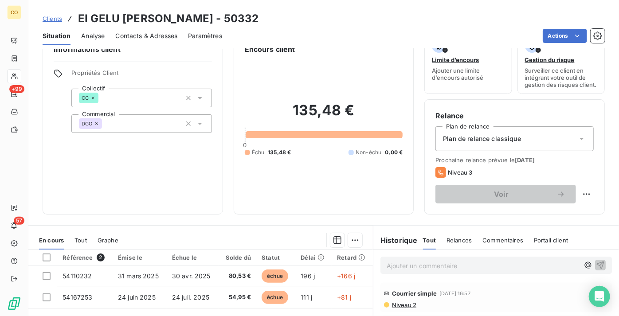
scroll to position [80, 0]
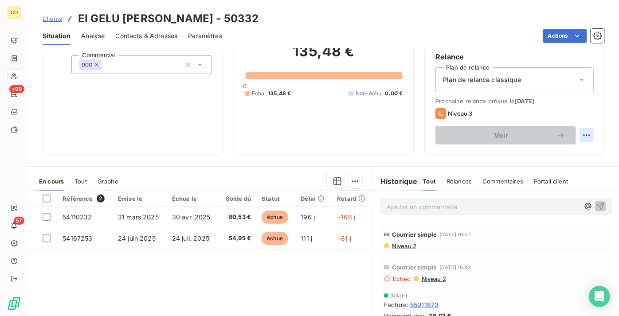
click at [586, 144] on html "CO +99 57 Clients EI GELU [PERSON_NAME] - 50332 Situation Analyse Contacts & Ad…" at bounding box center [309, 158] width 619 height 316
click at [563, 164] on div "Replanifier cette action" at bounding box center [543, 161] width 79 height 14
select select "9"
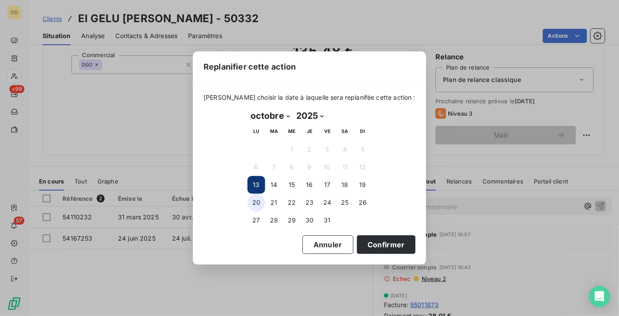
click at [256, 202] on button "20" at bounding box center [256, 203] width 18 height 18
click at [376, 243] on button "Confirmer" at bounding box center [386, 244] width 58 height 19
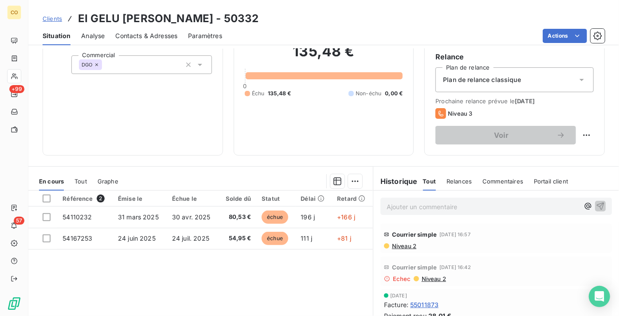
click at [436, 212] on p "Ajouter un commentaire ﻿" at bounding box center [482, 206] width 192 height 11
click at [416, 212] on p "Ajouter un commentaire ﻿" at bounding box center [482, 206] width 192 height 11
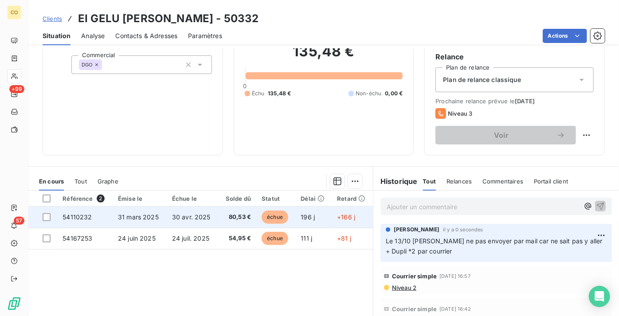
click at [229, 220] on span "80,53 €" at bounding box center [237, 217] width 27 height 9
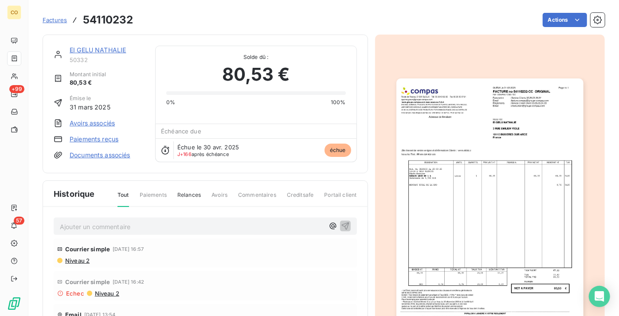
click at [495, 175] on img "button" at bounding box center [489, 210] width 187 height 264
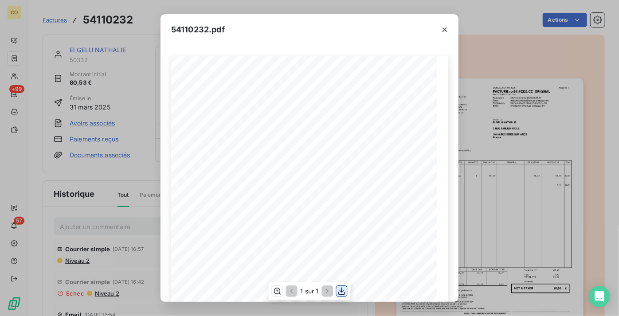
click at [343, 292] on icon "button" at bounding box center [341, 291] width 9 height 9
click at [441, 27] on icon "button" at bounding box center [444, 29] width 9 height 9
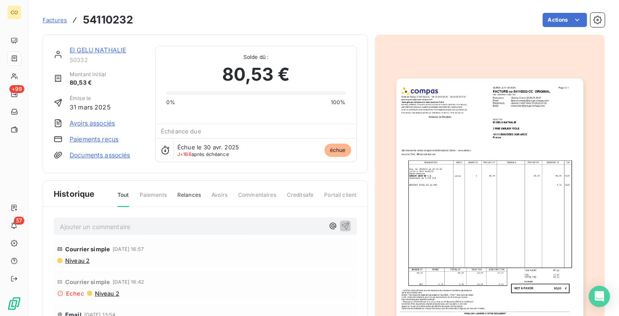
click at [100, 49] on link "EI GELU NATHALIE" at bounding box center [98, 50] width 56 height 8
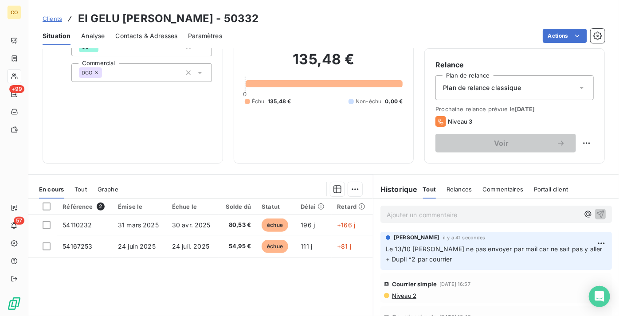
scroll to position [80, 0]
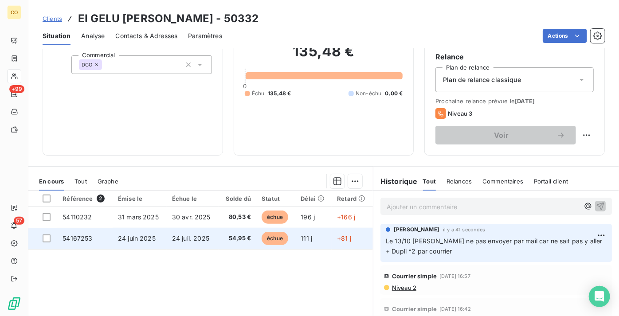
click at [211, 249] on td "24 juil. 2025" at bounding box center [193, 238] width 52 height 21
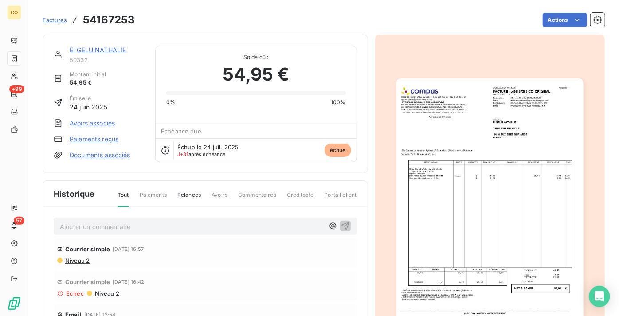
click at [521, 211] on img "button" at bounding box center [489, 210] width 187 height 264
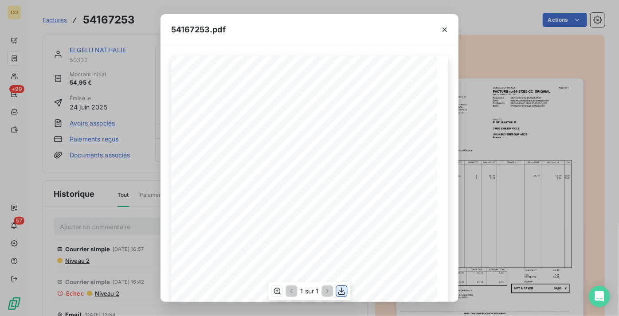
click at [346, 289] on icon "button" at bounding box center [341, 291] width 9 height 9
click at [443, 30] on icon "button" at bounding box center [444, 29] width 9 height 9
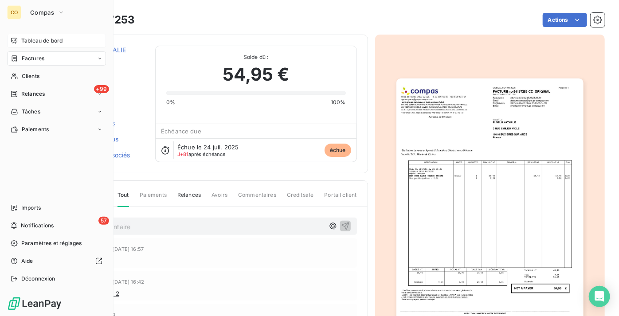
click at [20, 41] on div "Tableau de bord" at bounding box center [56, 41] width 99 height 14
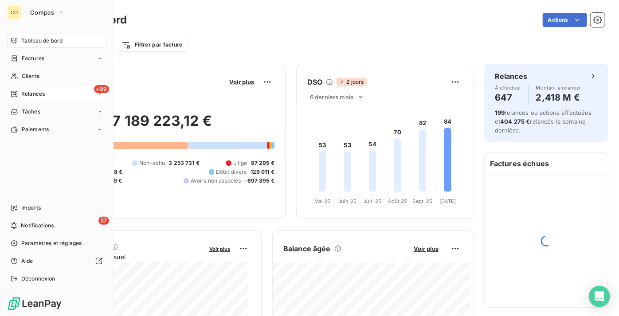
click at [44, 96] on span "Relances" at bounding box center [32, 94] width 23 height 8
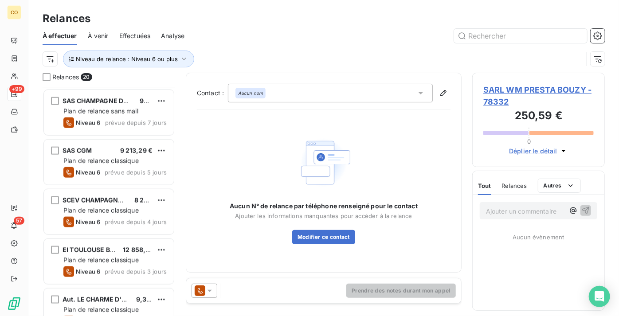
scroll to position [564, 0]
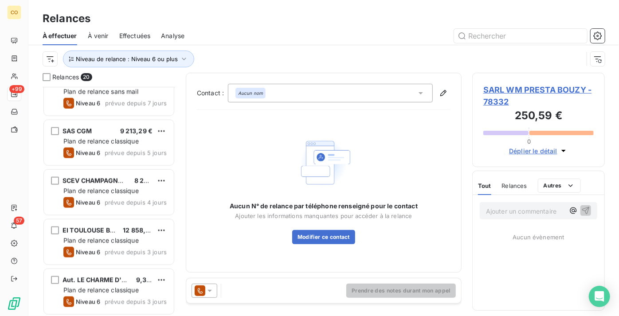
click at [115, 249] on span "prévue depuis 3 jours" at bounding box center [136, 252] width 62 height 7
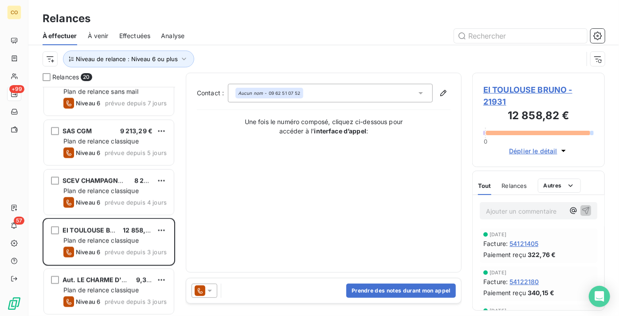
click at [201, 292] on icon at bounding box center [200, 290] width 11 height 11
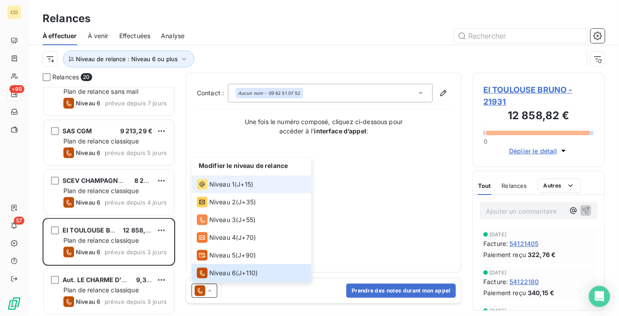
click at [230, 184] on span "Niveau 1" at bounding box center [221, 184] width 25 height 9
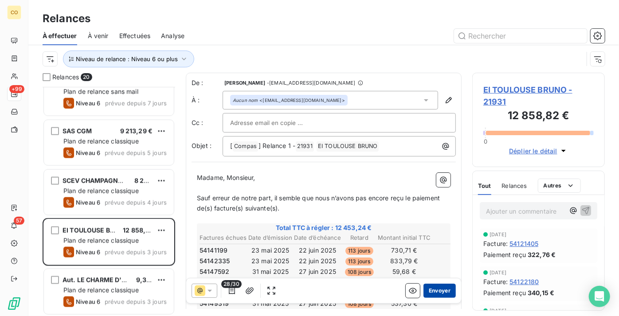
click at [436, 288] on button "Envoyer" at bounding box center [439, 291] width 32 height 14
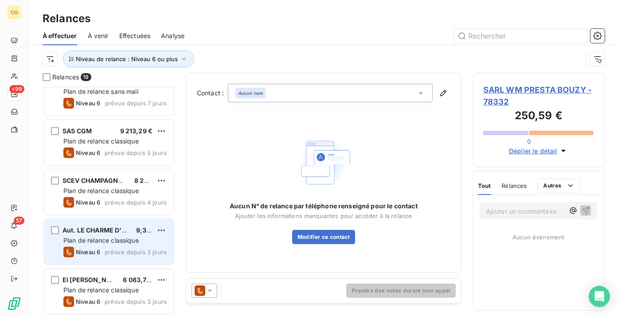
click at [100, 246] on div "Aut. LE CHARME D'ANTAN 9,32 € Plan de relance classique Niveau 6 prévue depuis …" at bounding box center [109, 241] width 130 height 45
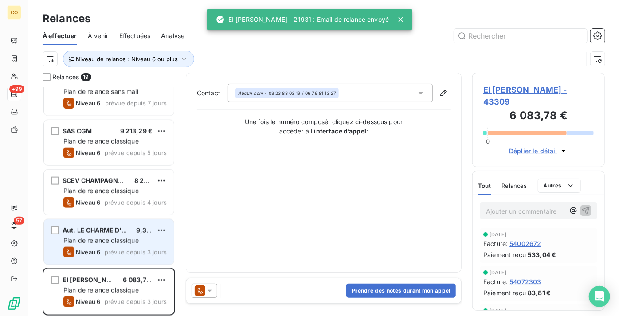
click at [97, 230] on span "Aut. LE CHARME D'ANTAN" at bounding box center [102, 230] width 81 height 8
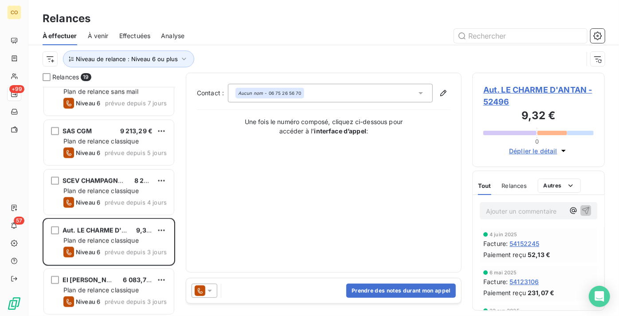
click at [203, 294] on icon at bounding box center [200, 290] width 11 height 11
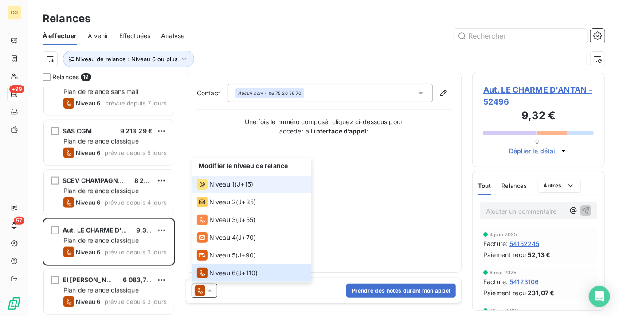
click at [232, 184] on span "Niveau 1" at bounding box center [221, 184] width 25 height 9
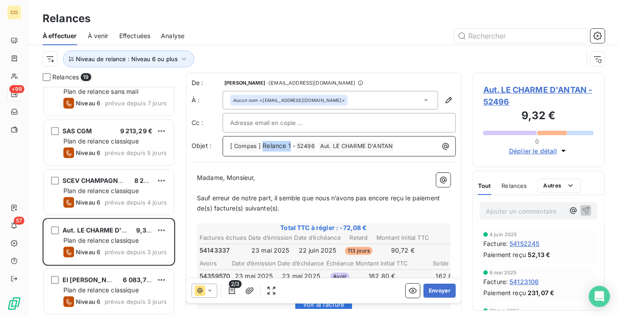
drag, startPoint x: 292, startPoint y: 147, endPoint x: 263, endPoint y: 148, distance: 28.8
click at [263, 148] on span "] Relance 1 -" at bounding box center [276, 146] width 37 height 8
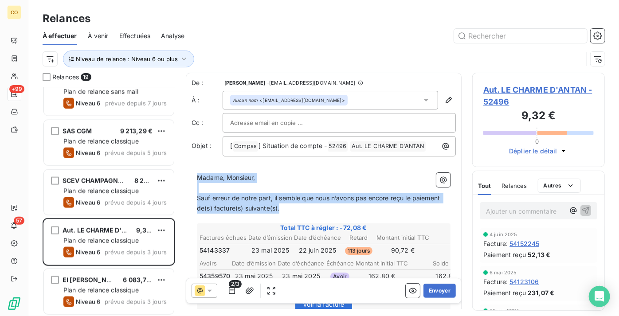
drag, startPoint x: 290, startPoint y: 208, endPoint x: 0, endPoint y: 111, distance: 305.7
click at [0, 111] on div "CO +99 57 Relances À effectuer À venir Effectuées Analyse Niveau de relance : N…" at bounding box center [309, 158] width 619 height 316
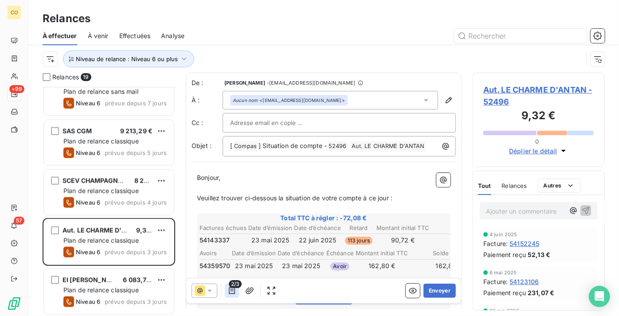
click at [233, 290] on icon "button" at bounding box center [231, 290] width 9 height 9
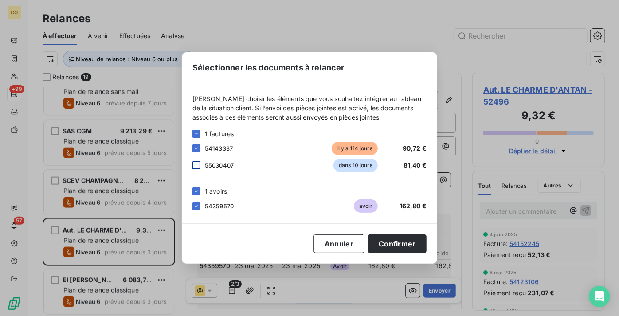
click at [199, 165] on div at bounding box center [196, 165] width 8 height 8
click at [403, 243] on button "Confirmer" at bounding box center [397, 243] width 58 height 19
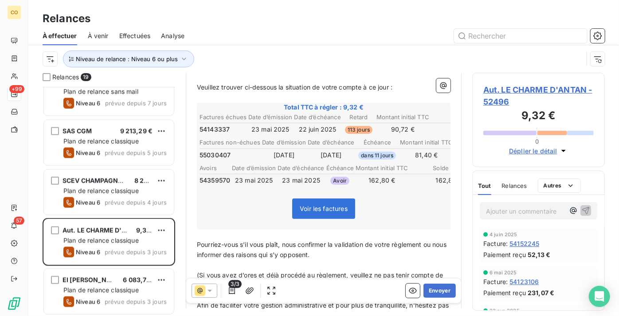
scroll to position [161, 0]
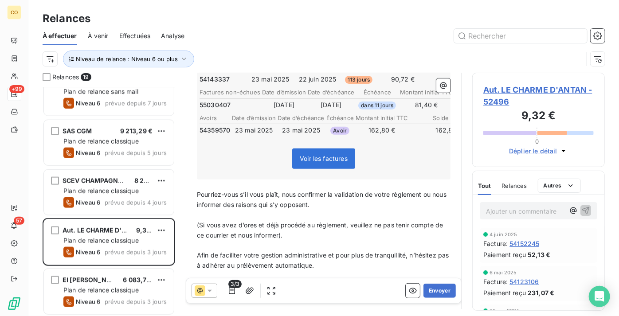
click at [197, 197] on div "Bonjour, ﻿ Veuillez trouver ci-dessous la situation de votre compte à ce jour :…" at bounding box center [323, 241] width 264 height 469
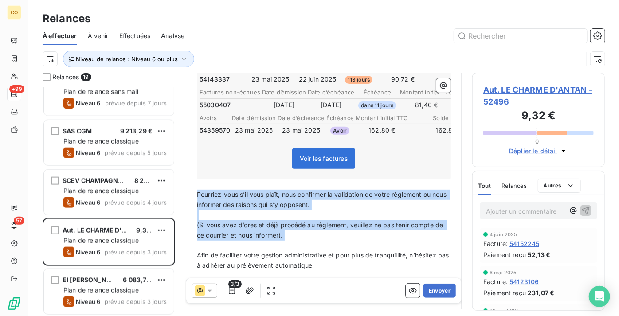
drag, startPoint x: 198, startPoint y: 198, endPoint x: 300, endPoint y: 252, distance: 115.2
click at [300, 252] on div "Bonjour, ﻿ Veuillez trouver ci-dessous la situation de votre compte à ce jour :…" at bounding box center [323, 241] width 253 height 459
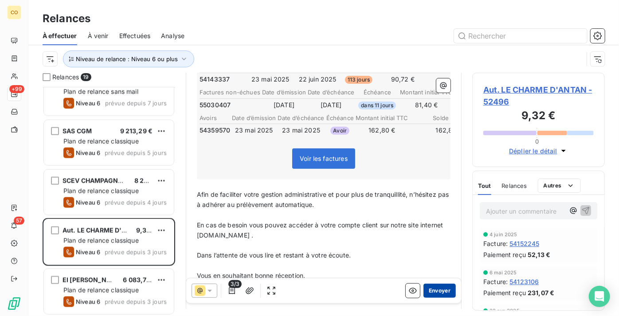
click at [437, 292] on button "Envoyer" at bounding box center [439, 291] width 32 height 14
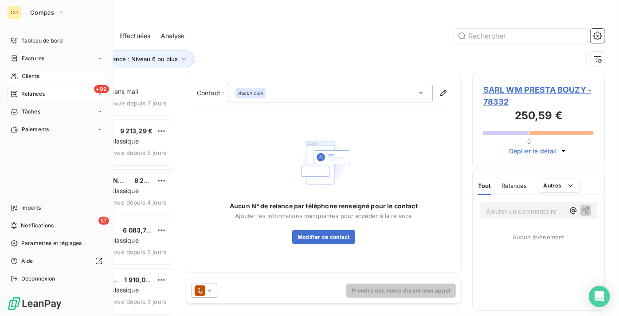
click at [50, 75] on div "Clients" at bounding box center [56, 76] width 99 height 14
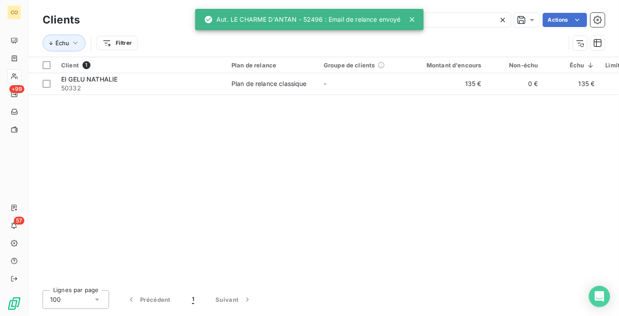
click at [502, 19] on icon at bounding box center [502, 20] width 4 height 4
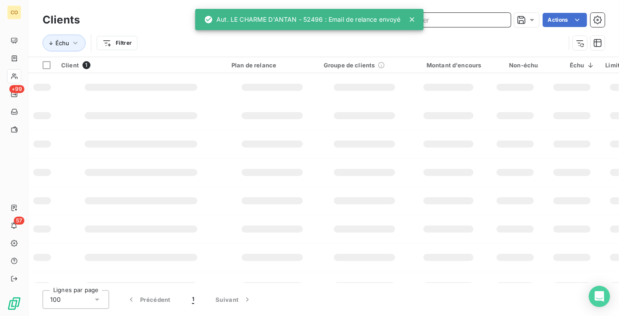
click at [485, 18] on input "text" at bounding box center [444, 20] width 133 height 14
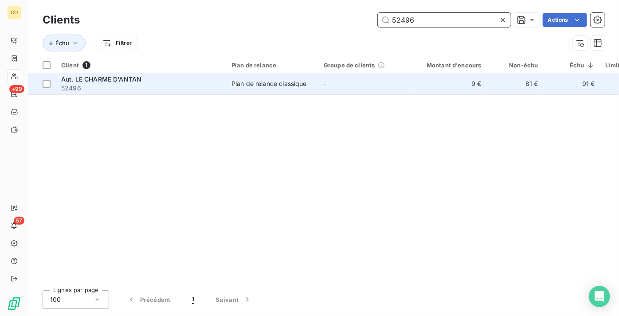
type input "52496"
click at [274, 83] on div "Plan de relance classique" at bounding box center [268, 83] width 75 height 9
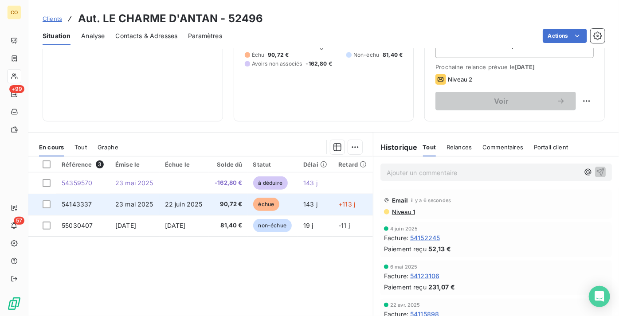
scroll to position [121, 0]
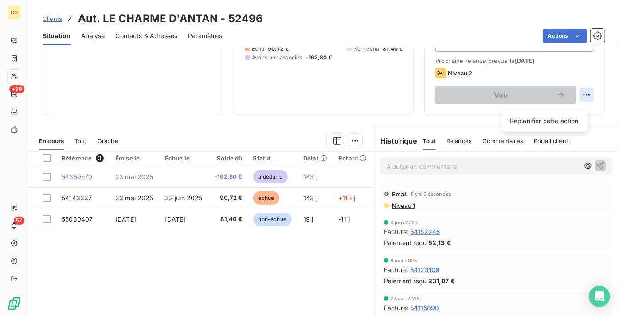
click at [578, 101] on html "CO +99 57 Clients Aut. LE CHARME D'ANTAN - 52496 Situation Analyse Contacts & A…" at bounding box center [309, 158] width 619 height 316
click at [531, 117] on div "Replanifier cette action" at bounding box center [543, 121] width 79 height 14
select select "9"
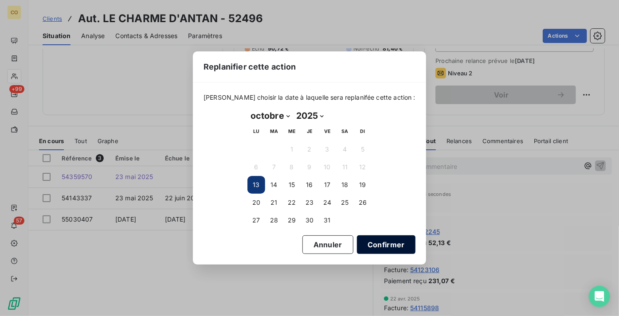
click at [391, 249] on button "Confirmer" at bounding box center [386, 244] width 58 height 19
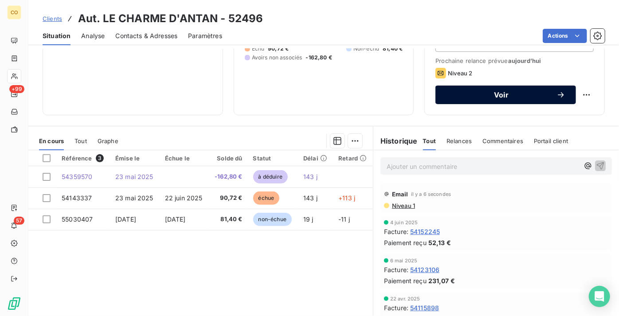
click at [459, 98] on span "Voir" at bounding box center [501, 94] width 110 height 7
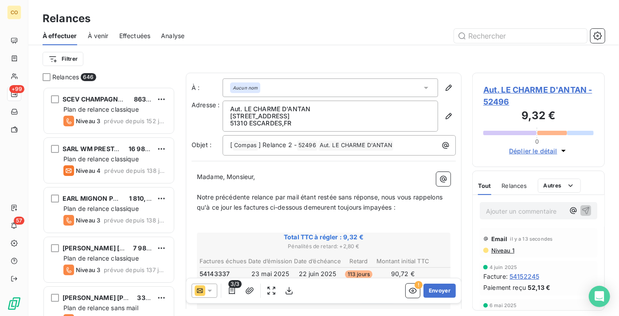
scroll to position [222, 126]
click at [508, 39] on input "text" at bounding box center [520, 36] width 133 height 14
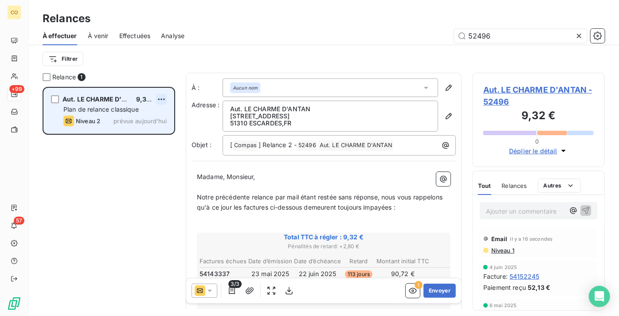
type input "52496"
click at [163, 102] on html "CO +99 57 Relances À effectuer À venir Effectuées Analyse 52496 Filtrer Relance…" at bounding box center [309, 158] width 619 height 316
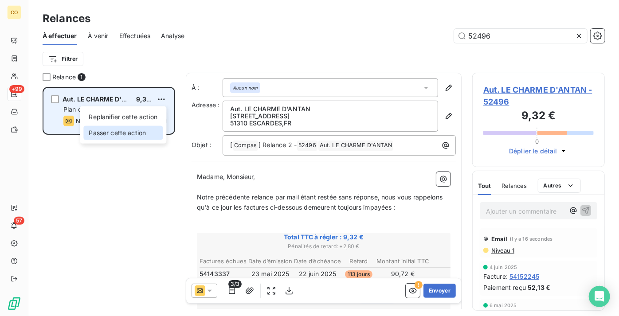
click at [150, 130] on div "Passer cette action" at bounding box center [122, 133] width 79 height 14
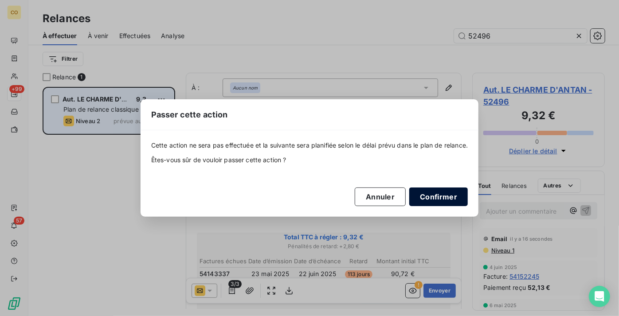
click at [428, 191] on button "Confirmer" at bounding box center [438, 196] width 58 height 19
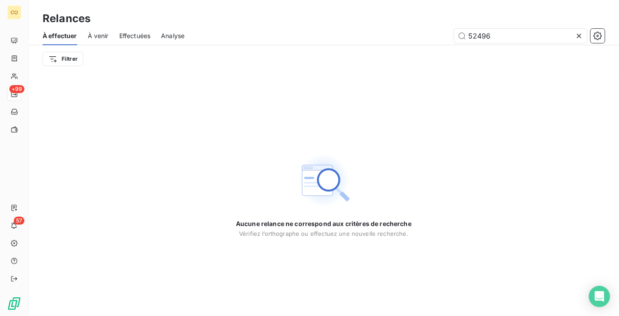
click at [581, 38] on icon at bounding box center [578, 35] width 9 height 9
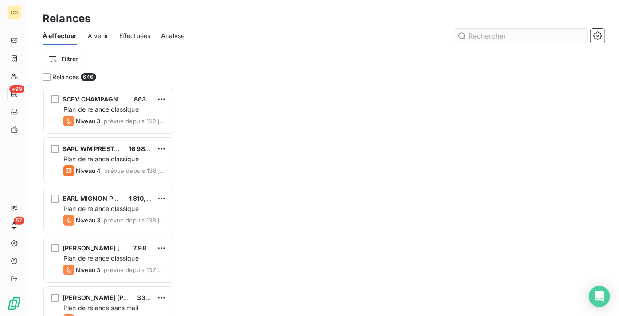
scroll to position [222, 126]
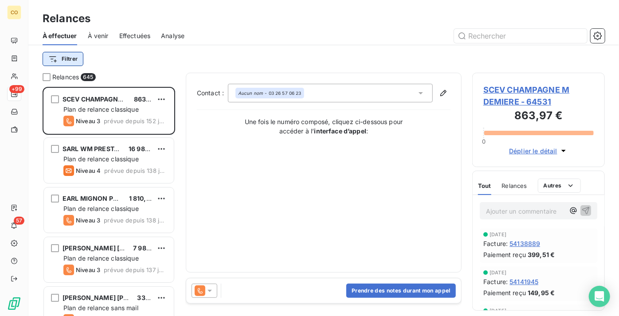
click at [66, 64] on html "CO +99 57 Relances À effectuer À venir Effectuées Analyse Filtrer Relances 645 …" at bounding box center [309, 158] width 619 height 316
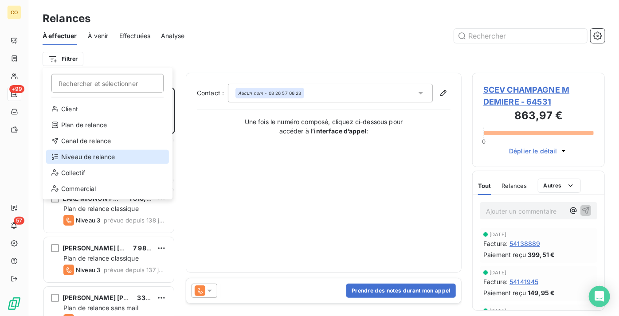
click at [118, 159] on div "Niveau de relance" at bounding box center [107, 157] width 123 height 14
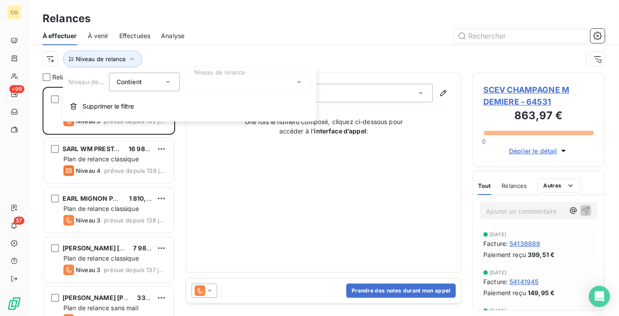
click at [230, 85] on div at bounding box center [247, 82] width 128 height 19
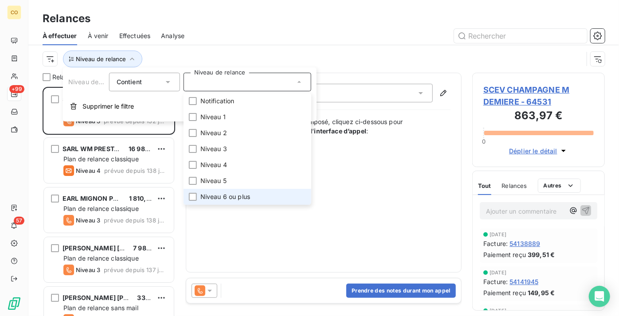
click at [236, 193] on span "Niveau 6 ou plus" at bounding box center [225, 196] width 50 height 9
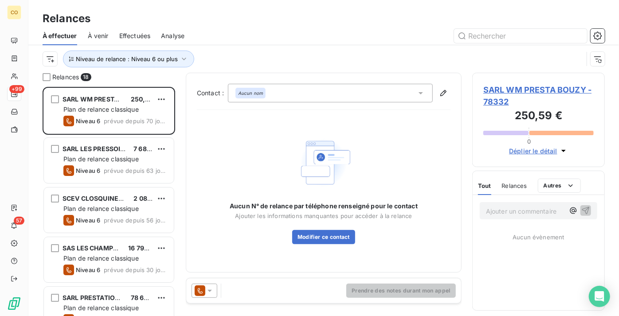
click at [242, 48] on div "Niveau de relance : Niveau 6 ou plus" at bounding box center [324, 58] width 562 height 27
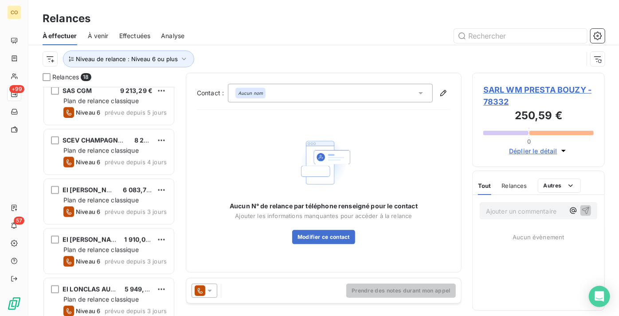
scroll to position [664, 0]
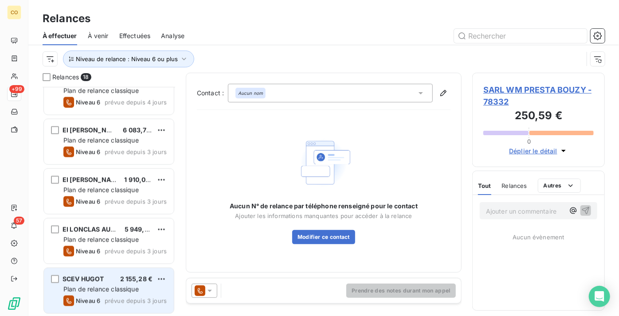
click at [114, 287] on span "Plan de relance classique" at bounding box center [100, 289] width 75 height 8
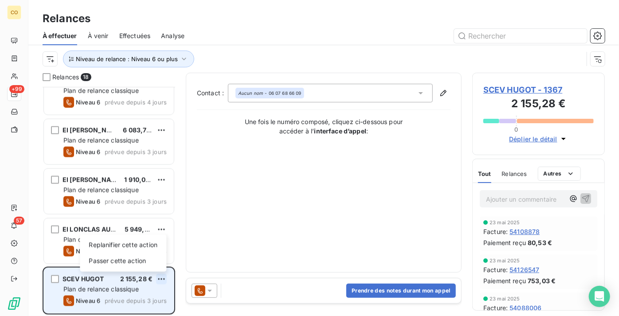
click at [160, 280] on html "CO +99 57 Relances À effectuer À venir Effectuées Analyse Niveau de relance : N…" at bounding box center [309, 158] width 619 height 316
click at [146, 246] on div "Replanifier cette action" at bounding box center [122, 245] width 79 height 14
select select "9"
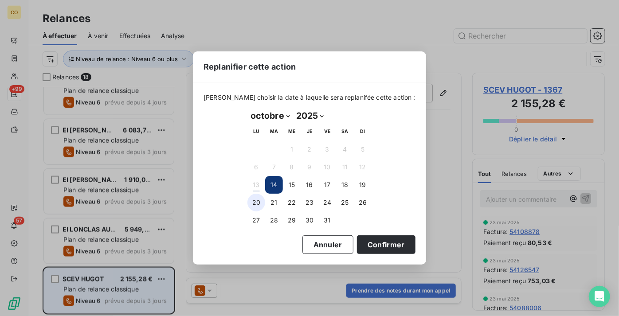
click at [255, 207] on button "20" at bounding box center [256, 203] width 18 height 18
click at [373, 240] on button "Confirmer" at bounding box center [386, 244] width 58 height 19
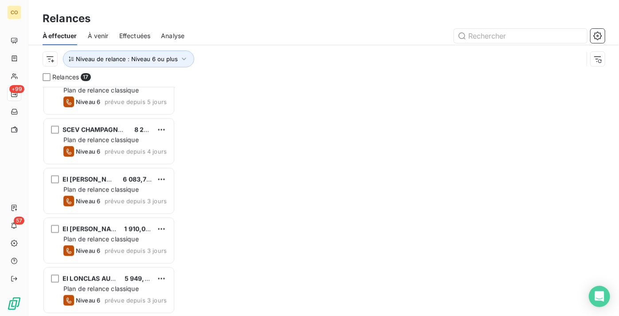
scroll to position [614, 0]
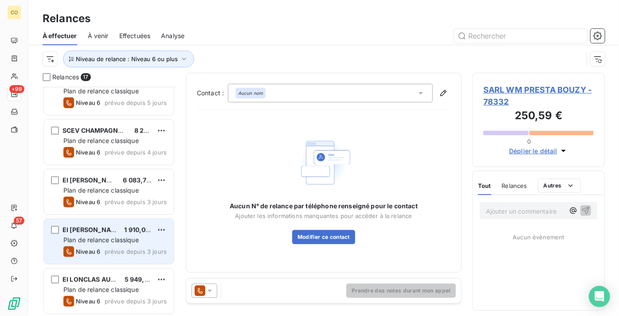
click at [110, 240] on span "Plan de relance classique" at bounding box center [100, 240] width 75 height 8
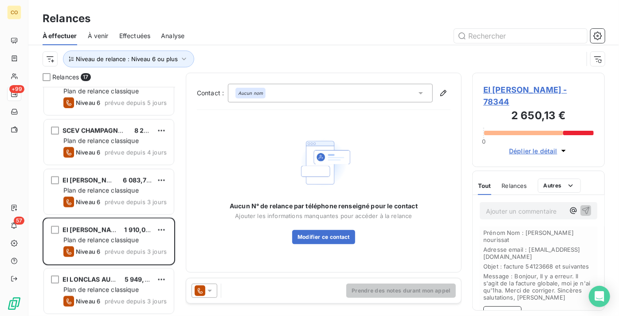
scroll to position [161, 0]
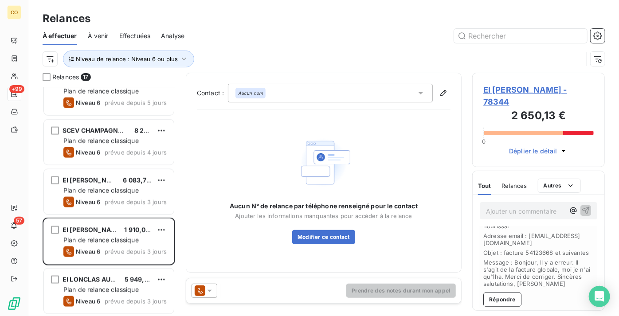
click at [511, 203] on div "Ajouter un commentaire ﻿" at bounding box center [538, 210] width 117 height 17
click at [511, 207] on p "Ajouter un commentaire ﻿" at bounding box center [525, 211] width 78 height 11
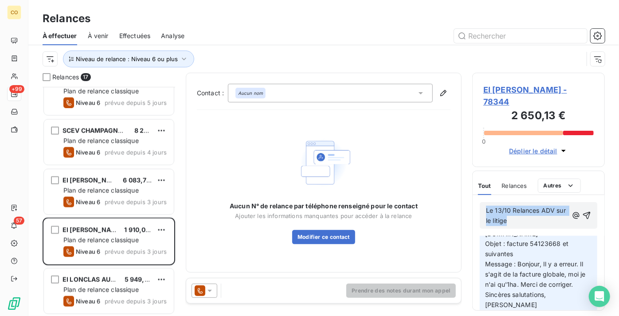
drag, startPoint x: 522, startPoint y: 222, endPoint x: 452, endPoint y: 190, distance: 77.4
click at [452, 190] on div "Relances 17 SCEV CLOSQUINET GAUTIER 2 083,34 € Plan de relance classique Niveau…" at bounding box center [323, 194] width 590 height 243
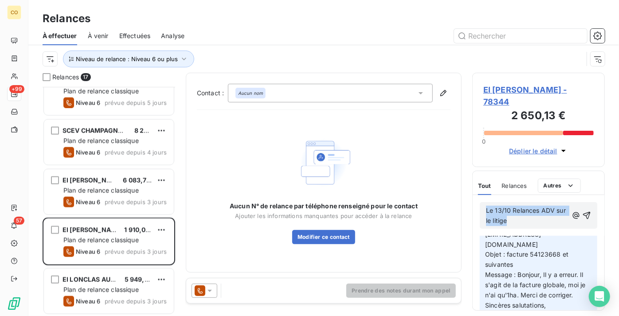
copy span "Le 13/10 Relances ADV sur le litige"
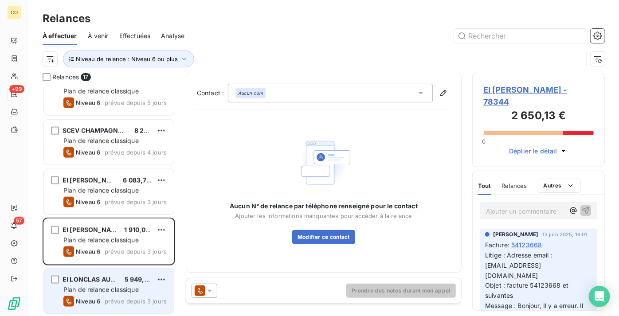
scroll to position [73, 0]
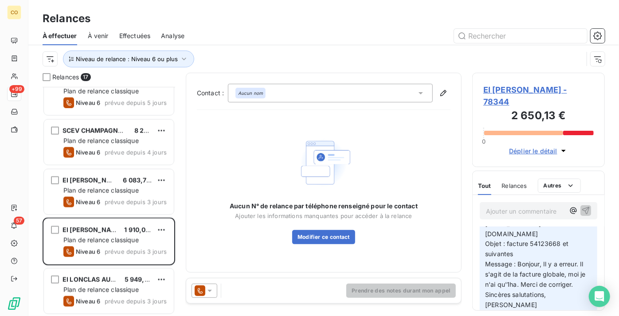
click at [513, 92] on span "EI [PERSON_NAME] - 78344" at bounding box center [538, 96] width 110 height 24
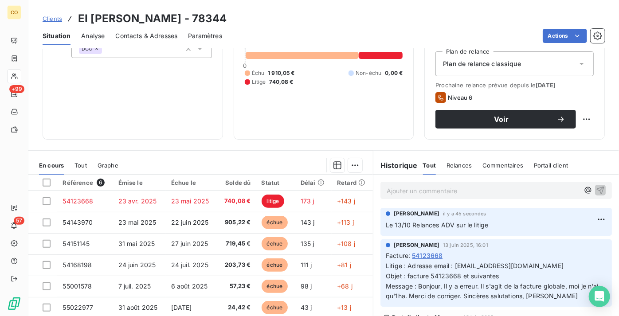
scroll to position [121, 0]
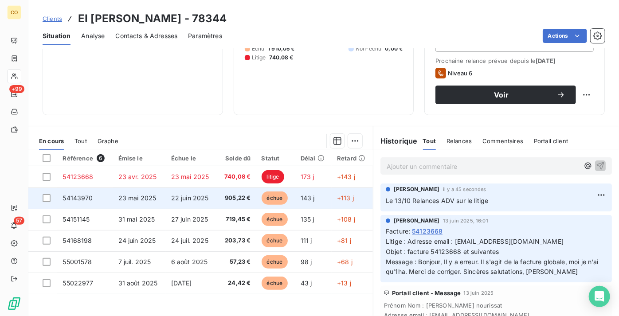
click at [218, 206] on td "905,22 €" at bounding box center [236, 197] width 39 height 21
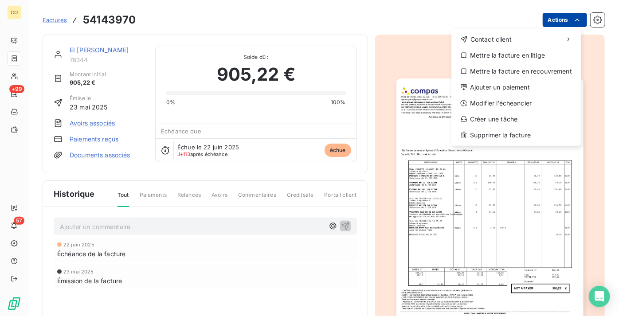
click at [542, 22] on html "CO +99 57 Factures 54143970 Actions Contact client Mettre la facture en litige …" at bounding box center [309, 158] width 619 height 316
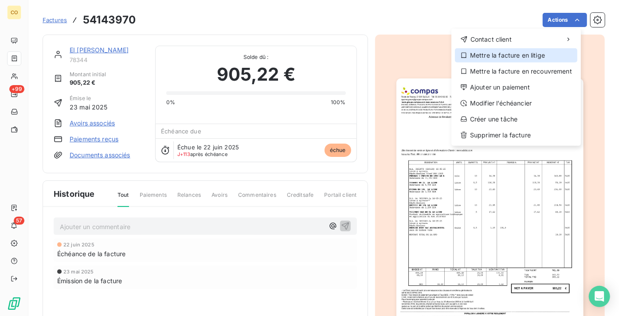
click at [517, 59] on div "Mettre la facture en litige" at bounding box center [516, 55] width 122 height 14
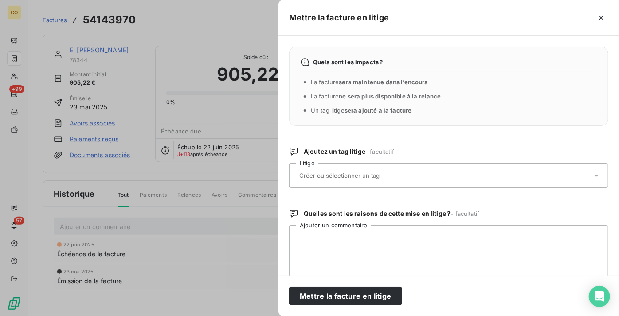
click at [389, 182] on div at bounding box center [443, 175] width 295 height 19
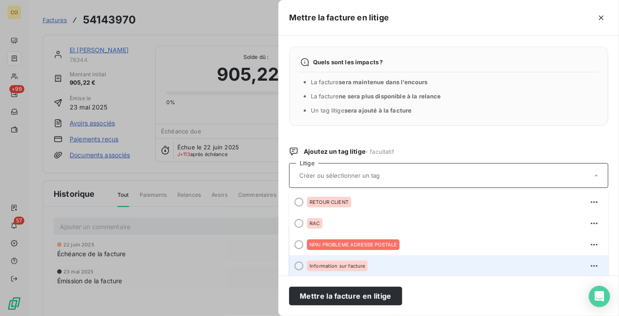
scroll to position [0, 0]
click at [589, 266] on li "Information sur facture" at bounding box center [448, 265] width 319 height 21
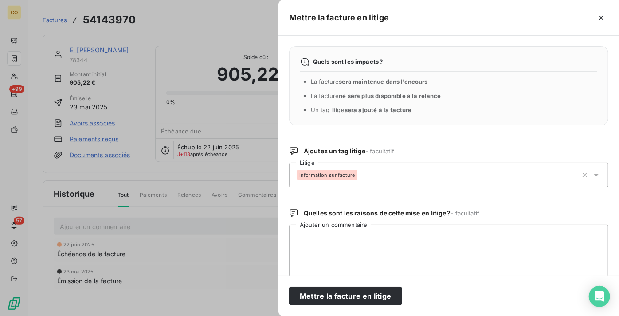
click at [580, 175] on icon "button" at bounding box center [584, 175] width 9 height 9
click at [579, 175] on div at bounding box center [443, 175] width 295 height 19
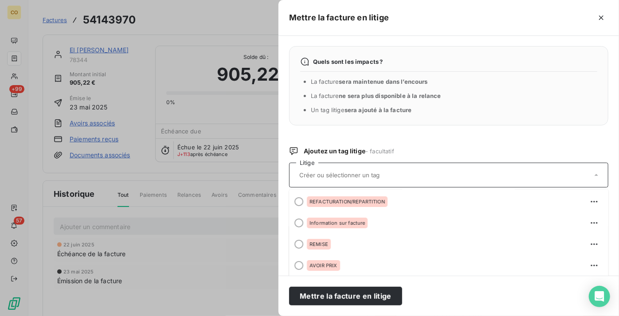
scroll to position [93, 0]
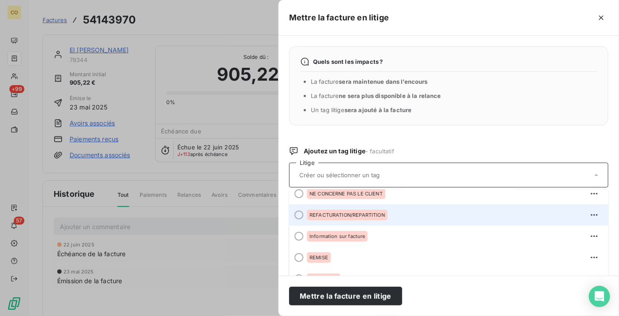
click at [383, 215] on span "REFACTURATION/REPARTITION" at bounding box center [346, 214] width 75 height 5
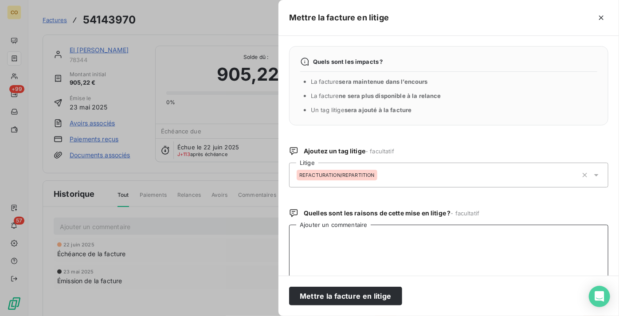
click at [376, 246] on textarea "Ajouter un commentaire" at bounding box center [448, 271] width 319 height 92
paste textarea "Objet : facture 54123668 et suivantes Message : Bonjour, Il y a erreur. Il s'ag…"
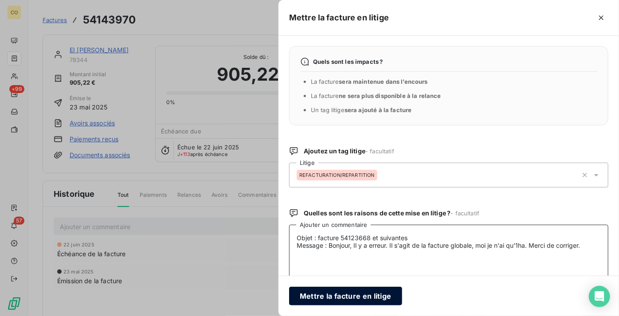
type textarea "Objet : facture 54123668 et suivantes Message : Bonjour, Il y a erreur. Il s'ag…"
click at [360, 297] on button "Mettre la facture en litige" at bounding box center [345, 296] width 113 height 19
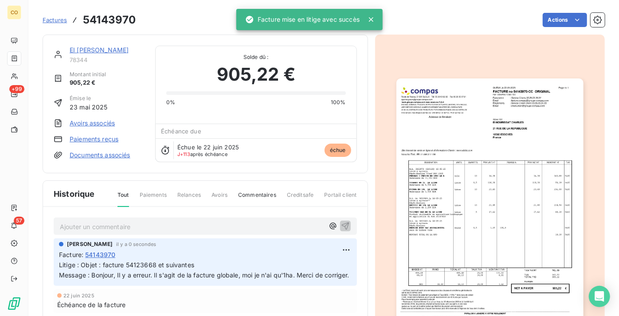
click at [108, 47] on link "EI [PERSON_NAME]" at bounding box center [99, 50] width 59 height 8
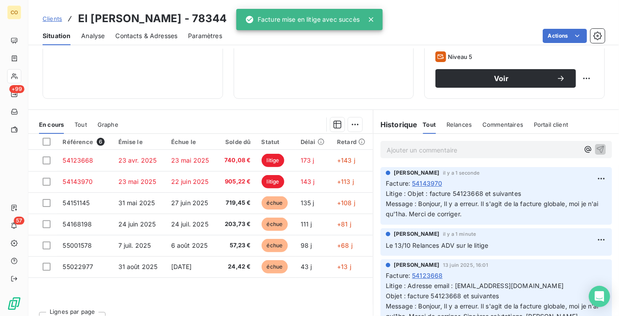
scroll to position [158, 0]
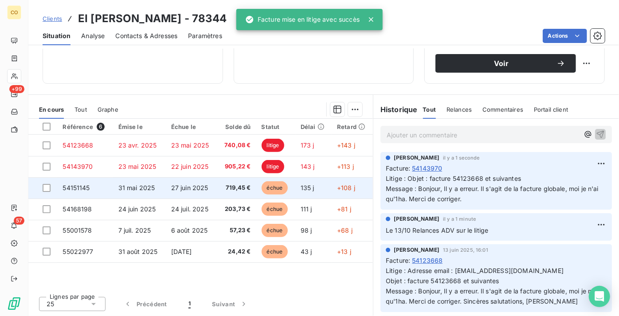
click at [189, 191] on span "27 juin 2025" at bounding box center [189, 188] width 37 height 8
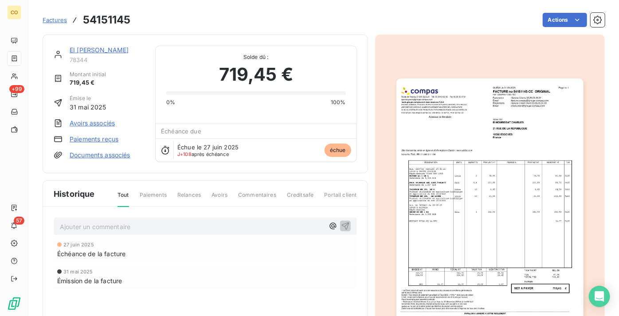
click at [508, 135] on img "button" at bounding box center [489, 210] width 187 height 264
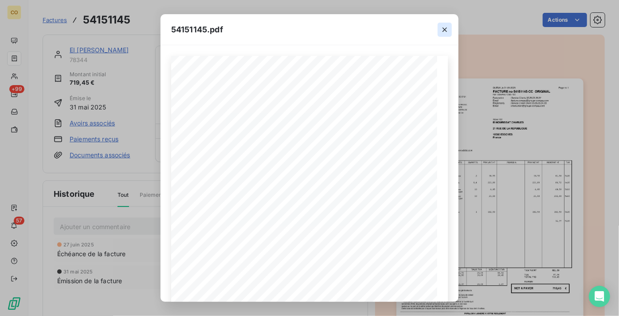
click at [441, 27] on icon "button" at bounding box center [444, 29] width 9 height 9
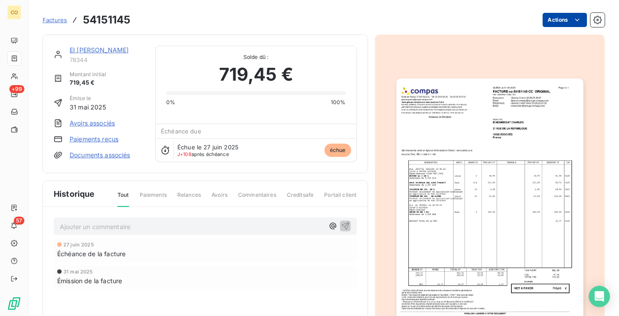
click at [562, 17] on html "CO +99 57 Factures 54151145 Actions EI [PERSON_NAME] 78344 Montant initial 719,…" at bounding box center [309, 158] width 619 height 316
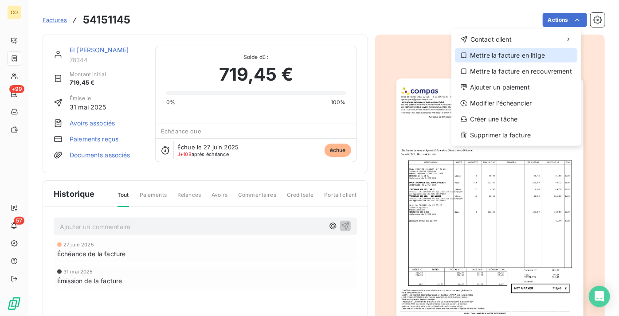
click at [522, 52] on div "Mettre la facture en litige" at bounding box center [516, 55] width 122 height 14
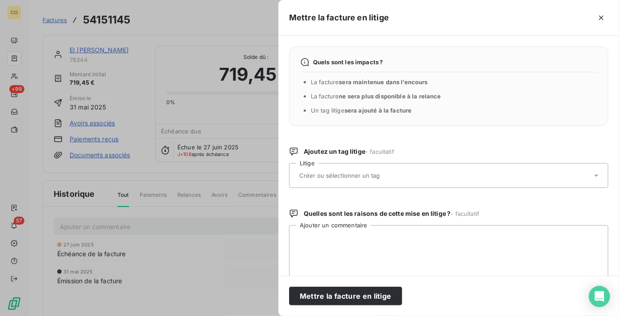
click at [386, 178] on input "text" at bounding box center [362, 176] width 129 height 8
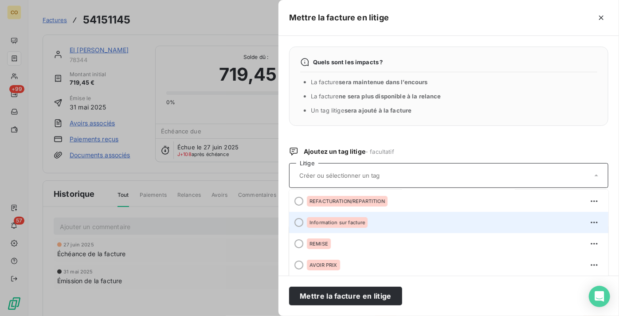
scroll to position [93, 0]
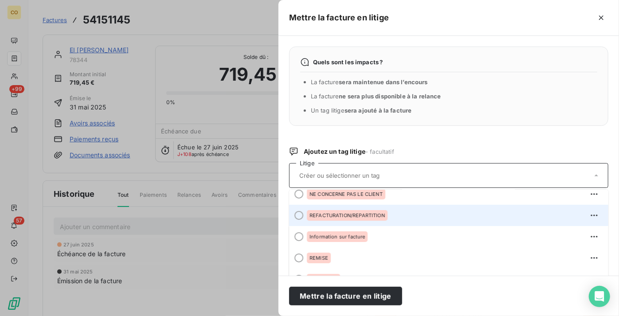
click at [371, 213] on span "REFACTURATION/REPARTITION" at bounding box center [346, 215] width 75 height 5
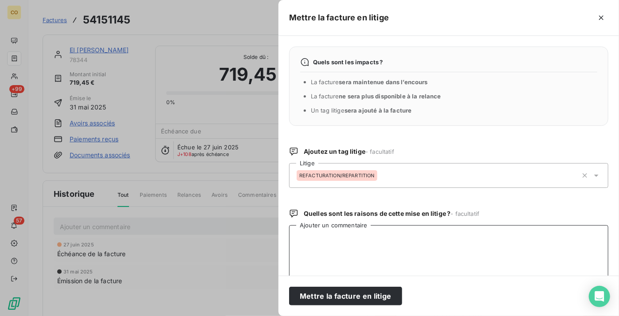
click at [368, 244] on textarea "Ajouter un commentaire" at bounding box center [448, 271] width 319 height 92
paste textarea "Objet : facture 54123668 et suivantes Message : Bonjour, Il y a erreur. Il s'ag…"
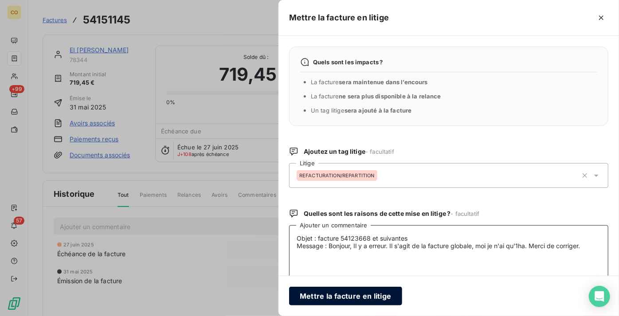
type textarea "Objet : facture 54123668 et suivantes Message : Bonjour, Il y a erreur. Il s'ag…"
click at [365, 300] on button "Mettre la facture en litige" at bounding box center [345, 296] width 113 height 19
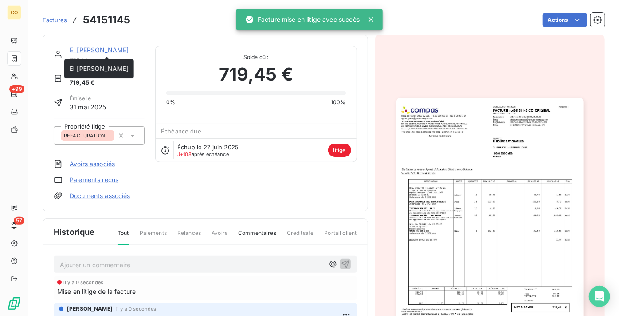
click at [100, 51] on link "EI [PERSON_NAME]" at bounding box center [99, 50] width 59 height 8
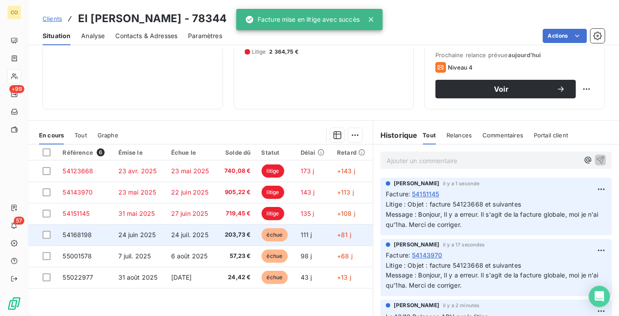
scroll to position [158, 0]
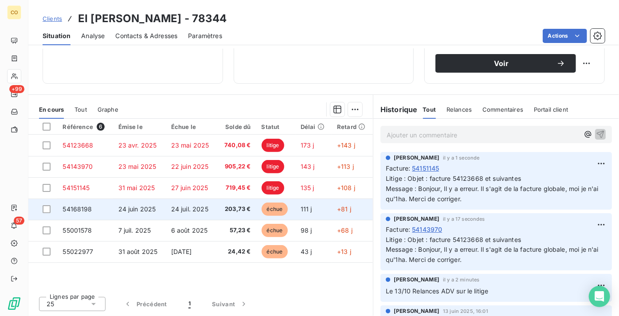
click at [211, 208] on td "24 juil. 2025" at bounding box center [191, 209] width 51 height 21
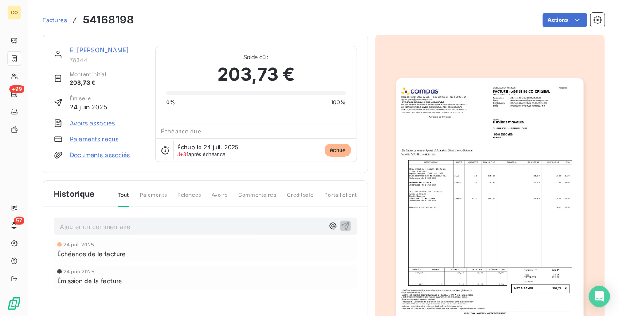
drag, startPoint x: 96, startPoint y: 38, endPoint x: 99, endPoint y: 45, distance: 7.9
click at [96, 38] on div "EI [PERSON_NAME] 78344 Montant initial 203,73 € Émise le 24 juin 2025 Avoirs as…" at bounding box center [205, 104] width 325 height 139
click at [99, 44] on div "EI [PERSON_NAME] 78344 Montant initial 203,73 € Émise le 24 juin 2025 Avoirs as…" at bounding box center [205, 104] width 325 height 139
drag, startPoint x: 110, startPoint y: 47, endPoint x: 116, endPoint y: 50, distance: 6.8
click at [110, 47] on link "EI [PERSON_NAME]" at bounding box center [99, 50] width 59 height 8
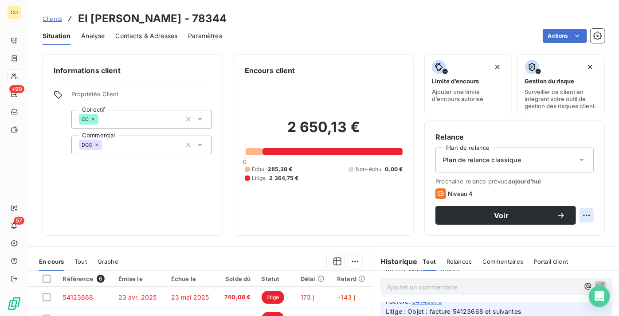
click at [580, 222] on html "CO +99 57 Clients EI [PERSON_NAME] - 78344 Situation Analyse Contacts & Adresse…" at bounding box center [309, 158] width 619 height 316
click at [480, 226] on html "CO +99 57 Clients EI [PERSON_NAME] - 78344 Situation Analyse Contacts & Adresse…" at bounding box center [309, 158] width 619 height 316
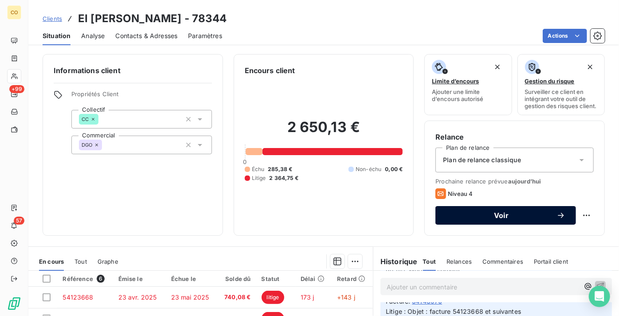
click at [460, 219] on span "Voir" at bounding box center [501, 215] width 110 height 7
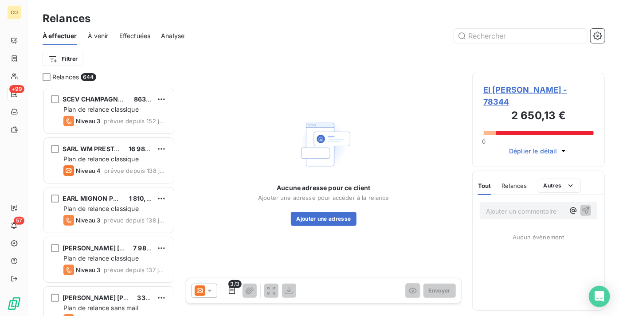
scroll to position [222, 126]
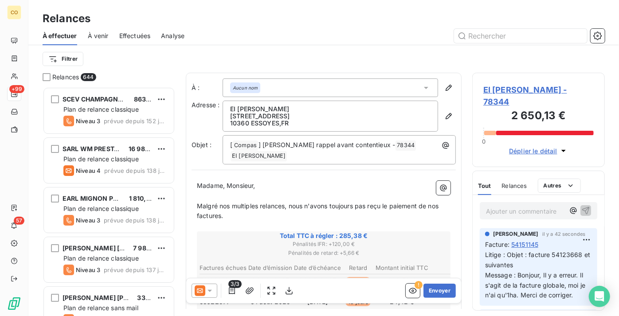
click at [198, 296] on div at bounding box center [204, 291] width 26 height 14
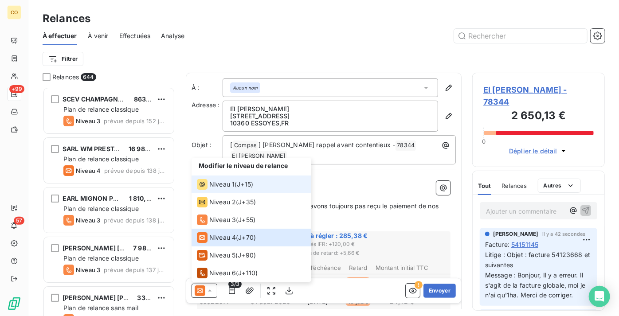
click at [238, 179] on div "Niveau 1 ( J+15 )" at bounding box center [225, 184] width 56 height 11
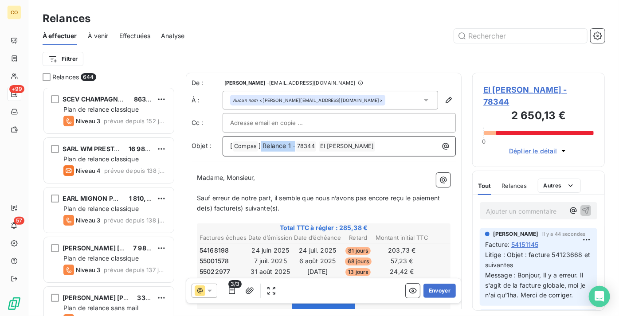
drag, startPoint x: 293, startPoint y: 146, endPoint x: 260, endPoint y: 146, distance: 33.2
click at [260, 146] on span "] Relance 1 -" at bounding box center [276, 146] width 37 height 8
click at [437, 293] on button "Envoyer" at bounding box center [439, 291] width 32 height 14
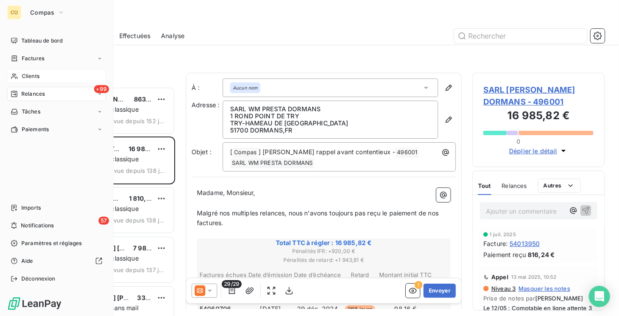
click at [53, 77] on div "Clients" at bounding box center [56, 76] width 99 height 14
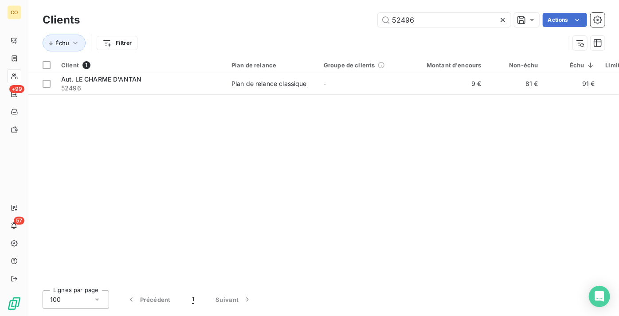
drag, startPoint x: 464, startPoint y: 21, endPoint x: 190, endPoint y: 16, distance: 274.4
click at [206, 11] on div "Clients 52496 Actions" at bounding box center [324, 20] width 562 height 19
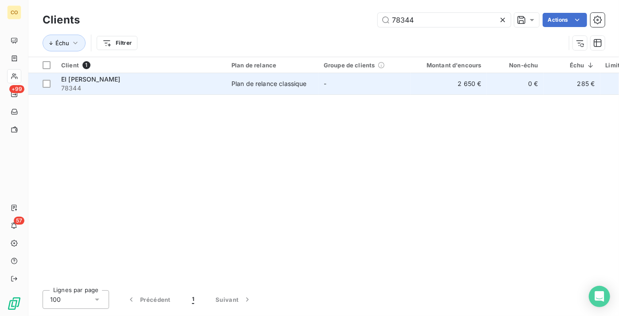
type input "78344"
click at [211, 81] on div "EI [PERSON_NAME]" at bounding box center [141, 79] width 160 height 9
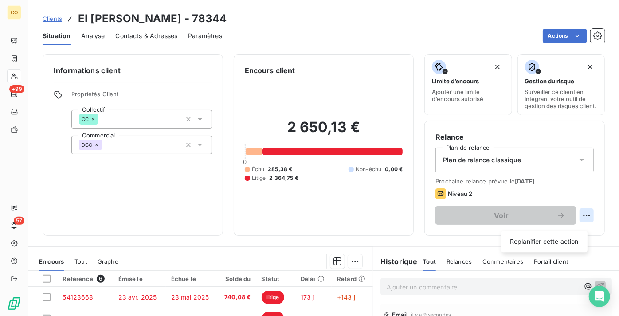
click at [585, 224] on html "CO +99 57 Clients EI [PERSON_NAME] - 78344 Situation Analyse Contacts & Adresse…" at bounding box center [309, 158] width 619 height 316
click at [566, 240] on div "Replanifier cette action" at bounding box center [543, 241] width 79 height 14
select select "9"
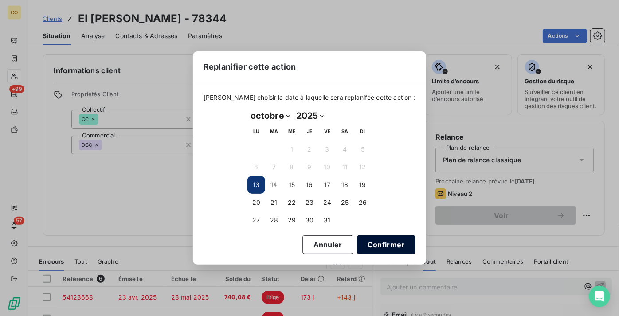
click at [370, 248] on button "Confirmer" at bounding box center [386, 244] width 58 height 19
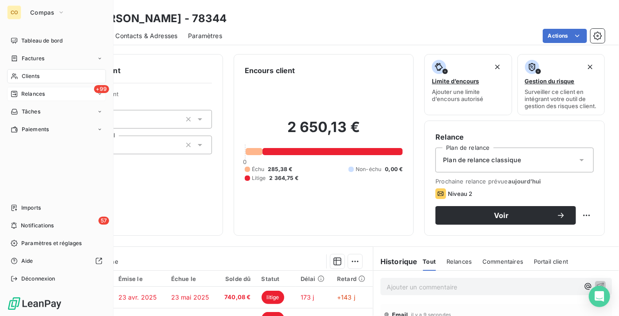
click at [33, 94] on span "Relances" at bounding box center [32, 94] width 23 height 8
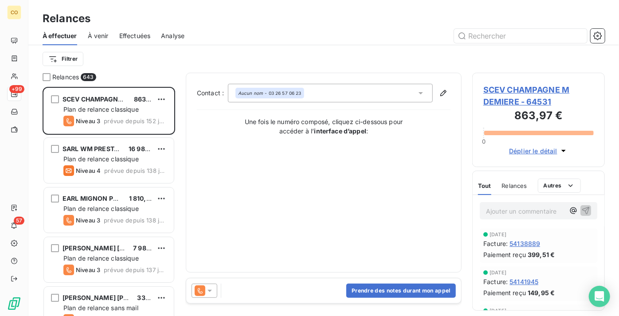
scroll to position [222, 126]
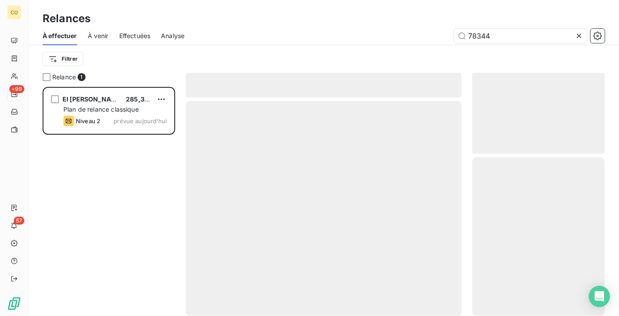
scroll to position [222, 126]
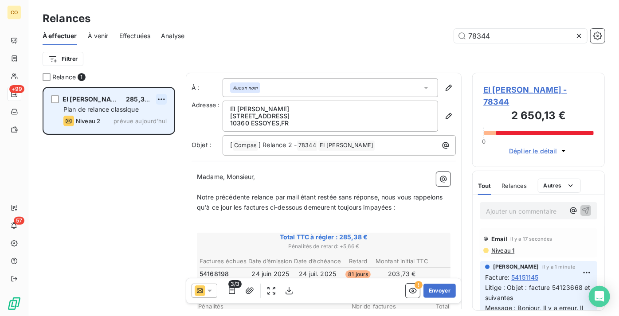
type input "78344"
click at [167, 98] on html "CO +99 57 Relances À effectuer À venir Effectuées Analyse 78344 Filtrer Relance…" at bounding box center [309, 158] width 619 height 316
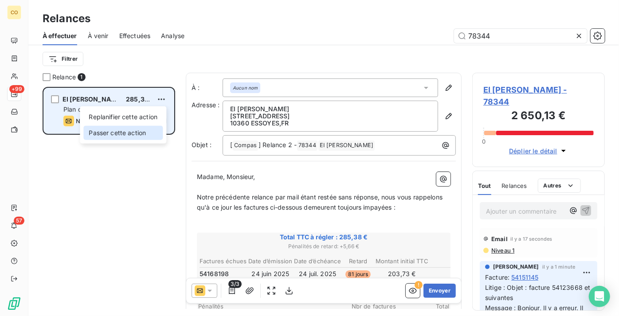
click at [138, 130] on div "Passer cette action" at bounding box center [122, 133] width 79 height 14
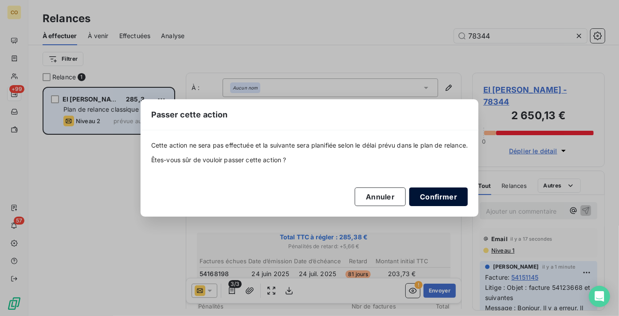
click at [445, 194] on button "Confirmer" at bounding box center [438, 196] width 58 height 19
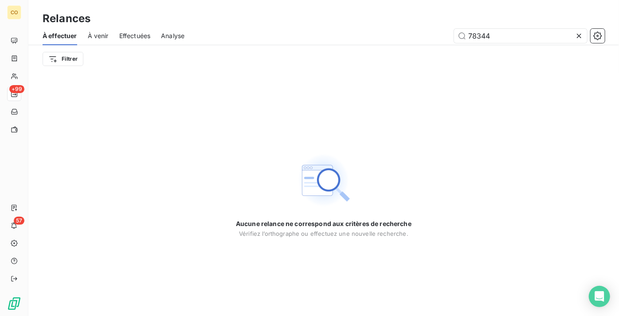
click at [578, 35] on icon at bounding box center [579, 36] width 4 height 4
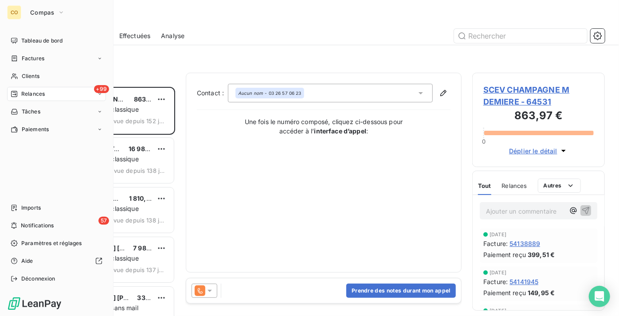
scroll to position [222, 126]
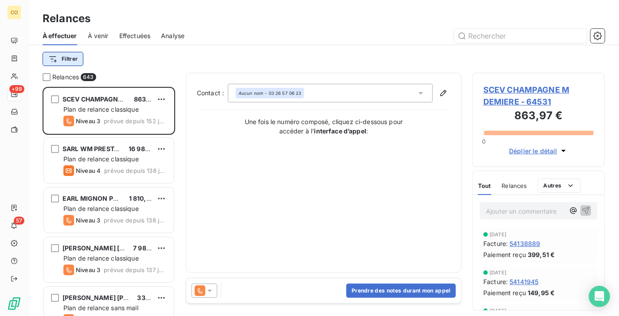
click at [59, 53] on html "CO +99 57 Relances À effectuer À venir Effectuées Analyse Filtrer Relances 643 …" at bounding box center [309, 158] width 619 height 316
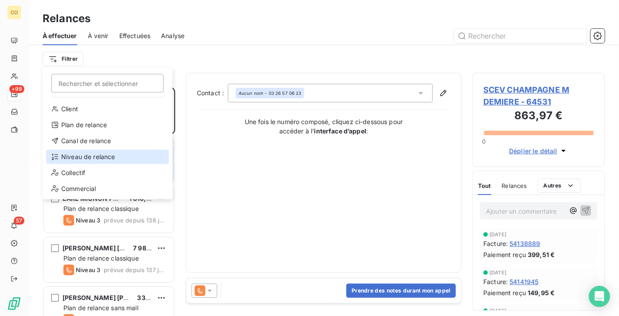
click at [132, 158] on div "Niveau de relance" at bounding box center [107, 157] width 123 height 14
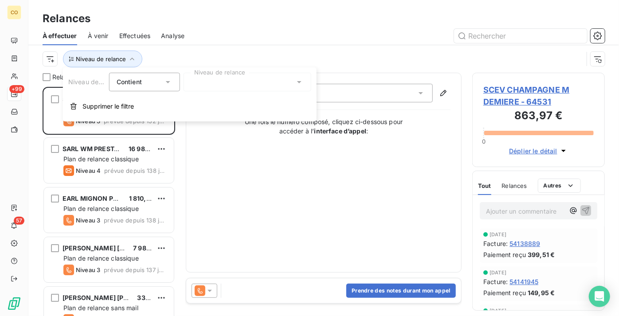
click at [232, 79] on div at bounding box center [247, 82] width 128 height 19
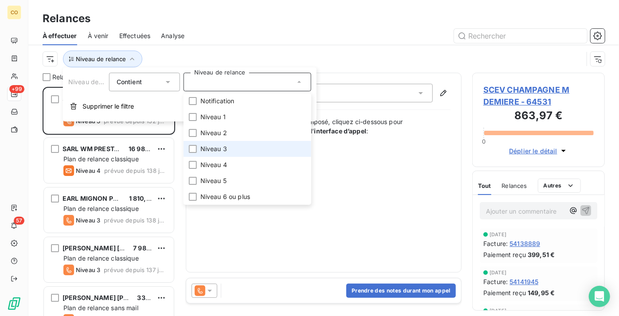
click at [226, 151] on span "Niveau 3" at bounding box center [213, 148] width 27 height 9
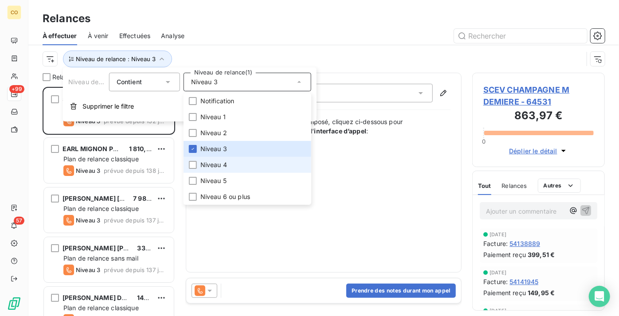
click at [230, 167] on li "Niveau 4" at bounding box center [247, 165] width 128 height 16
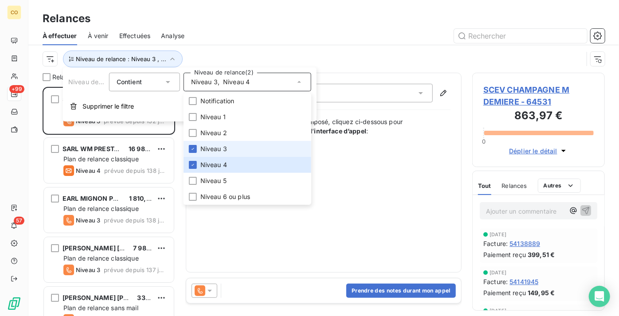
click at [235, 149] on li "Niveau 3" at bounding box center [247, 149] width 128 height 16
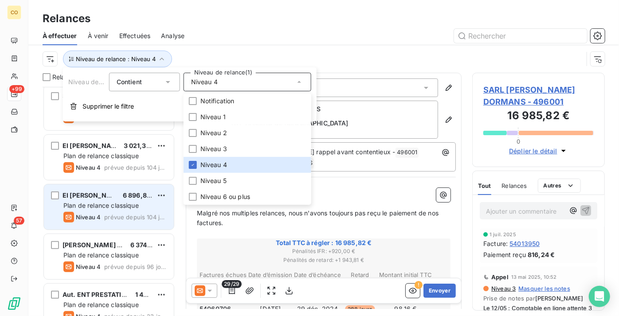
scroll to position [202, 0]
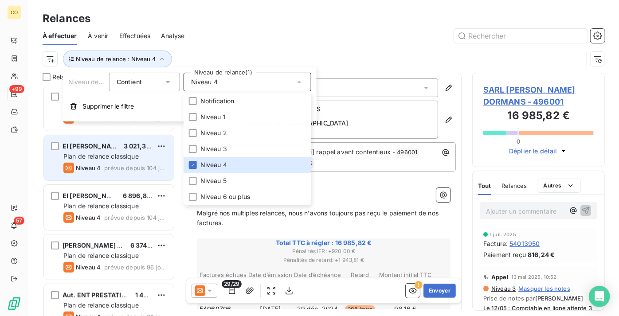
click at [92, 165] on span "Niveau 4" at bounding box center [88, 167] width 25 height 7
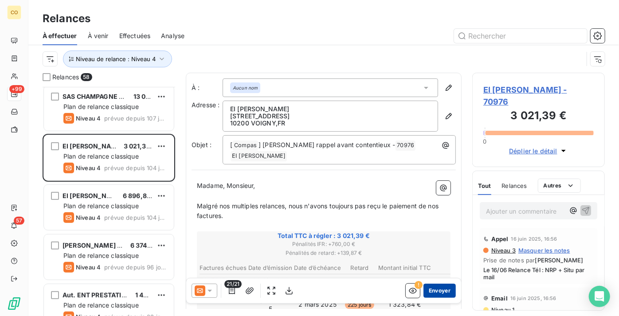
click at [436, 289] on button "Envoyer" at bounding box center [439, 291] width 32 height 14
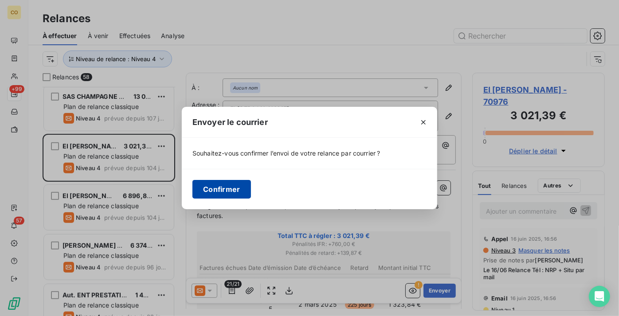
click at [226, 188] on button "Confirmer" at bounding box center [221, 189] width 58 height 19
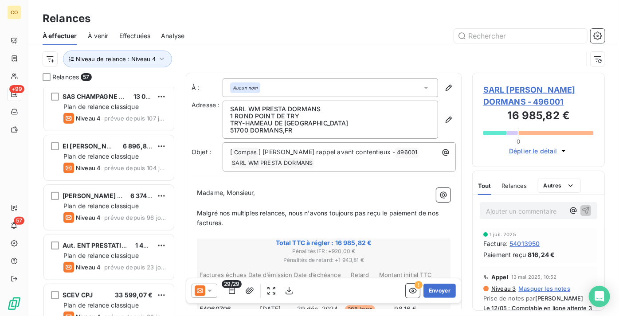
click at [139, 35] on span "Effectuées" at bounding box center [134, 35] width 31 height 9
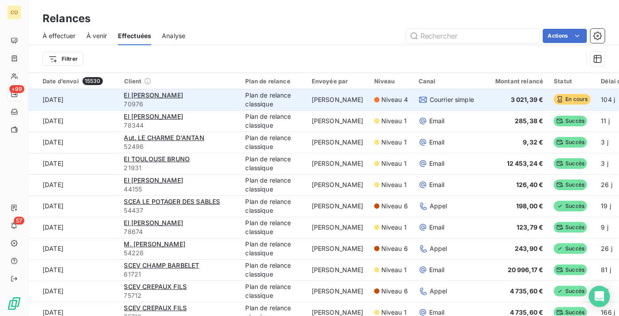
click at [457, 99] on span "Courrier simple" at bounding box center [451, 99] width 44 height 9
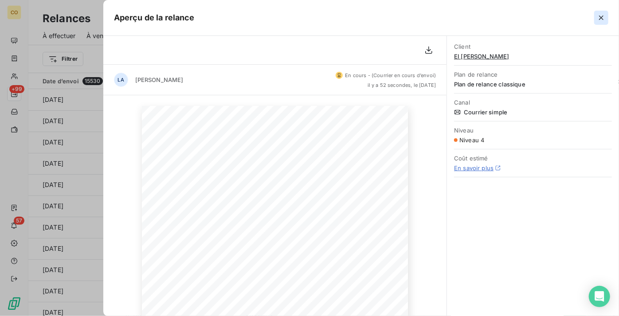
click at [600, 18] on icon "button" at bounding box center [601, 17] width 9 height 9
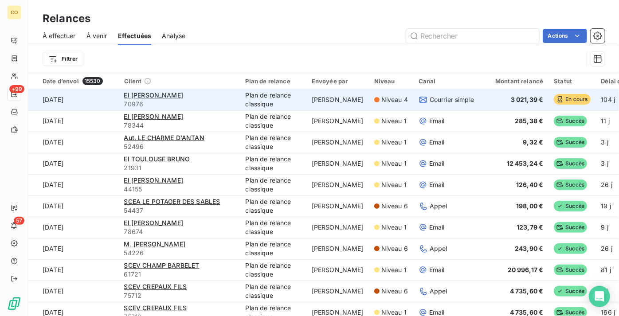
click at [329, 102] on td "[PERSON_NAME]" at bounding box center [337, 99] width 62 height 21
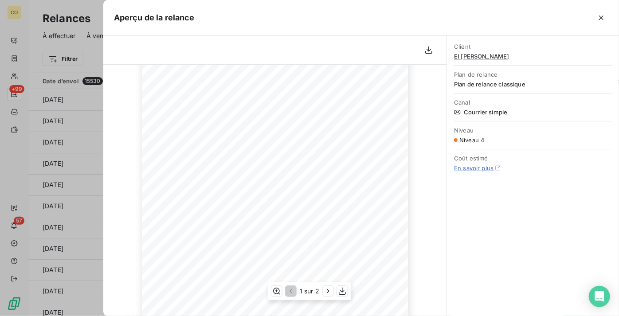
scroll to position [176, 0]
click at [600, 18] on icon "button" at bounding box center [601, 18] width 4 height 4
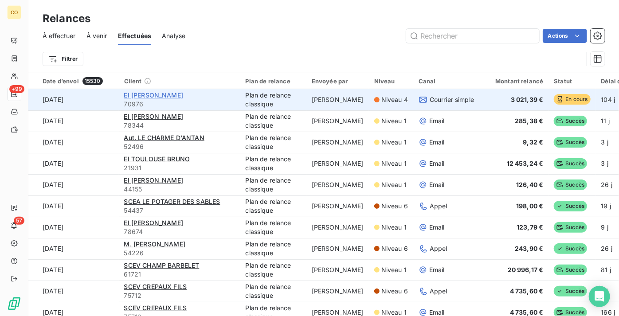
click at [150, 97] on span "EI [PERSON_NAME]" at bounding box center [153, 95] width 59 height 8
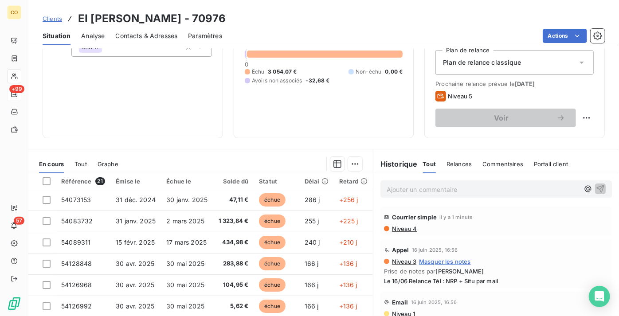
scroll to position [121, 0]
